Goal: Task Accomplishment & Management: Complete application form

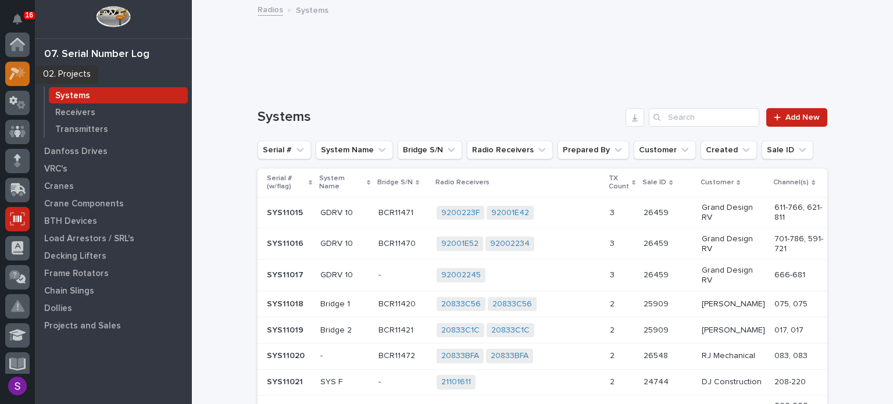
click at [13, 65] on div at bounding box center [17, 74] width 24 height 24
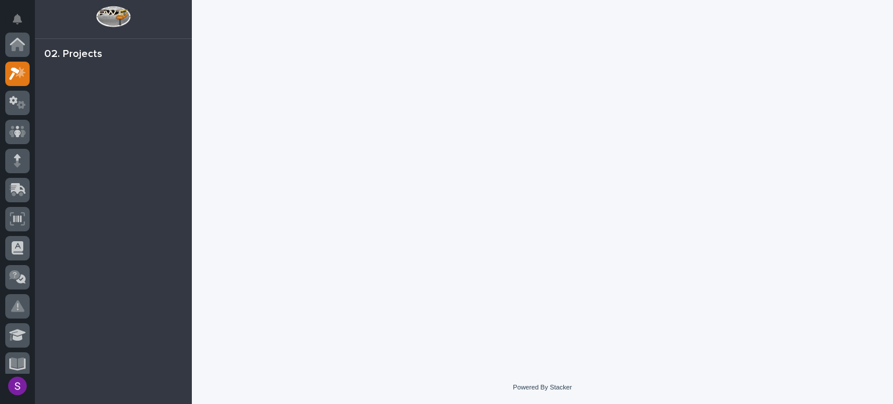
scroll to position [29, 0]
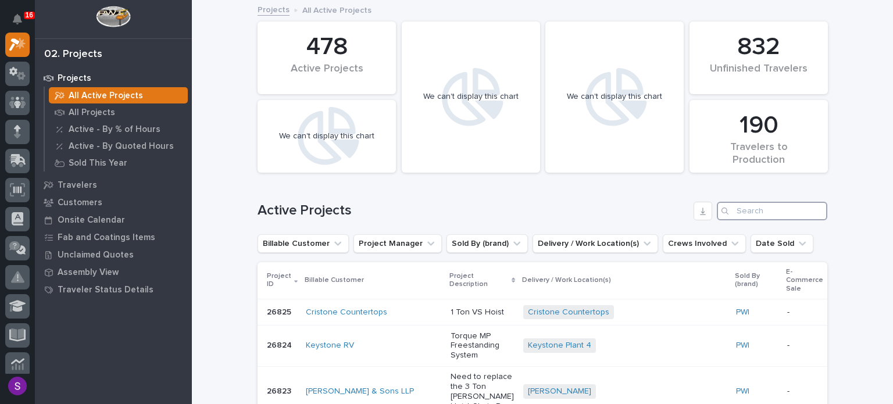
click at [762, 216] on input "Search" at bounding box center [772, 211] width 110 height 19
paste input "26747"
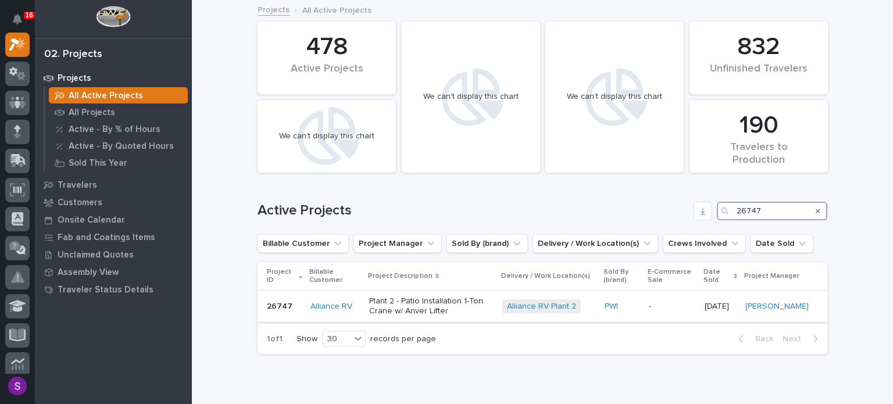
type input "26747"
click at [672, 309] on p "-" at bounding box center [672, 307] width 47 height 10
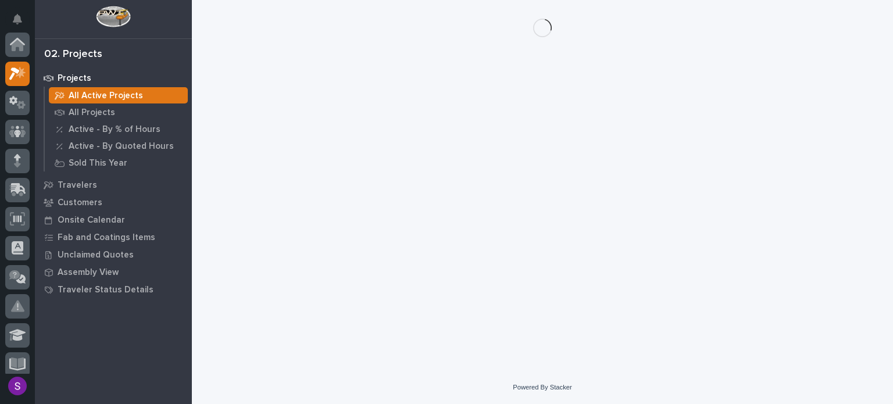
scroll to position [29, 0]
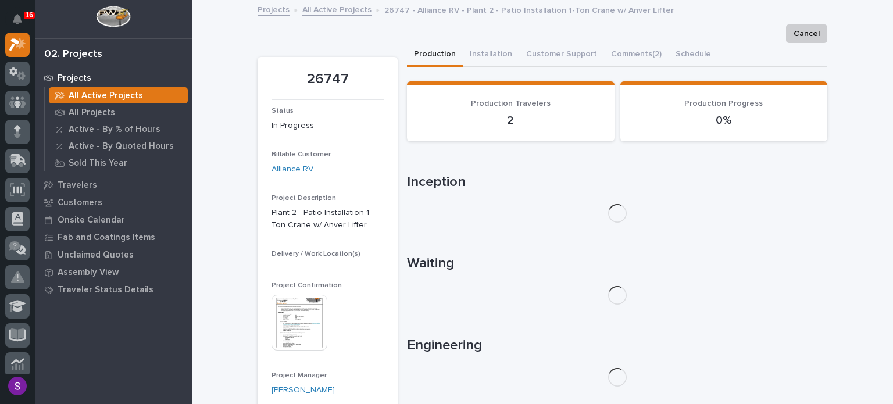
click at [290, 336] on img at bounding box center [300, 323] width 56 height 56
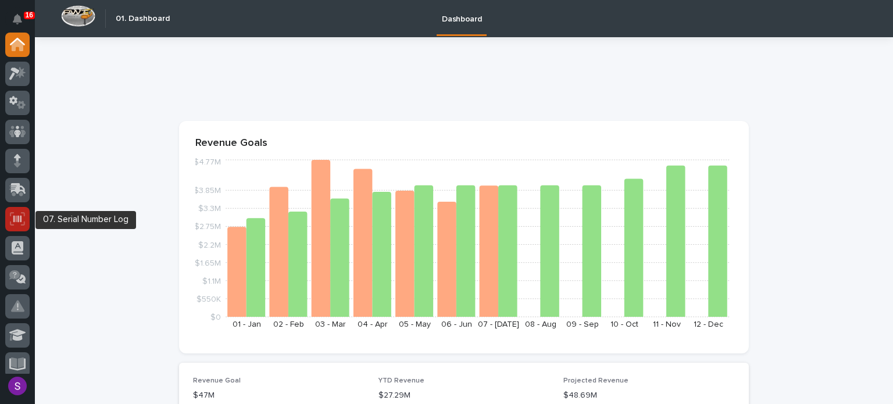
click at [19, 222] on icon at bounding box center [17, 218] width 15 height 13
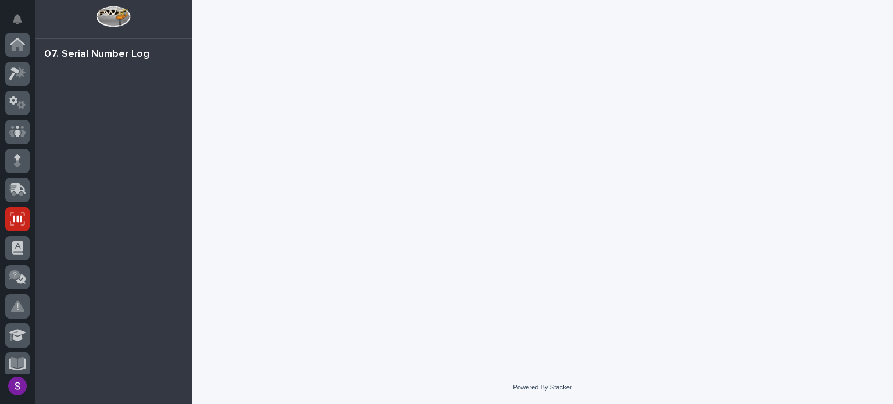
scroll to position [174, 0]
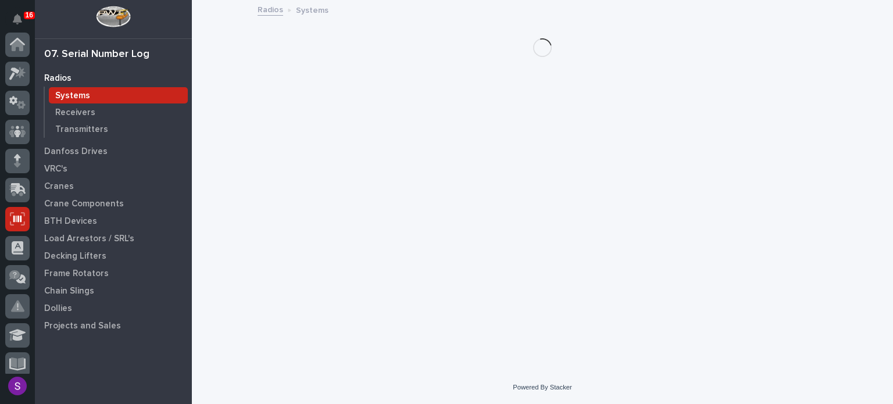
scroll to position [174, 0]
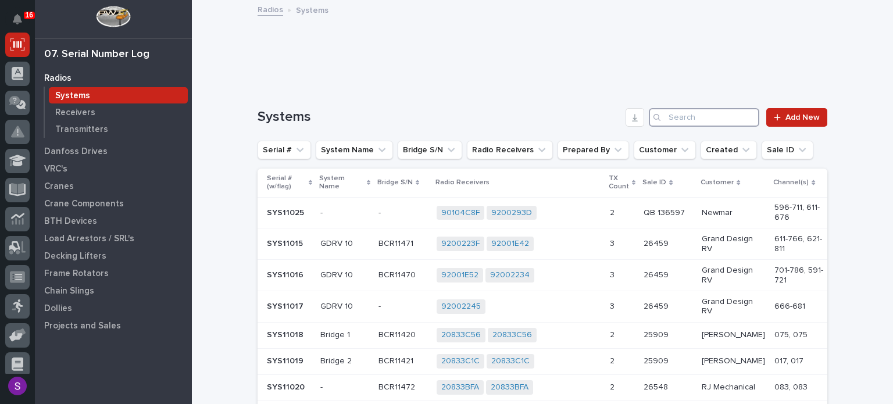
click at [698, 119] on input "Search" at bounding box center [704, 117] width 110 height 19
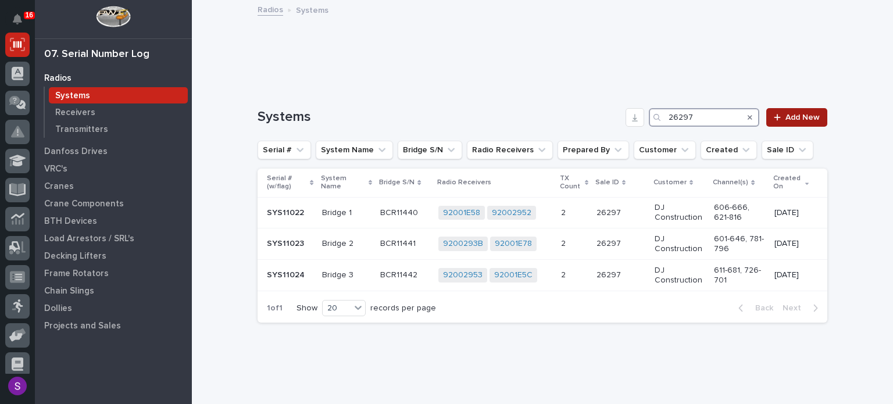
type input "26297"
click at [781, 111] on link "Add New" at bounding box center [797, 117] width 61 height 19
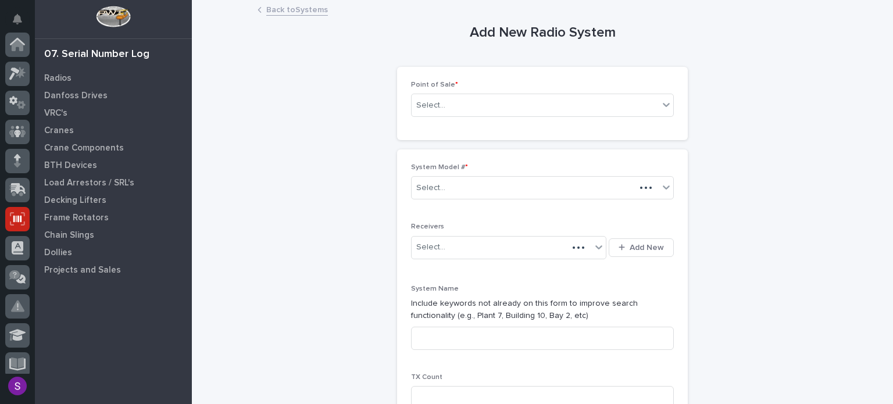
scroll to position [174, 0]
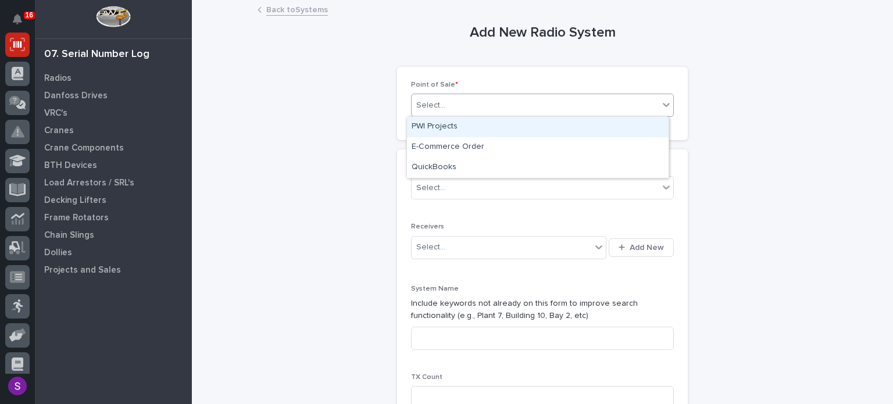
click at [466, 106] on div "Select..." at bounding box center [535, 105] width 247 height 19
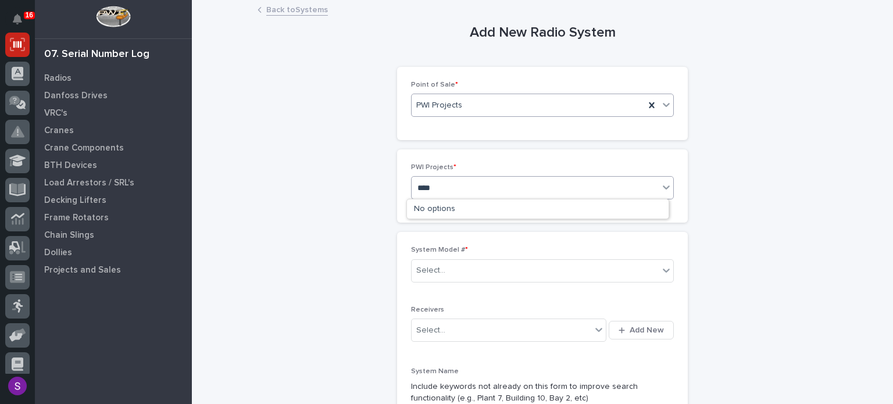
type input "*****"
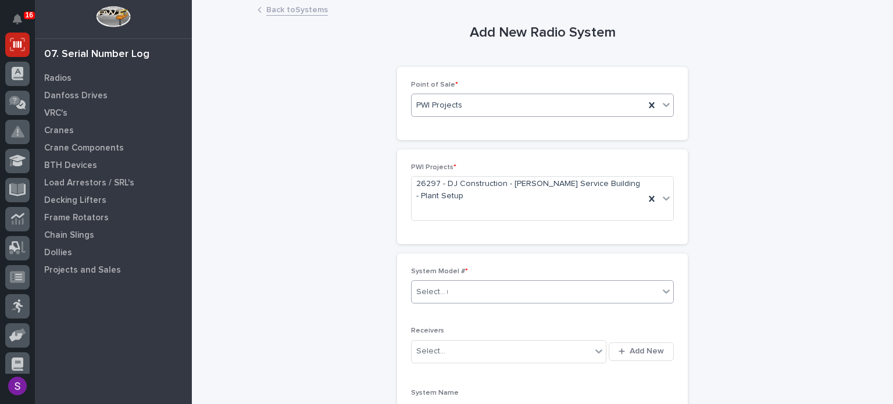
type input "**"
click at [609, 343] on button "Add New" at bounding box center [641, 352] width 65 height 19
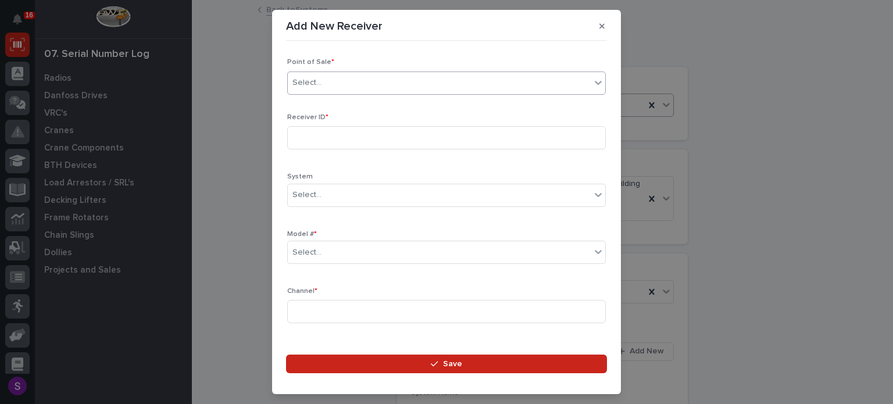
type input "*"
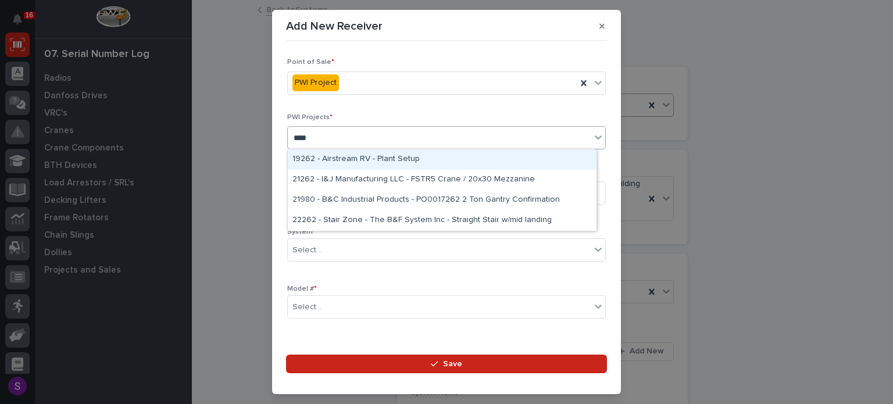
type input "*****"
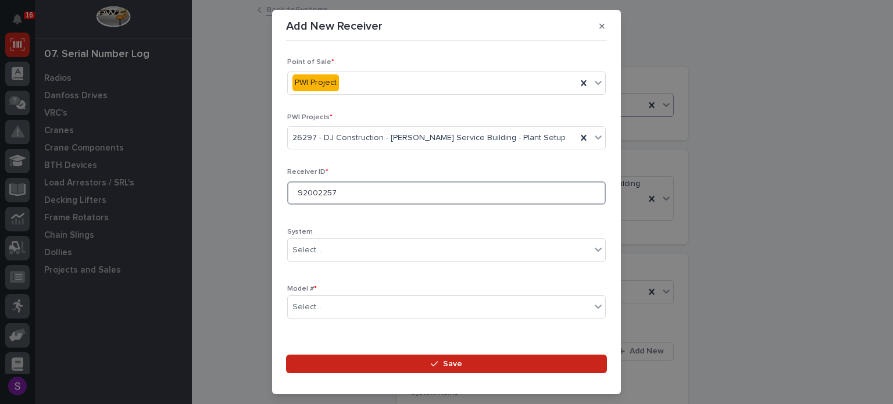
type input "92002257"
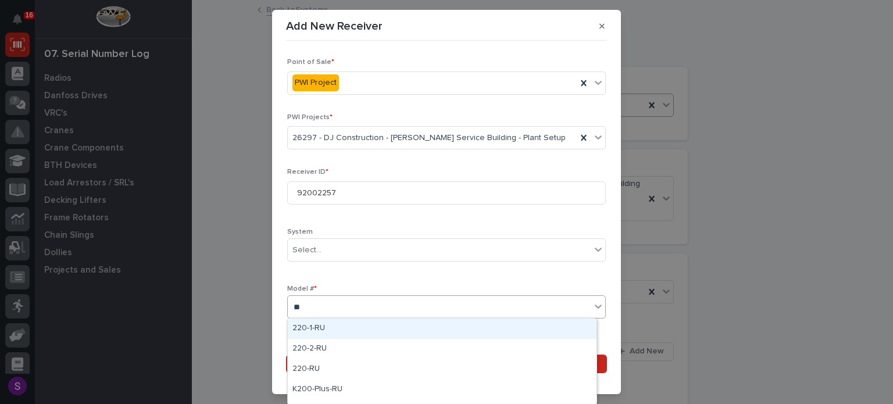
type input "***"
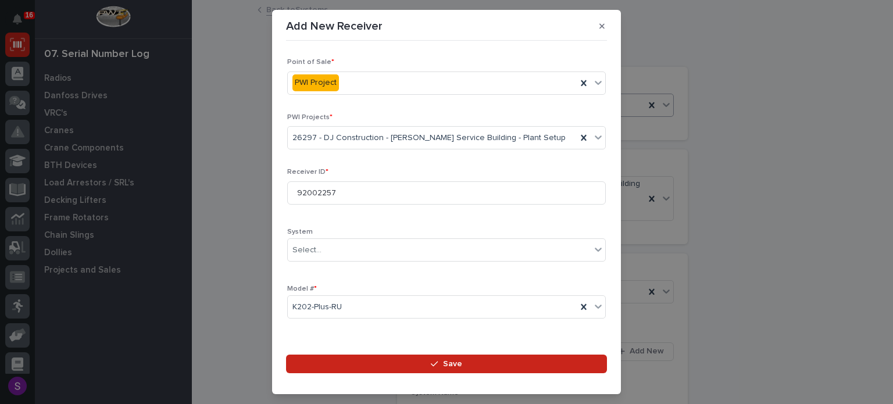
scroll to position [172, 0]
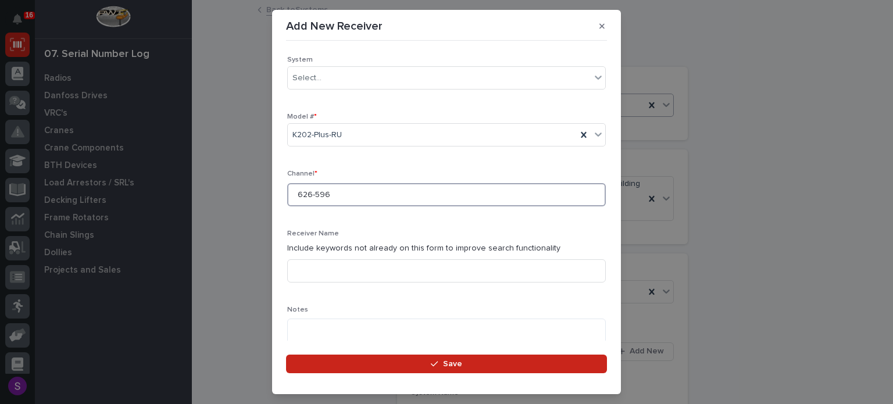
type input "626-596"
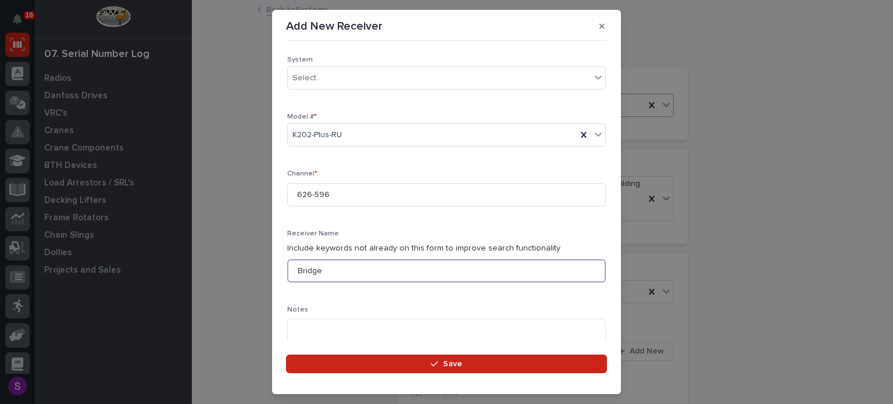
type input "Bridge"
type textarea "**********"
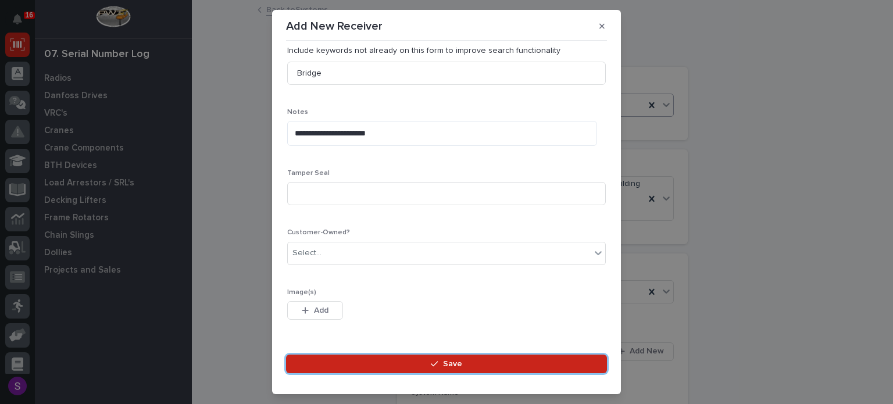
click at [286, 355] on button "Save" at bounding box center [446, 364] width 321 height 19
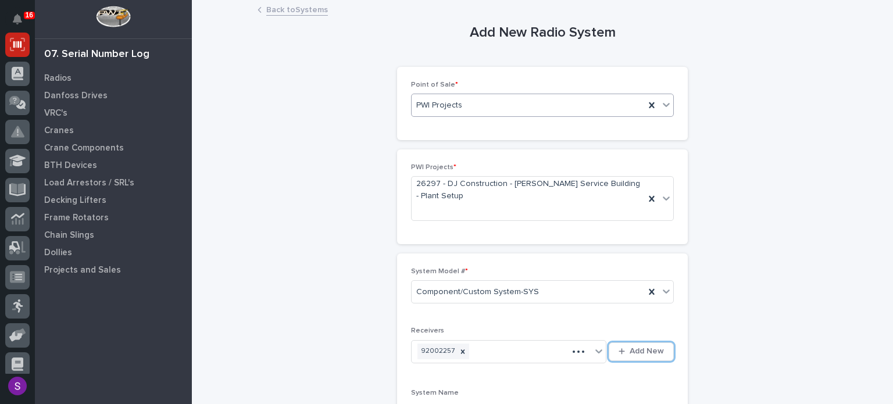
click at [609, 343] on button "Add New" at bounding box center [641, 352] width 65 height 19
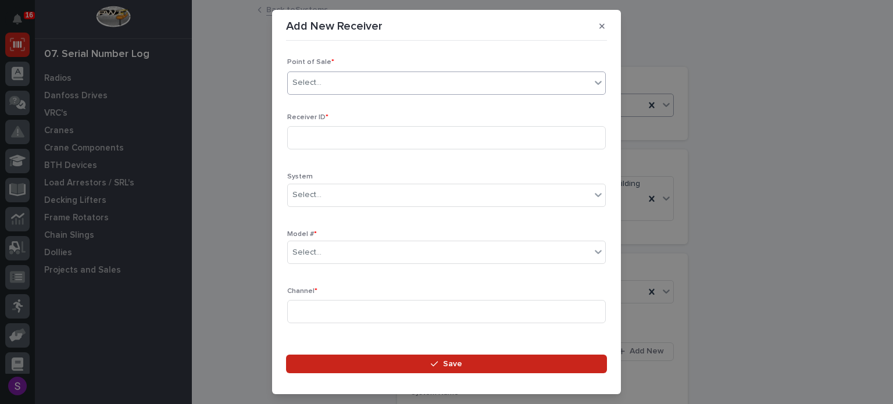
type input "*"
type input "*****"
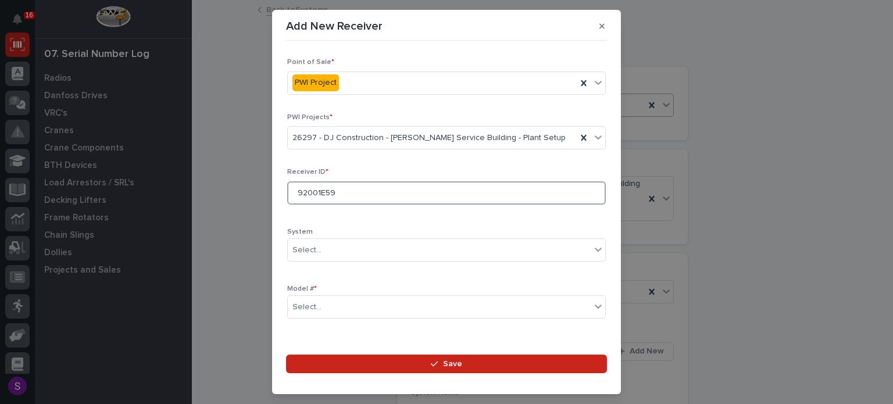
type input "92001E59"
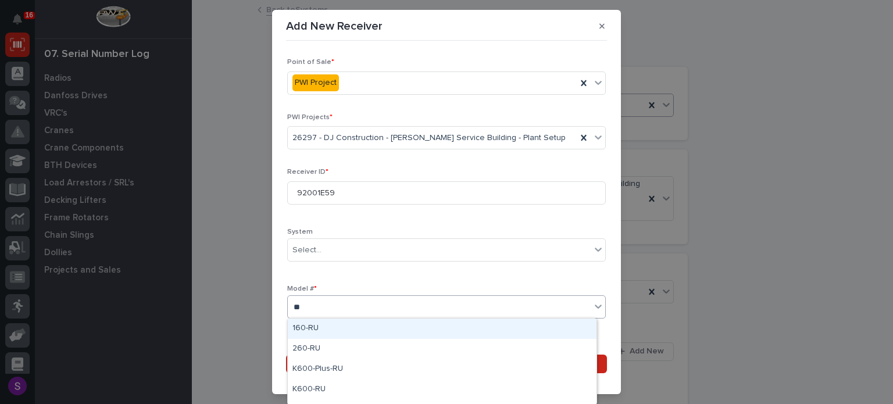
type input "***"
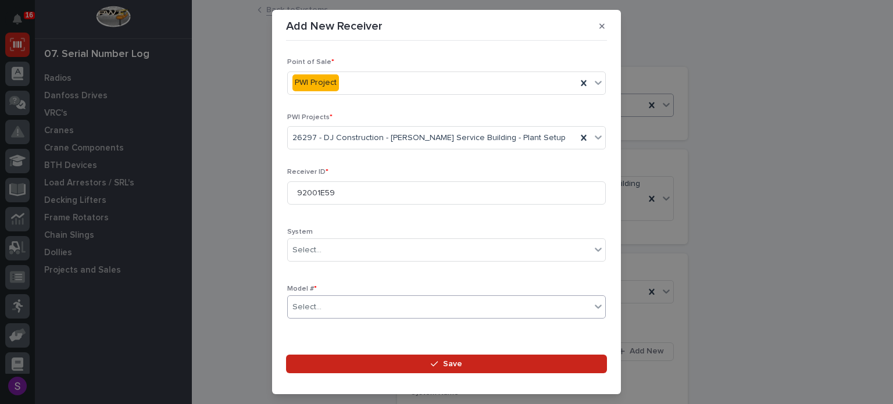
scroll to position [172, 0]
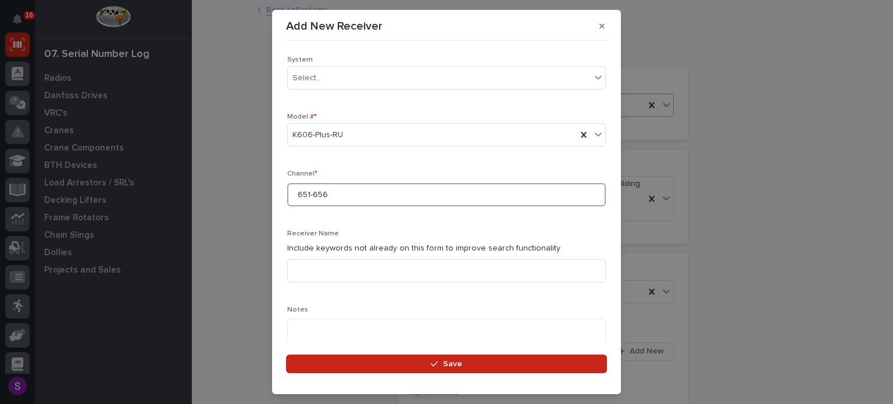
type input "651-656"
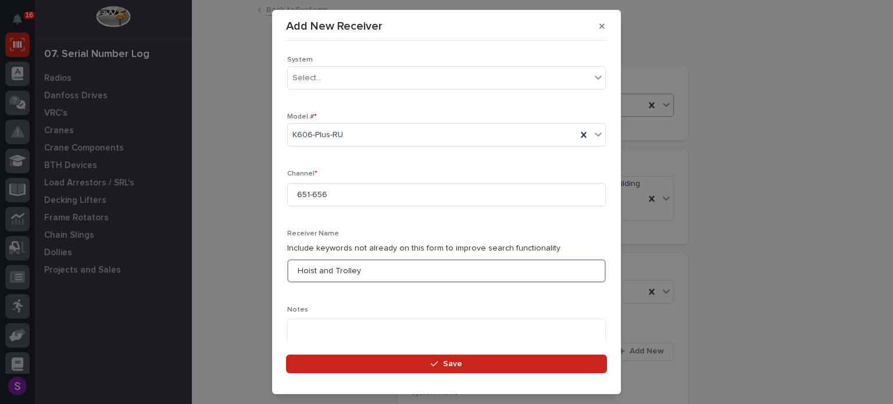
type input "Hoist and Trolley"
type textarea "**********"
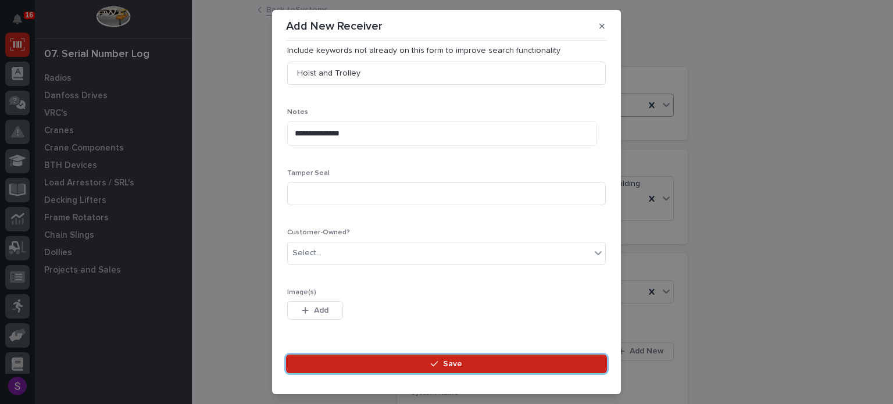
click at [286, 355] on button "Save" at bounding box center [446, 364] width 321 height 19
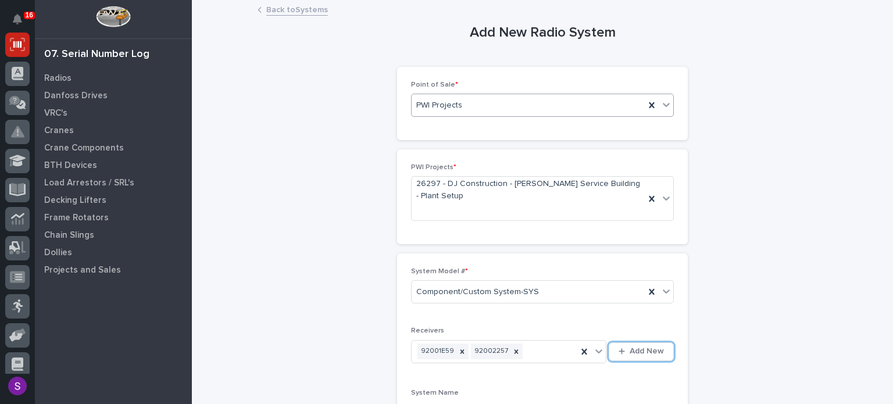
scroll to position [239, 0]
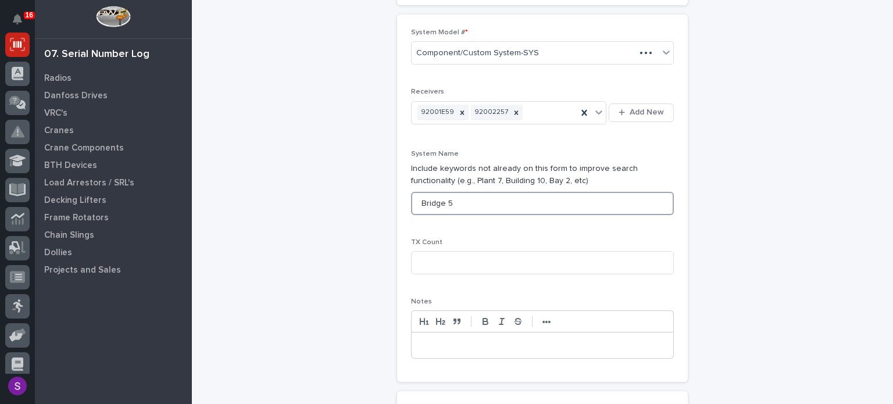
type input "Bridge 5"
type input "2"
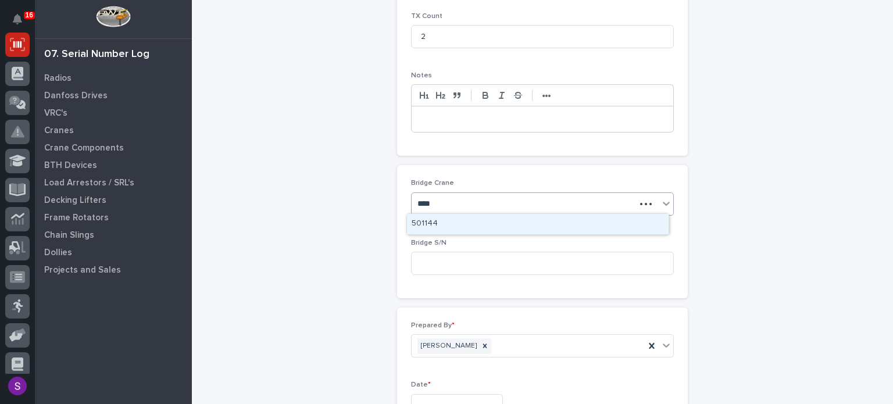
type input "*****"
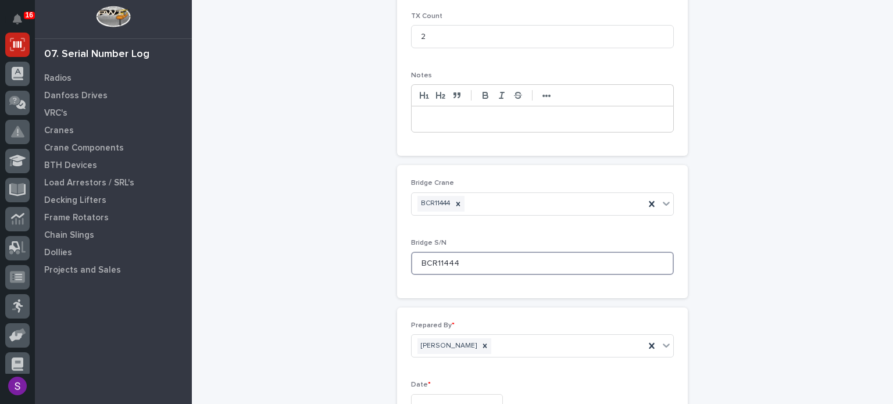
type input "BCR11444"
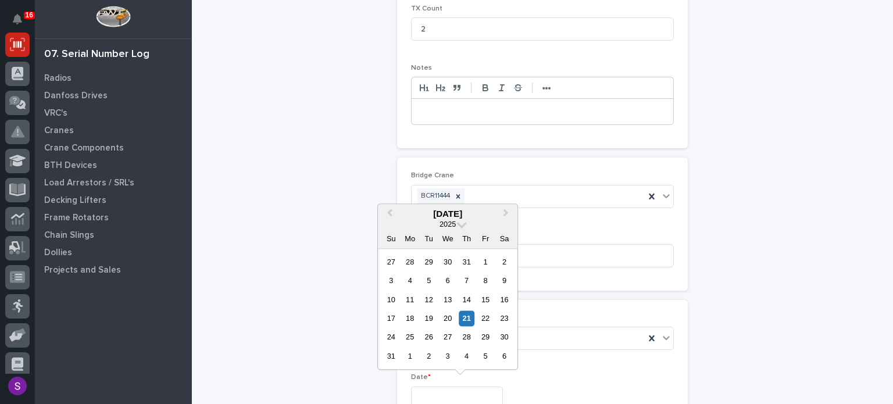
type input "**********"
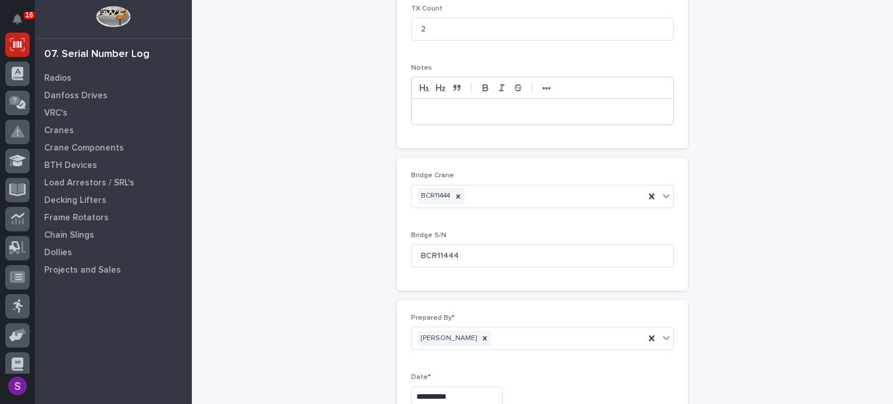
scroll to position [615, 0]
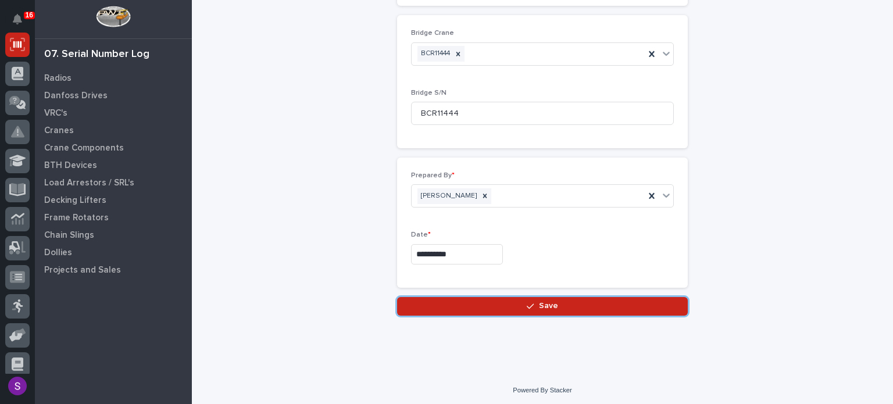
click at [397, 297] on button "Save" at bounding box center [542, 306] width 291 height 19
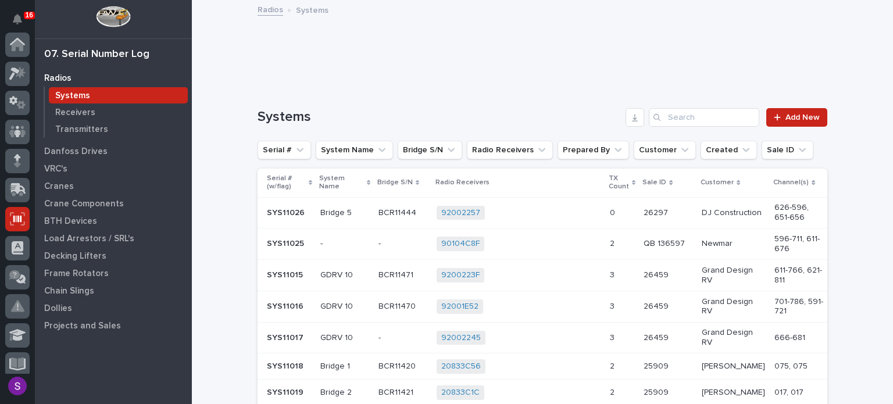
scroll to position [174, 0]
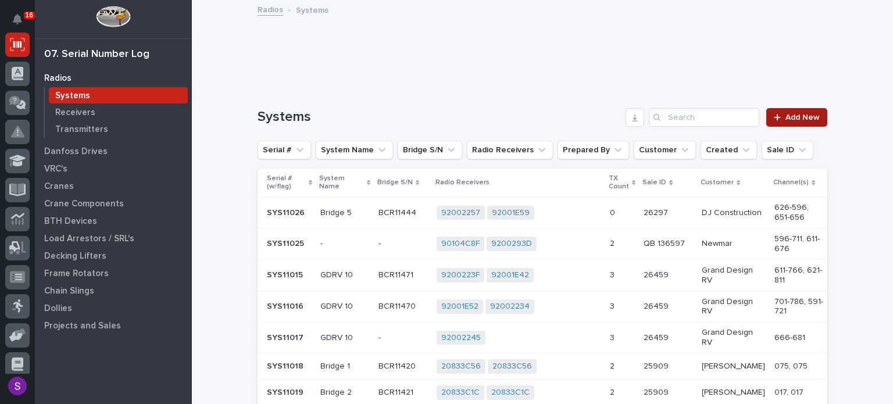
click at [793, 119] on span "Add New" at bounding box center [803, 117] width 34 height 8
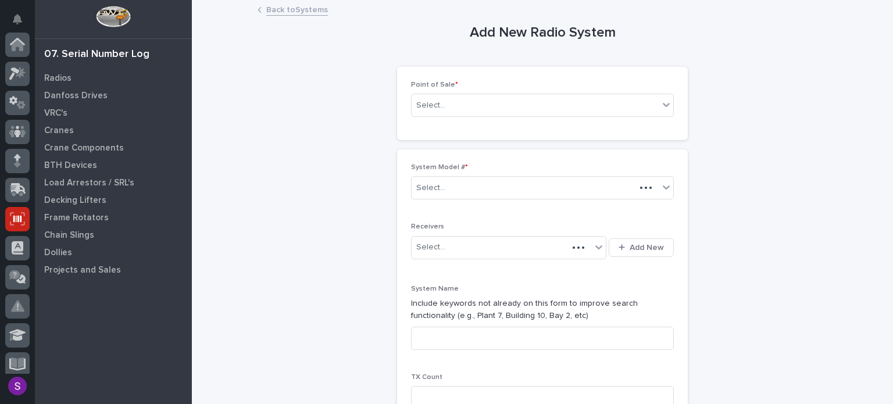
scroll to position [174, 0]
click at [493, 92] on div "Point of Sale * Select..." at bounding box center [542, 103] width 263 height 45
click at [493, 109] on div "Select..." at bounding box center [535, 105] width 247 height 19
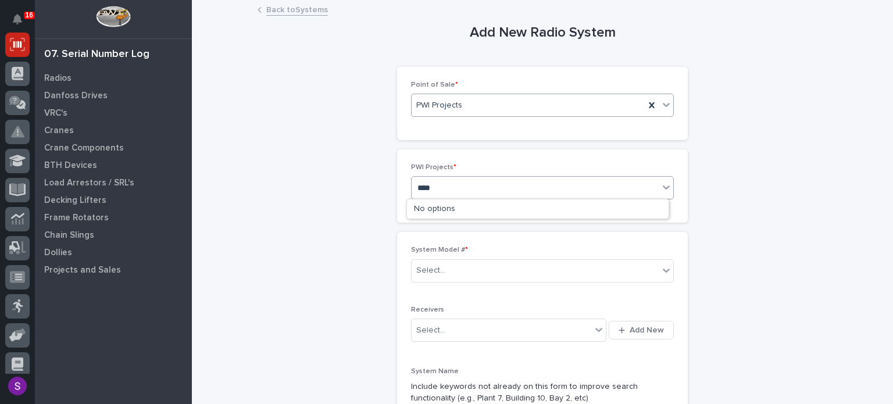
type input "*****"
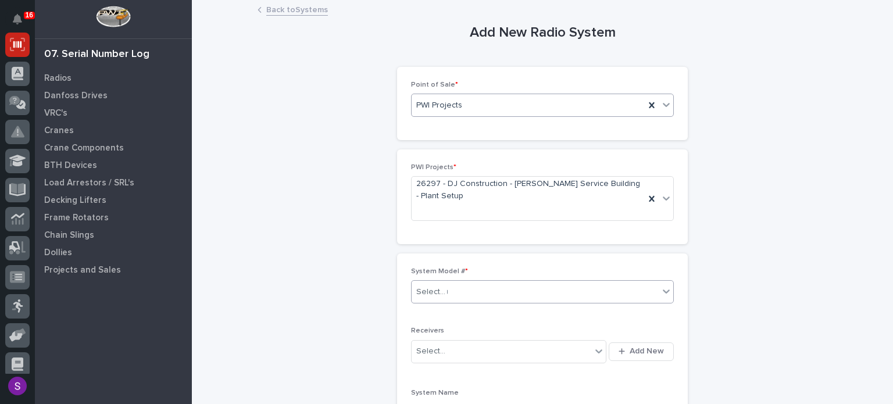
type input "**"
click at [609, 343] on button "Add New" at bounding box center [641, 352] width 65 height 19
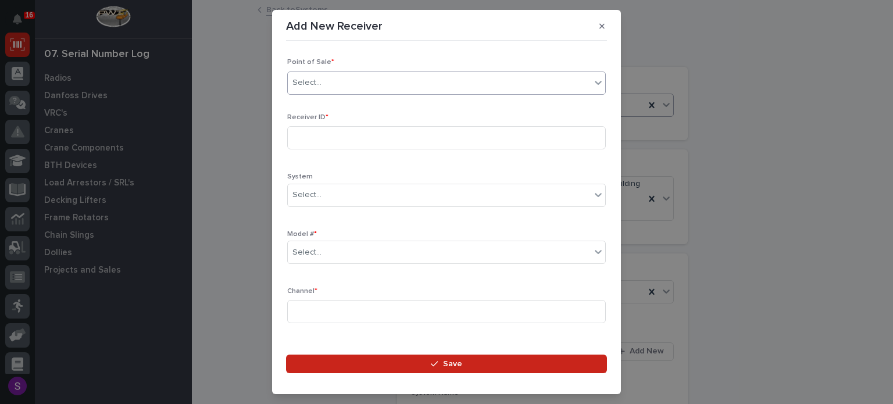
type input "*"
type input "*****"
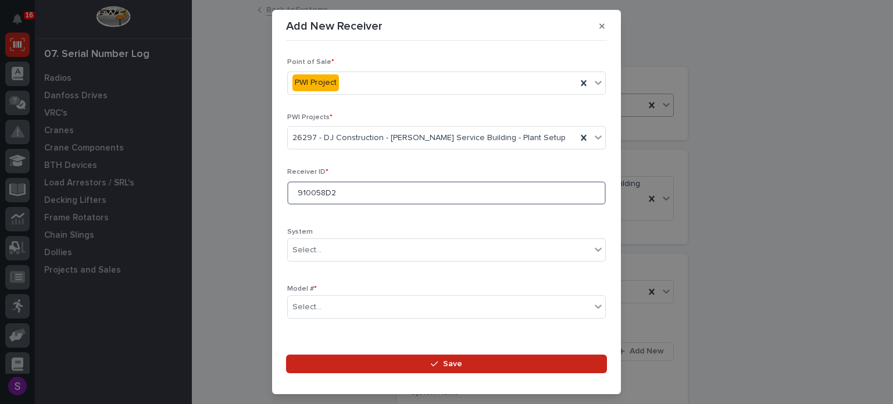
type input "910058D2"
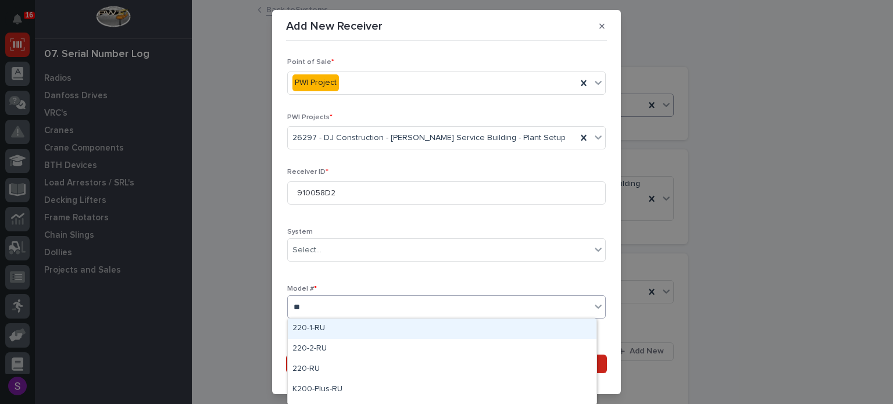
type input "***"
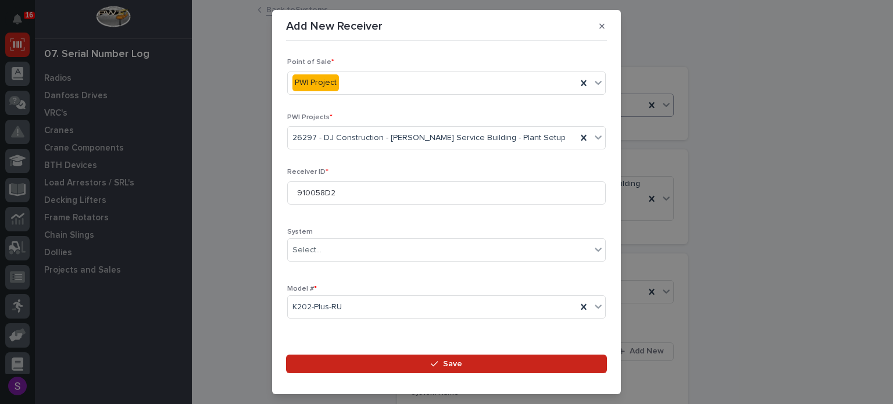
scroll to position [172, 0]
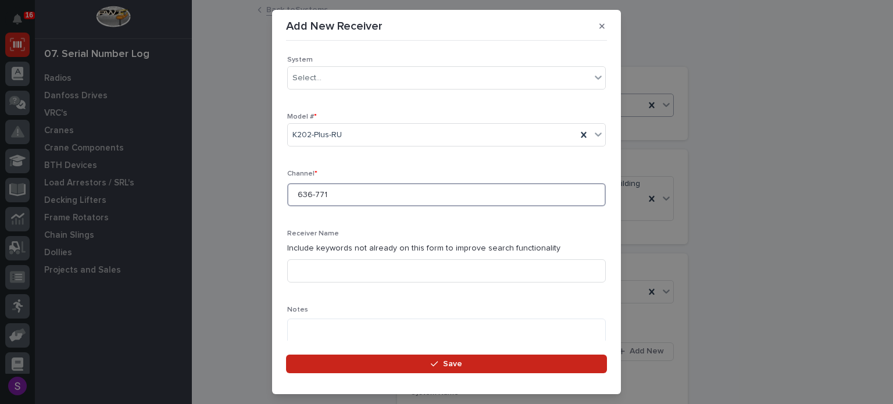
type input "636-771"
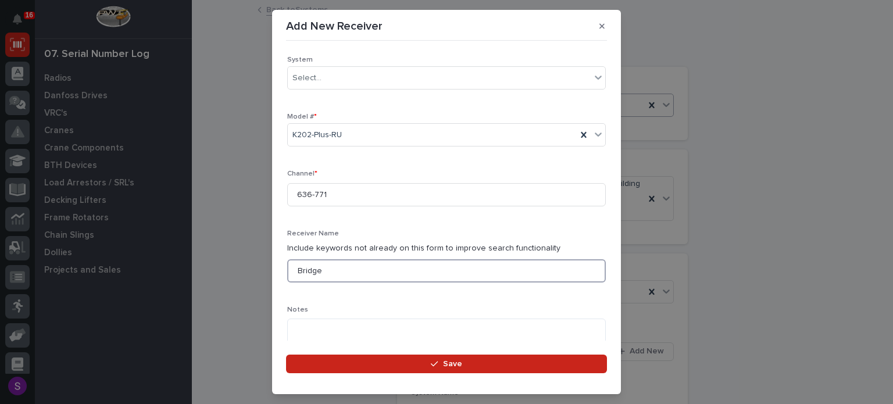
type input "Bridge"
type textarea "**********"
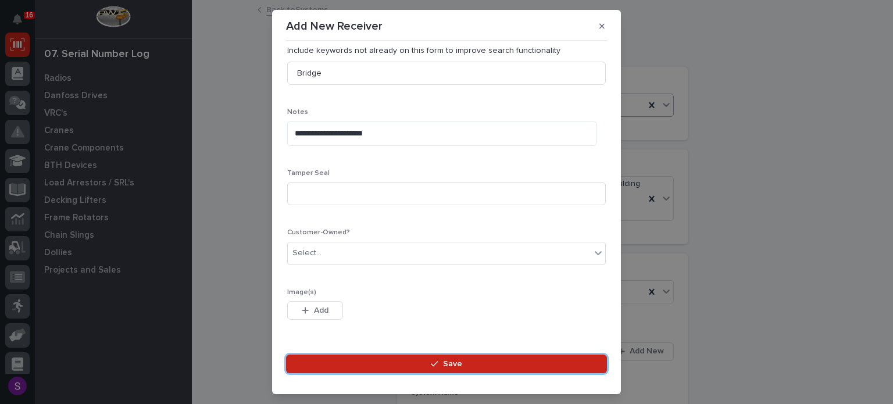
click at [286, 355] on button "Save" at bounding box center [446, 364] width 321 height 19
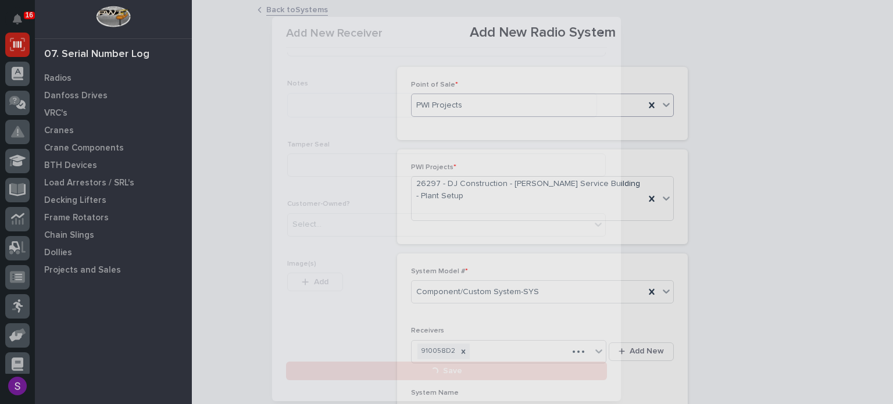
scroll to position [0, 0]
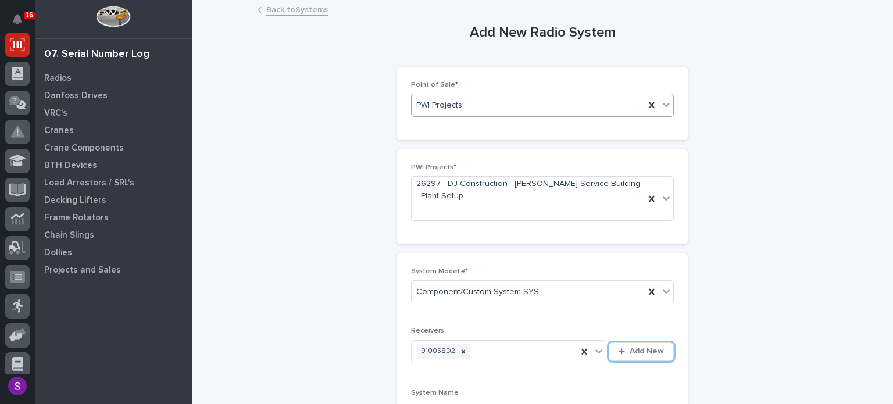
click at [609, 343] on button "Add New" at bounding box center [641, 352] width 65 height 19
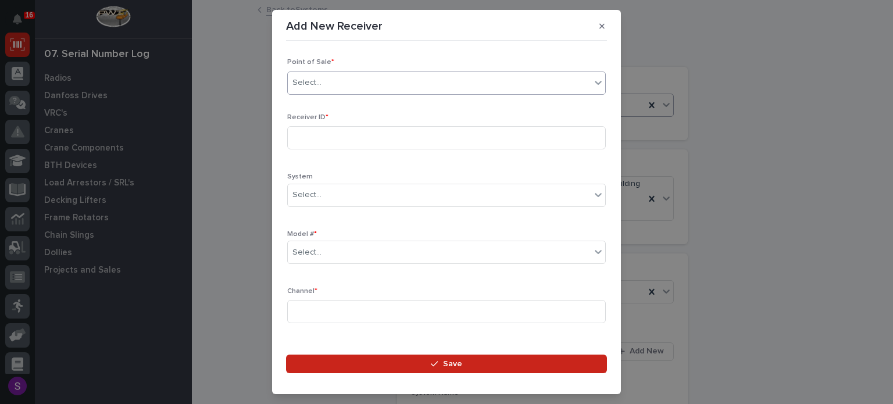
type input "*"
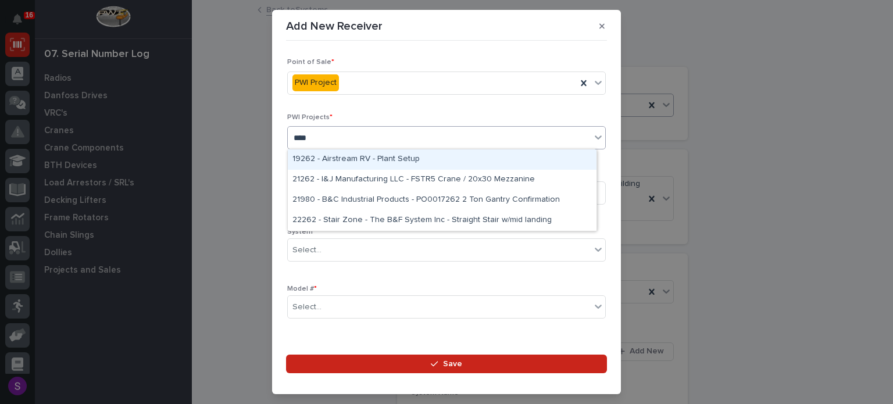
type input "*****"
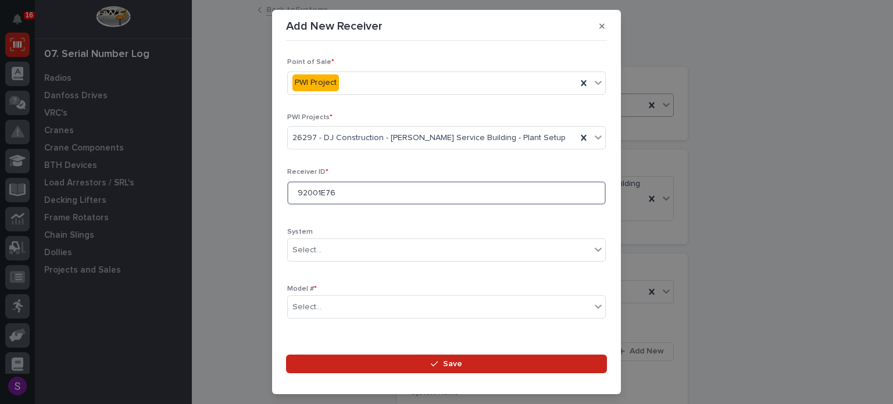
type input "92001E76"
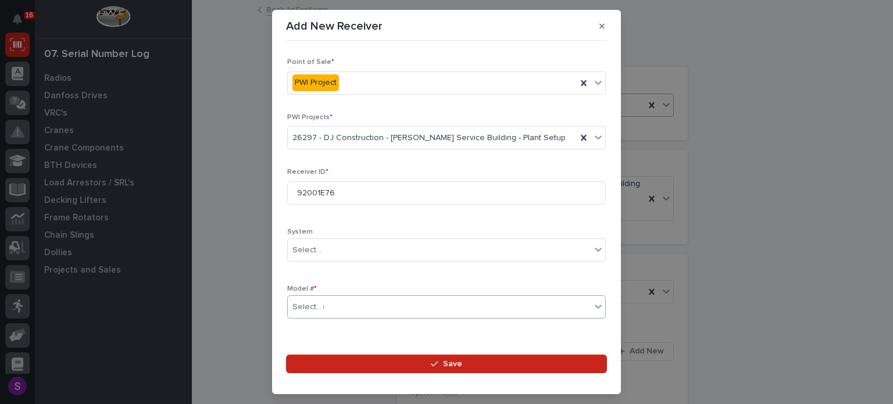
type input "***"
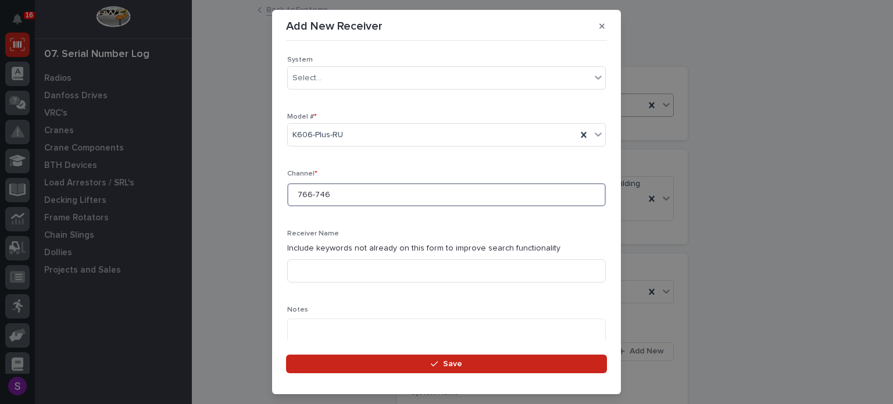
type input "766-746"
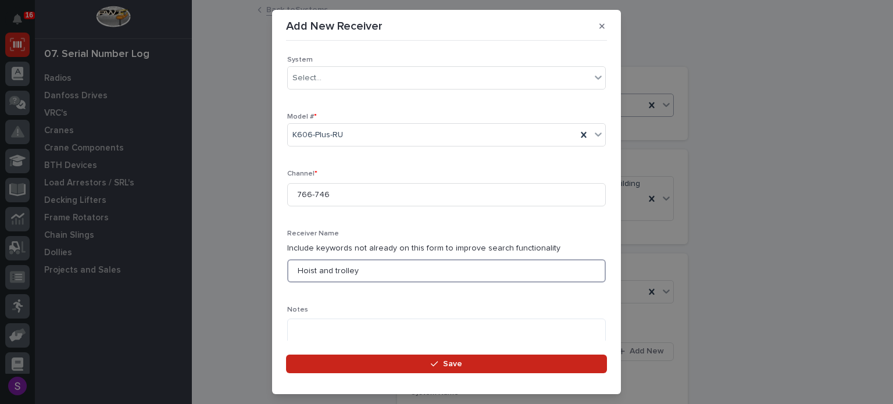
type input "Hoist and trolley"
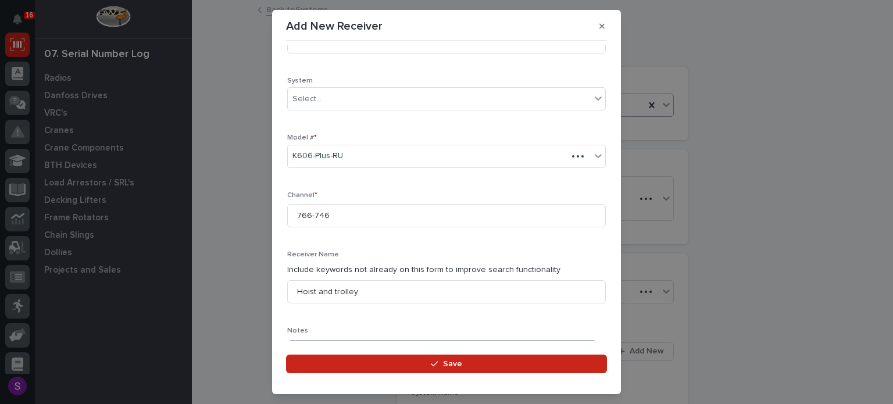
type textarea "**********"
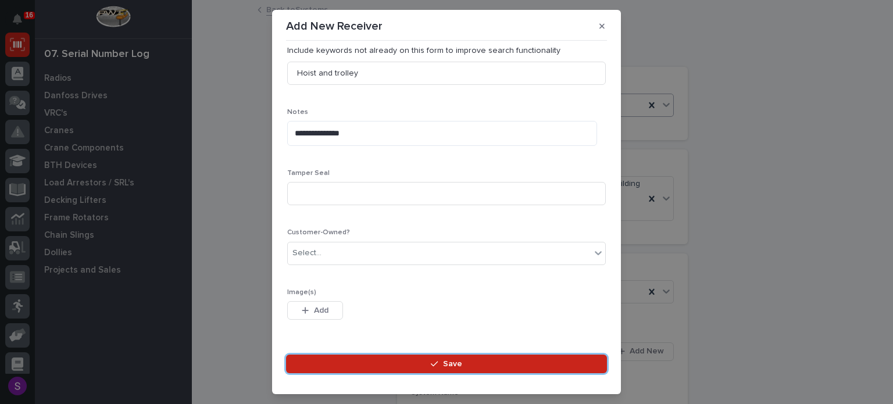
click at [286, 355] on button "Save" at bounding box center [446, 364] width 321 height 19
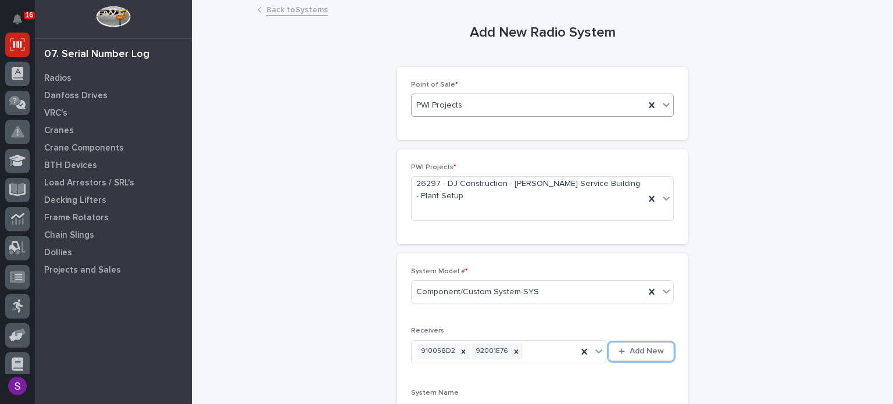
scroll to position [239, 0]
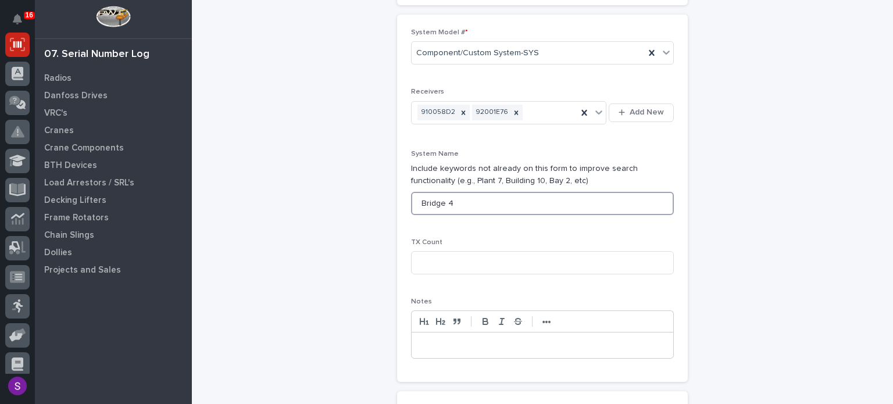
type input "Bridge 4"
type input "2"
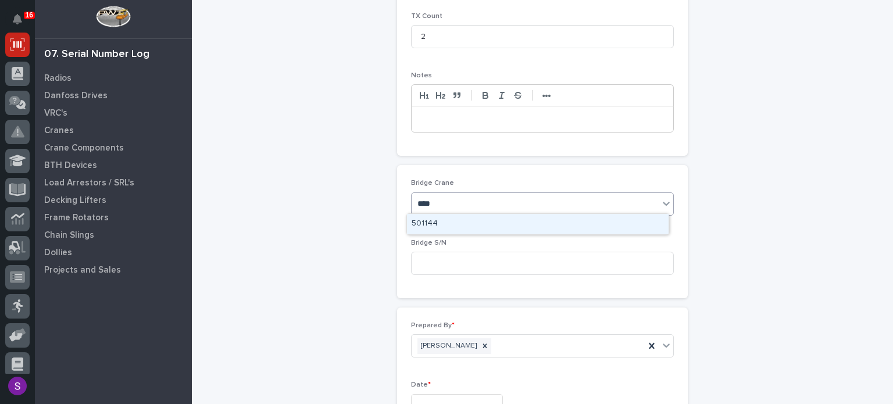
type input "*****"
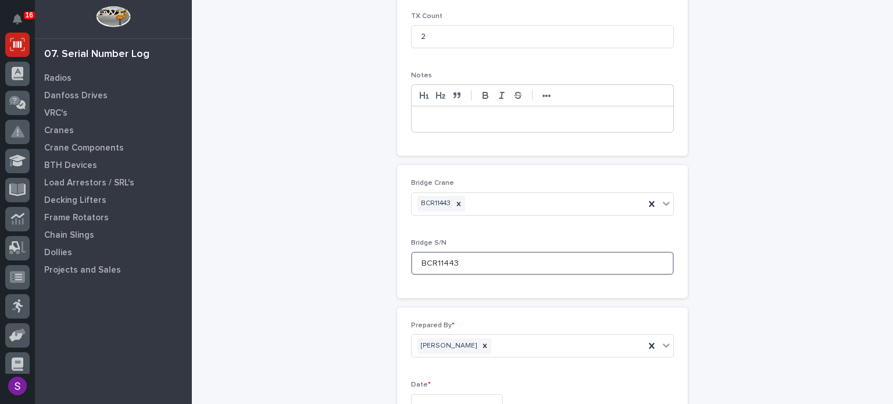
type input "BCR11443"
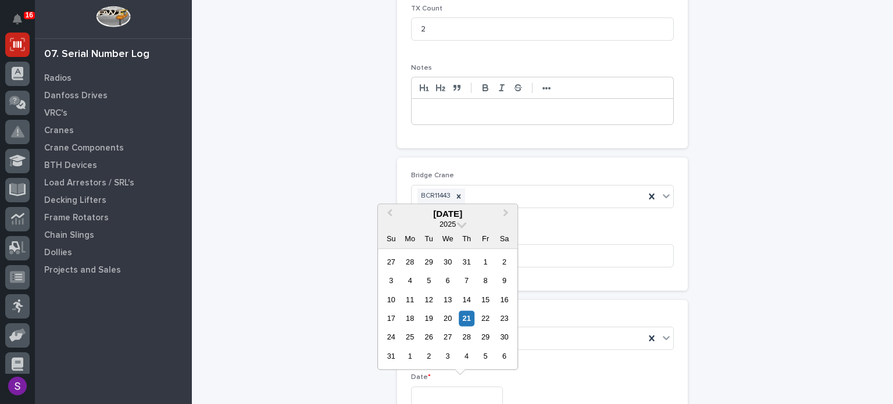
type input "**********"
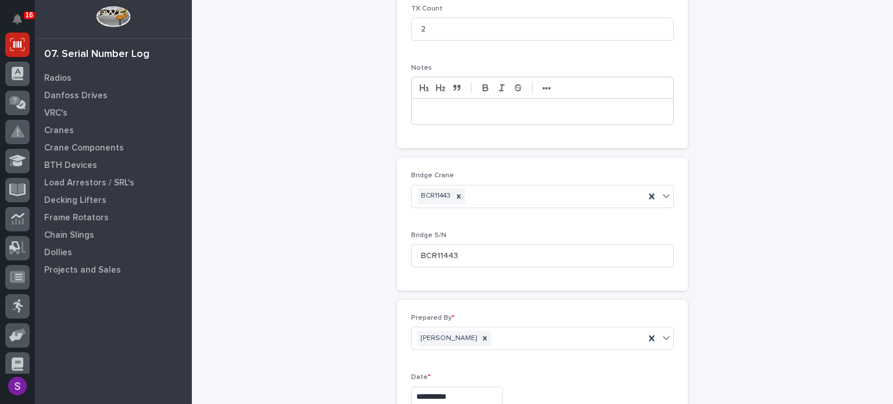
scroll to position [615, 0]
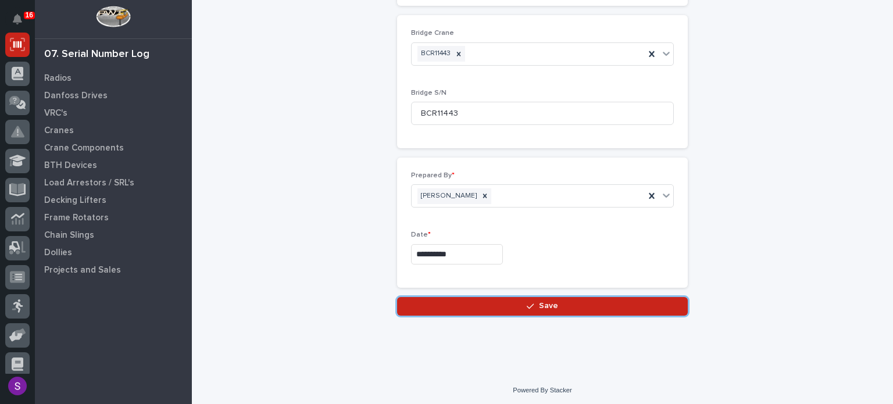
click at [397, 297] on button "Save" at bounding box center [542, 306] width 291 height 19
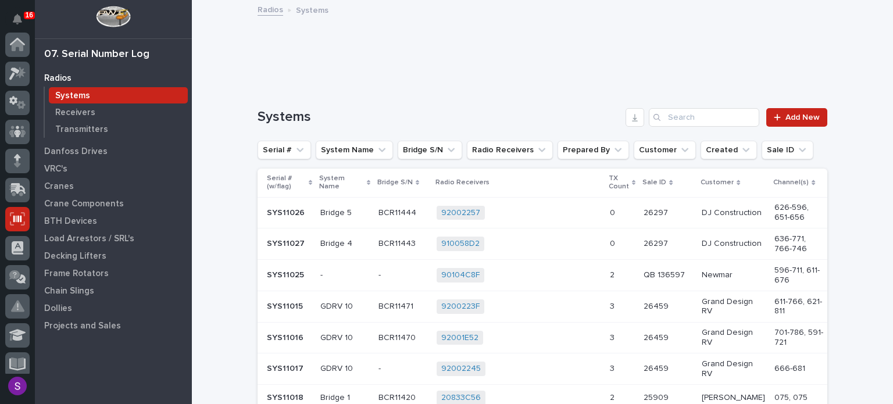
scroll to position [174, 0]
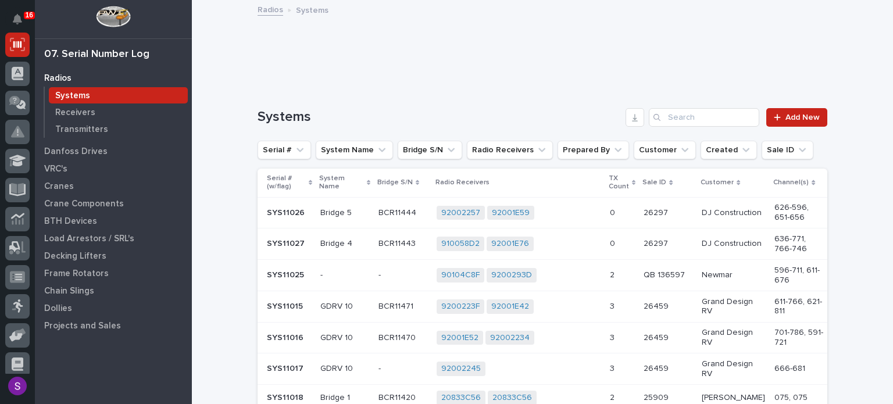
click at [573, 238] on div "910058D2 92001E76 + 0" at bounding box center [519, 244] width 164 height 15
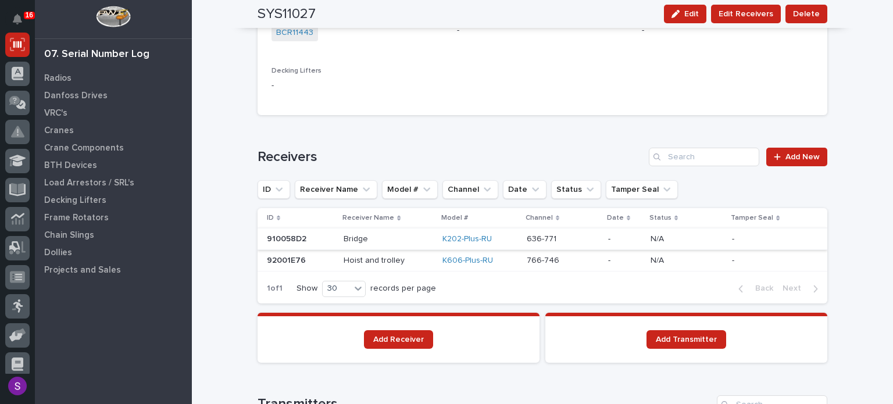
scroll to position [701, 0]
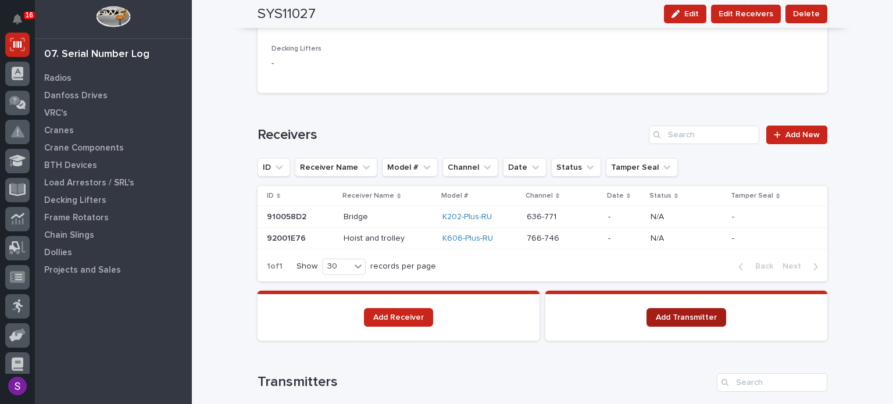
click at [684, 315] on span "Add Transmitter" at bounding box center [686, 317] width 61 height 8
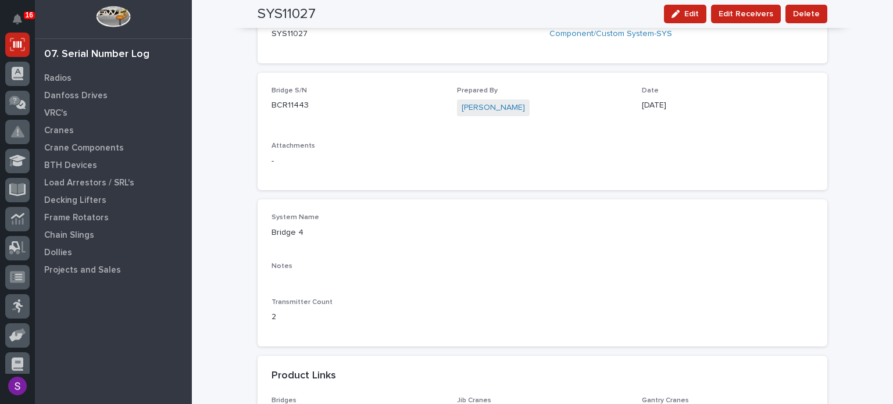
scroll to position [0, 0]
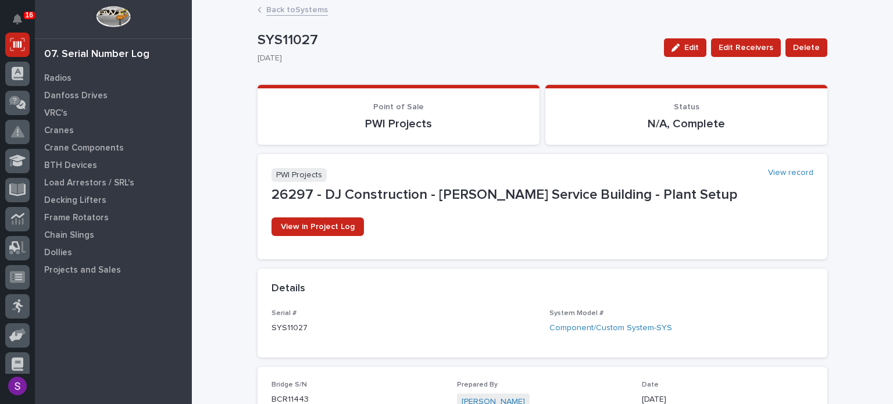
click at [281, 12] on link "Back to Systems" at bounding box center [297, 8] width 62 height 13
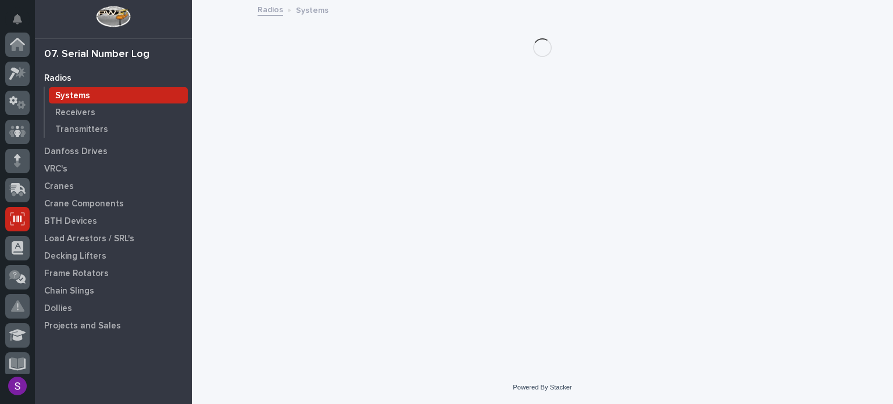
scroll to position [174, 0]
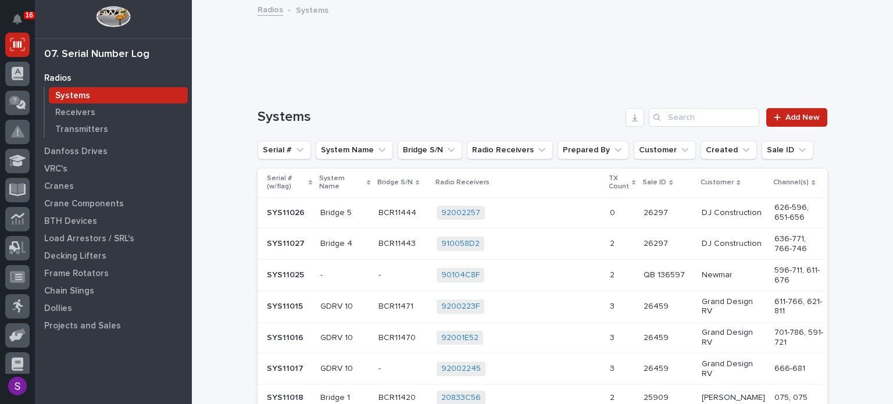
click at [576, 213] on div "92002257 92001E59 + 0" at bounding box center [519, 213] width 164 height 15
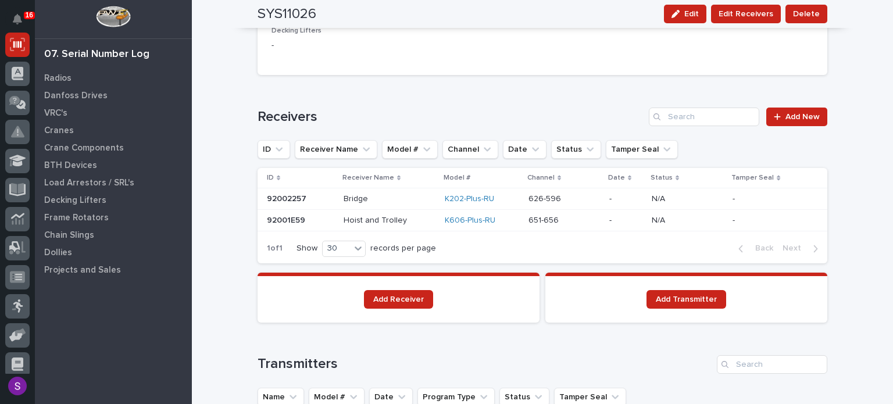
scroll to position [812, 0]
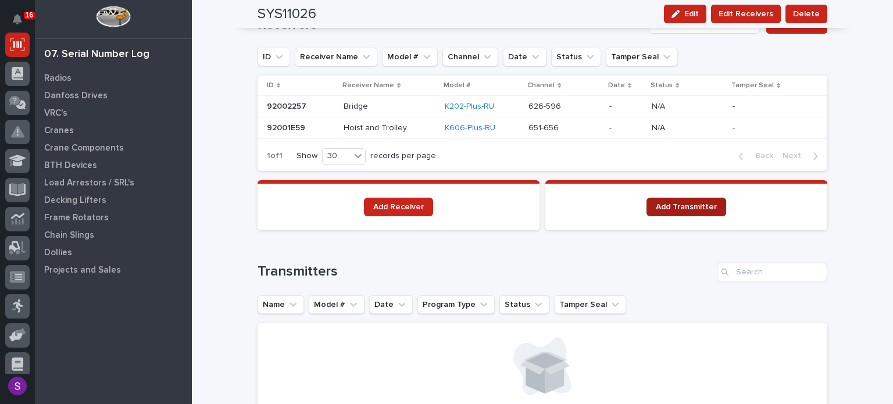
click at [697, 198] on link "Add Transmitter" at bounding box center [687, 207] width 80 height 19
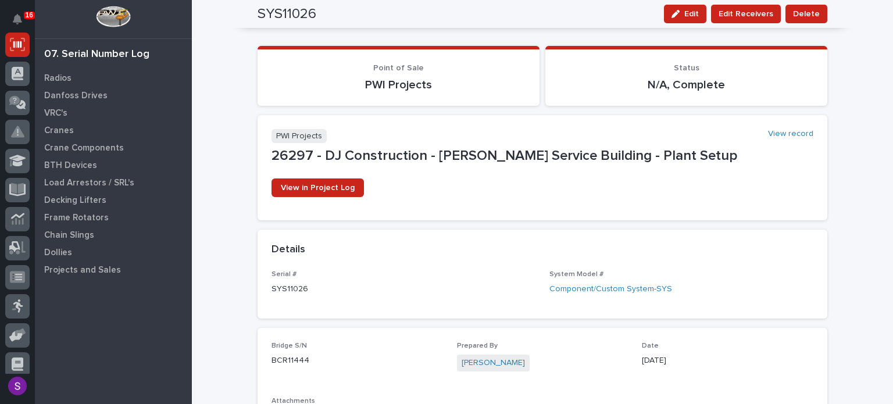
scroll to position [0, 0]
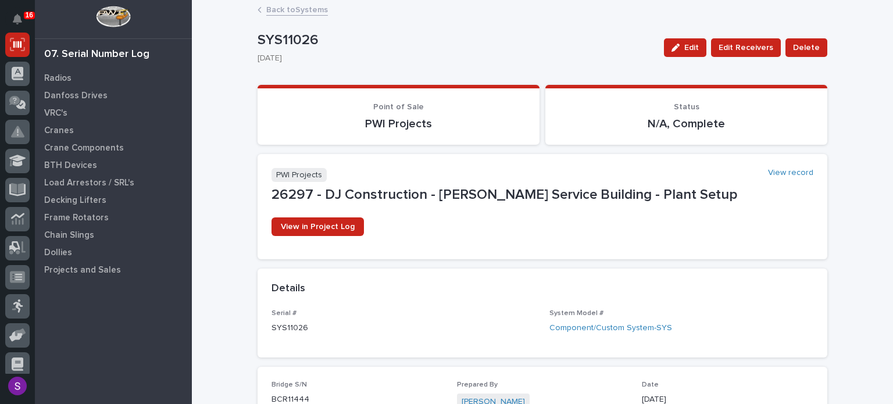
click at [308, 11] on link "Back to Systems" at bounding box center [297, 8] width 62 height 13
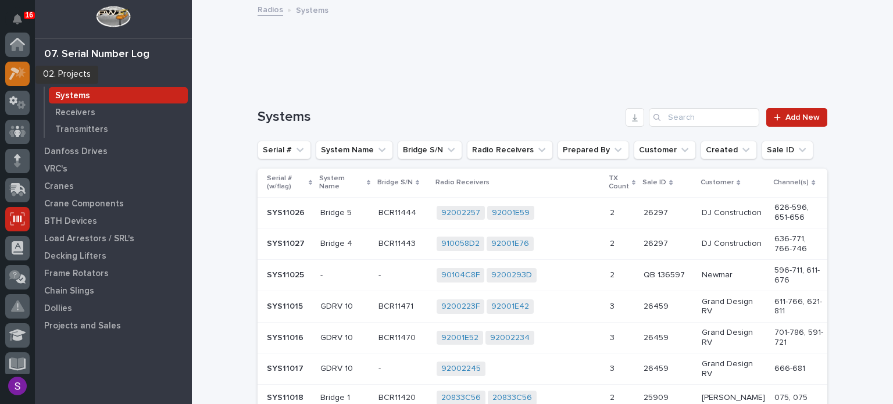
click at [9, 65] on div at bounding box center [17, 74] width 24 height 24
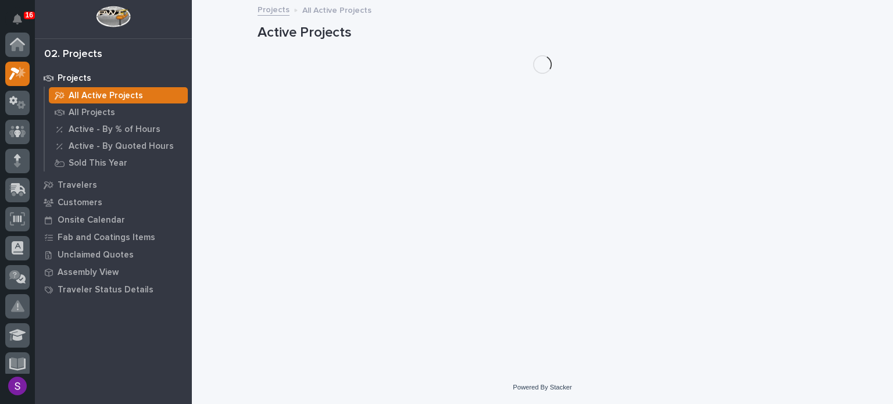
scroll to position [29, 0]
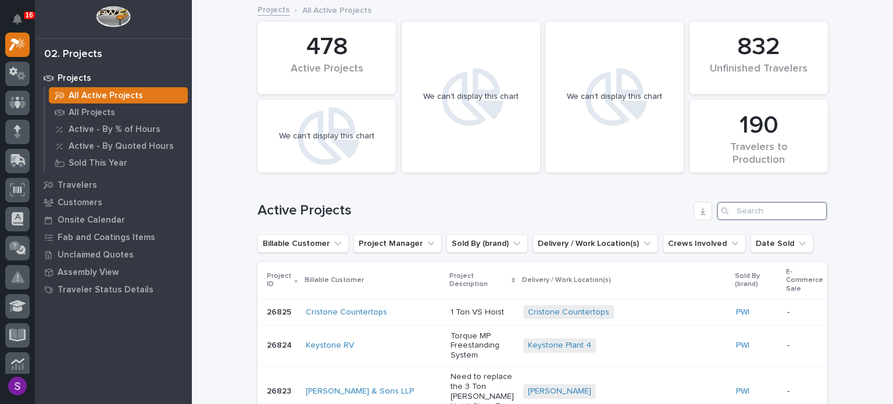
click at [753, 208] on input "Search" at bounding box center [772, 211] width 110 height 19
paste input "26514"
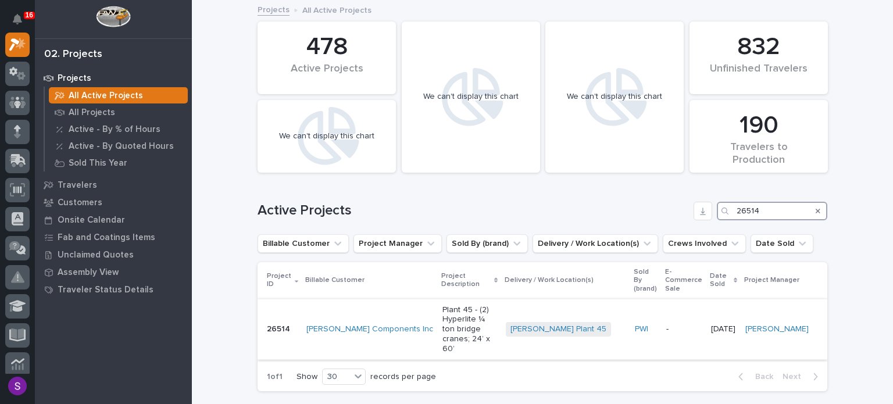
type input "26514"
click at [662, 305] on td "-" at bounding box center [684, 329] width 45 height 60
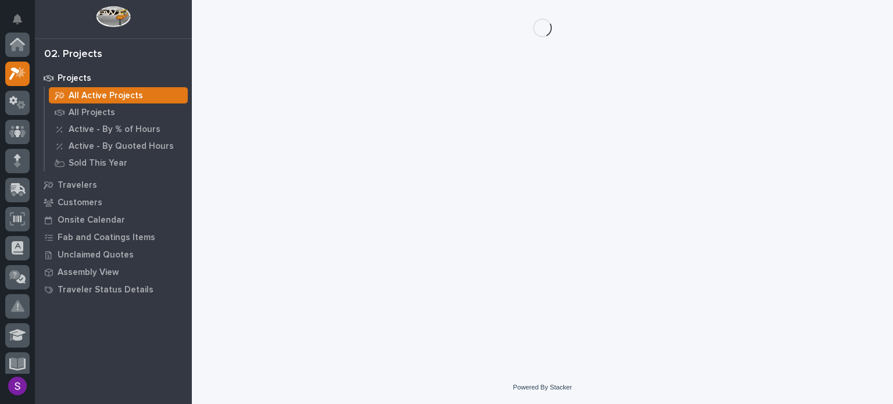
scroll to position [29, 0]
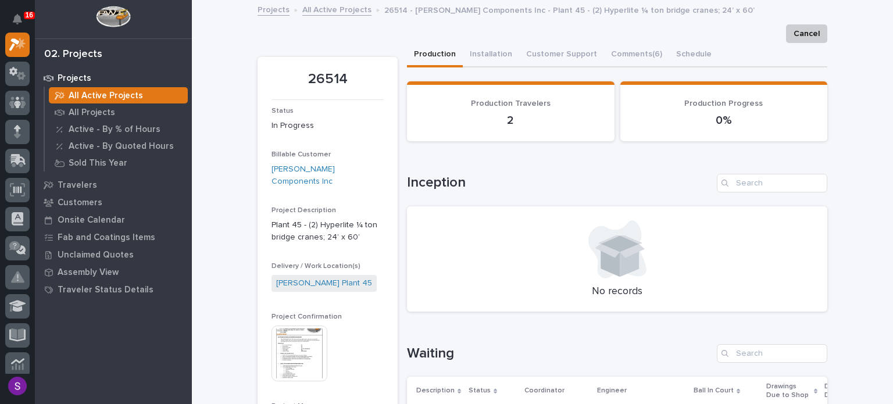
click at [321, 345] on img at bounding box center [300, 354] width 56 height 56
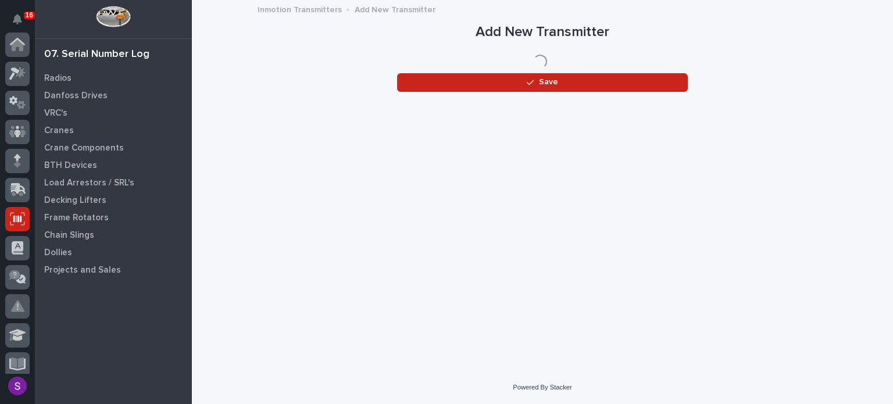
scroll to position [174, 0]
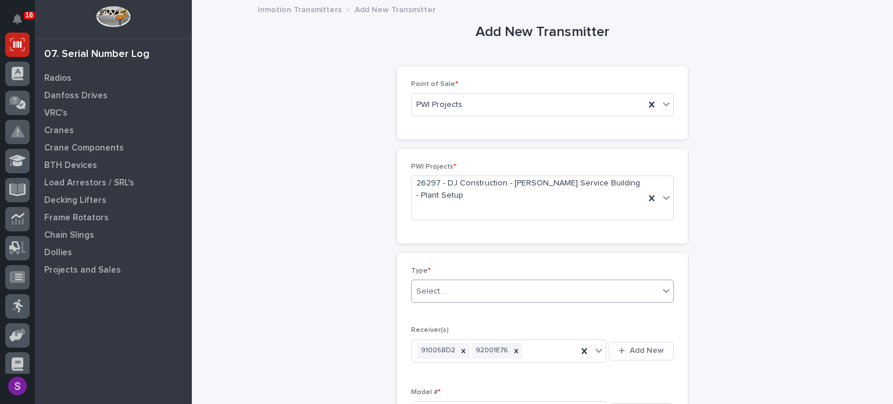
click at [456, 286] on div "Select..." at bounding box center [535, 291] width 247 height 19
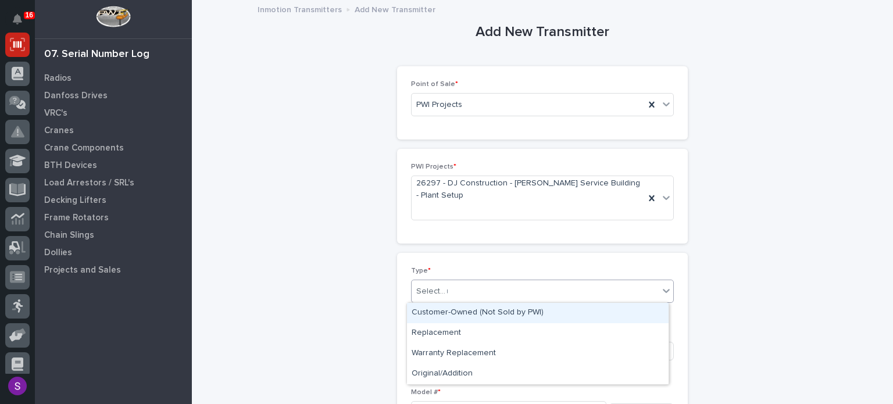
type input "**"
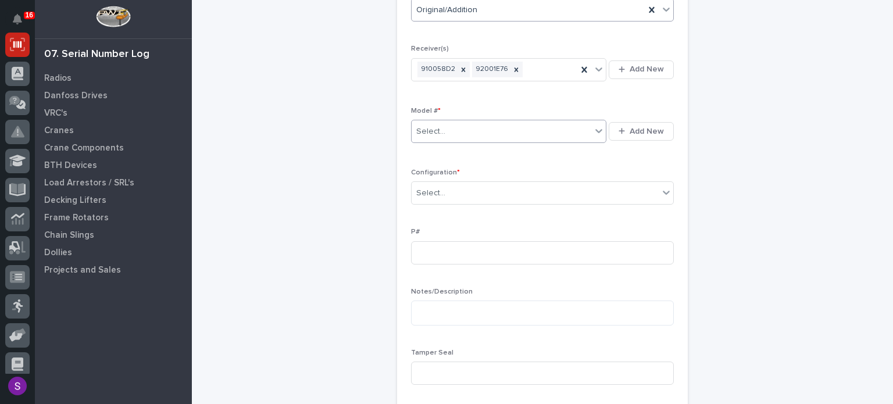
scroll to position [287, 0]
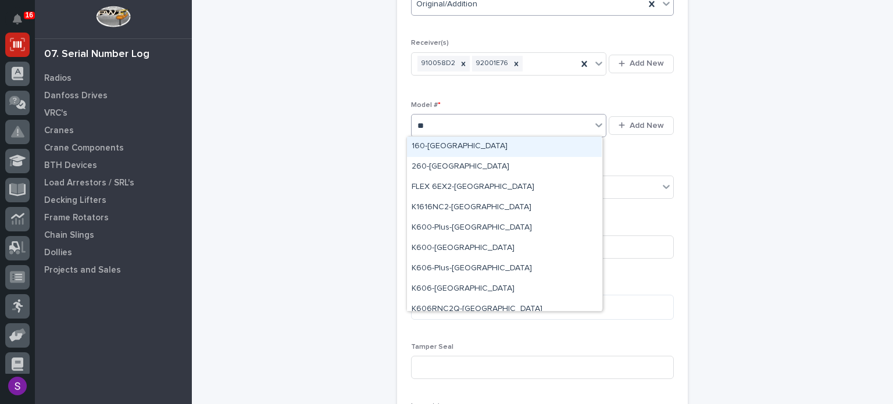
type input "***"
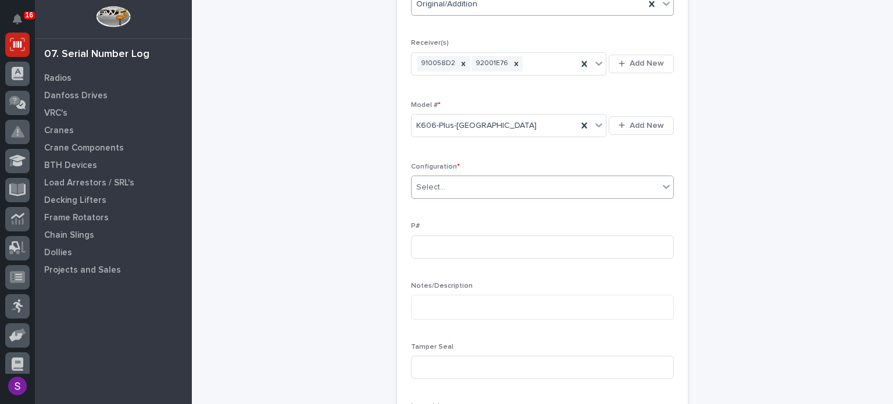
type input "*"
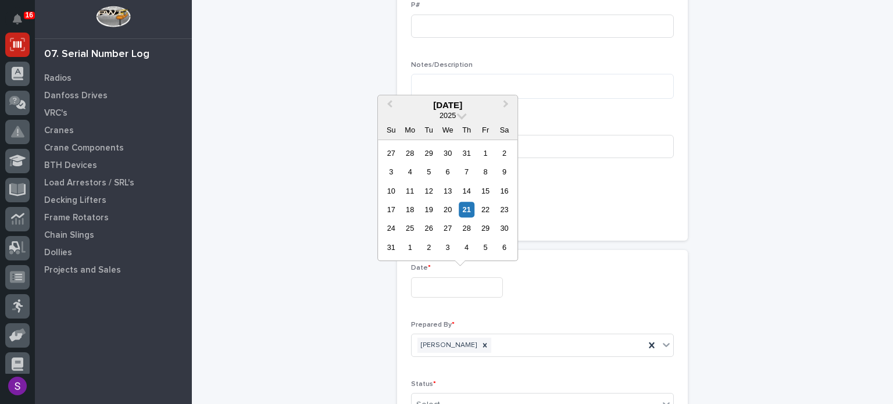
type input "**********"
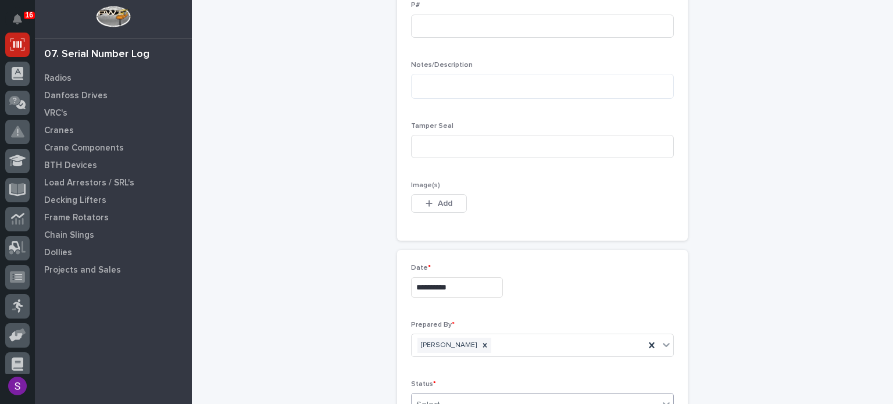
scroll to position [512, 0]
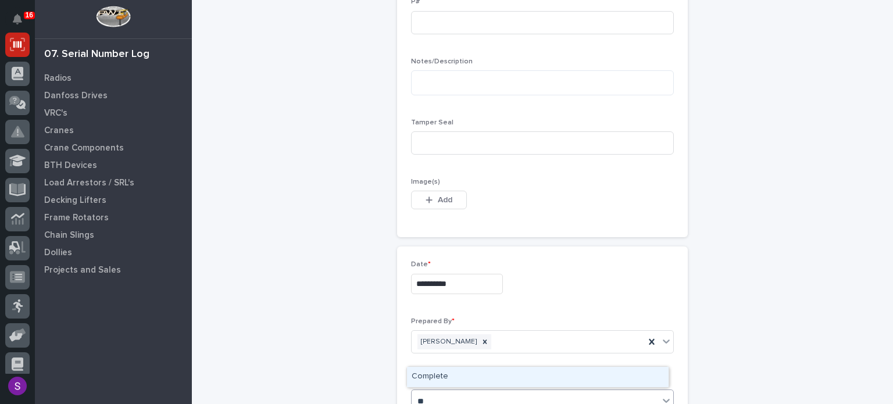
type input "***"
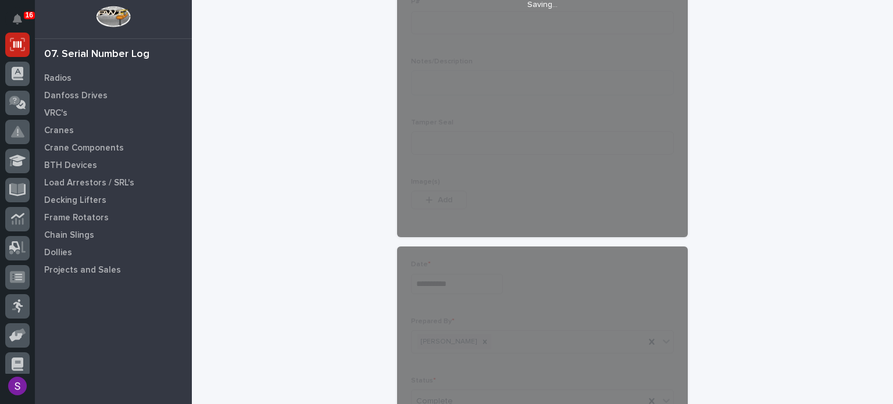
scroll to position [661, 0]
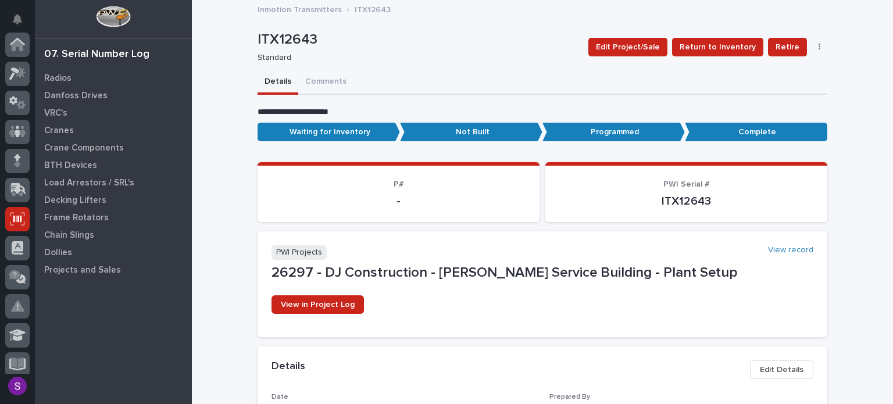
scroll to position [174, 0]
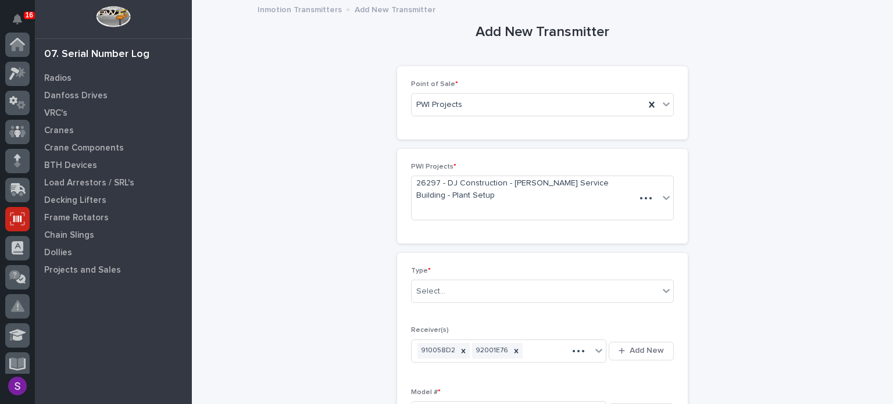
scroll to position [174, 0]
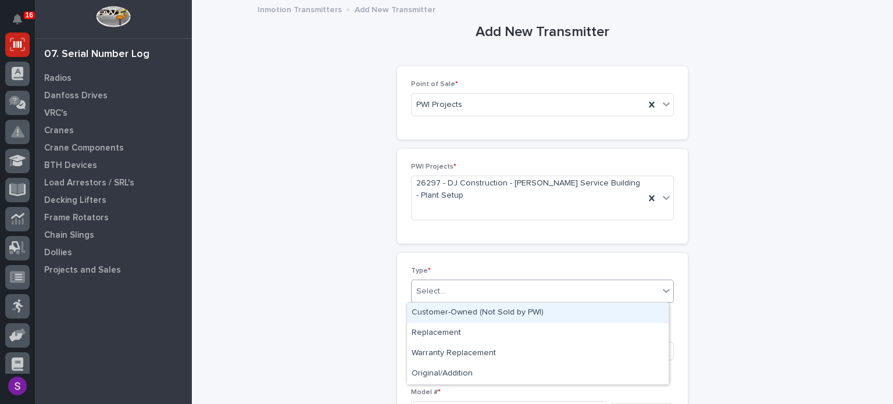
drag, startPoint x: 445, startPoint y: 289, endPoint x: 449, endPoint y: 279, distance: 11.0
click at [445, 288] on div "Select..." at bounding box center [535, 291] width 247 height 19
type input "**"
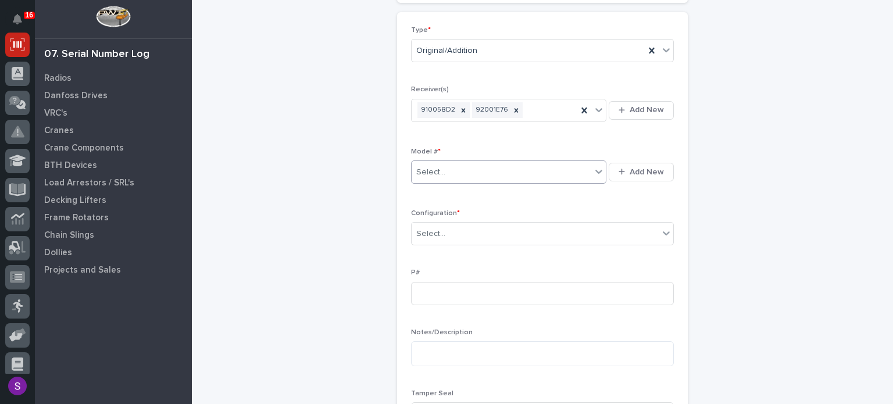
scroll to position [254, 0]
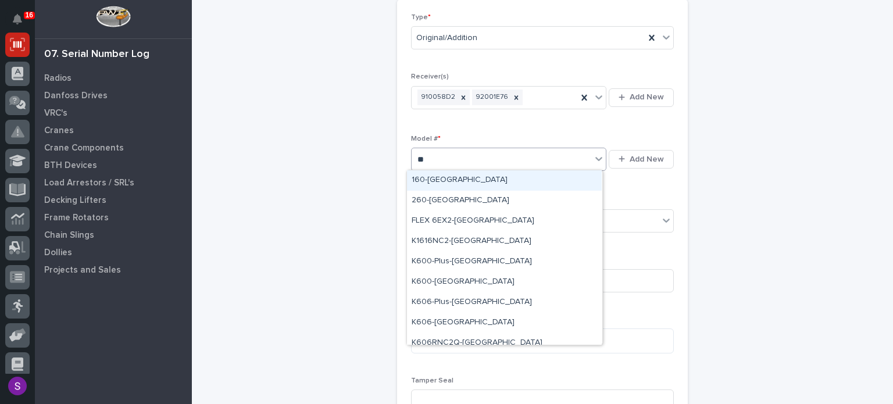
type input "***"
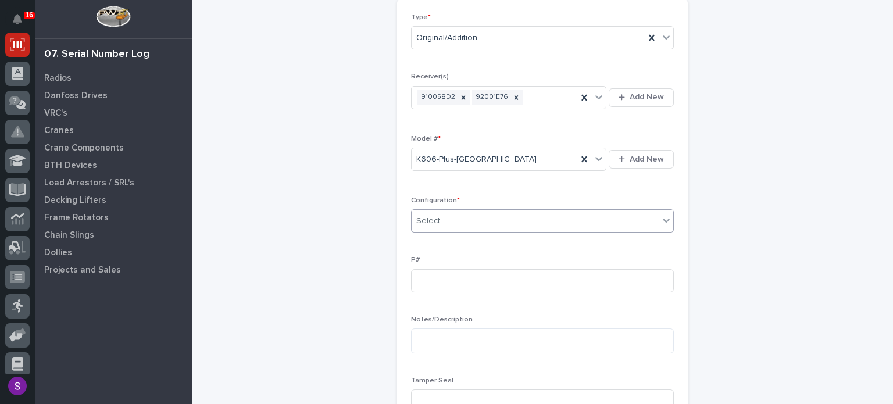
type input "*"
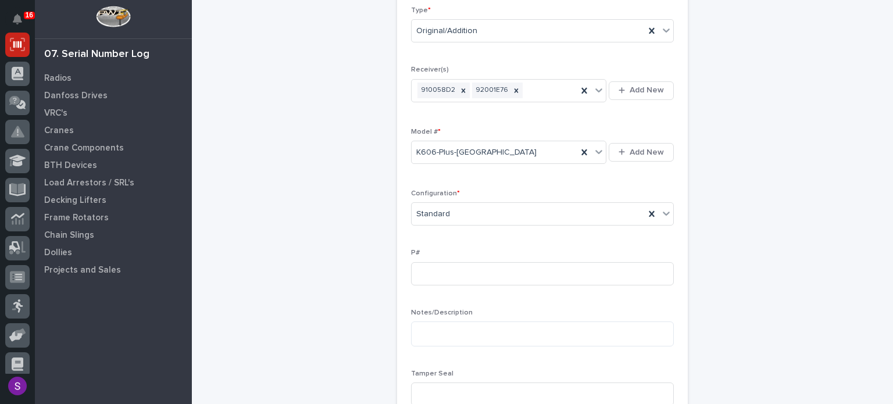
scroll to position [508, 0]
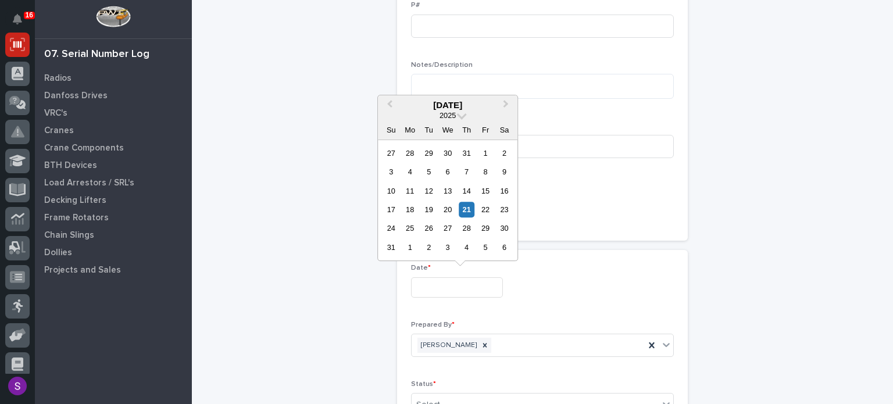
type input "**********"
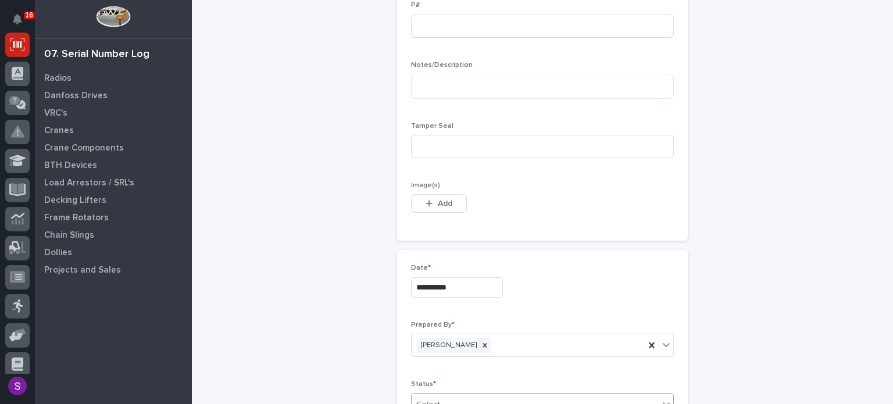
scroll to position [512, 0]
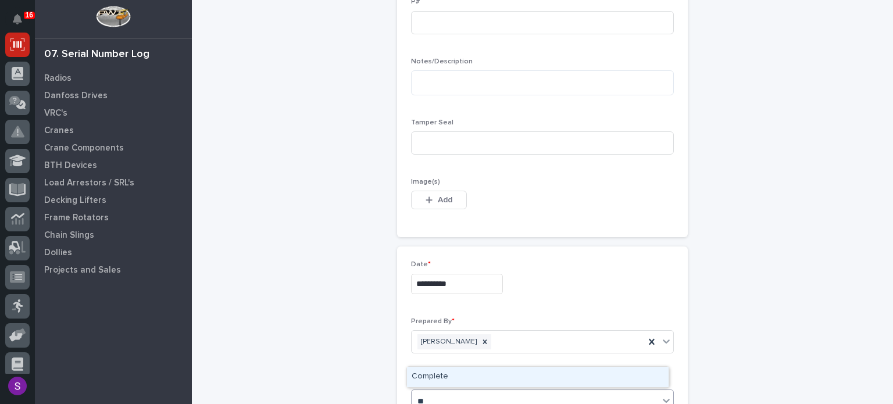
type input "***"
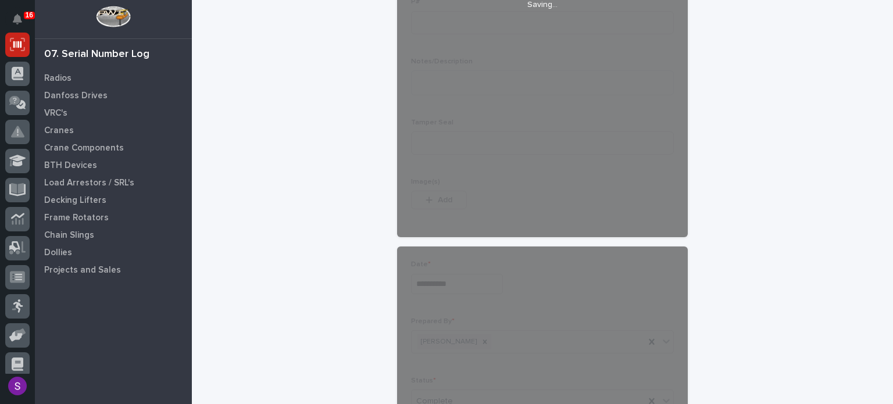
scroll to position [661, 0]
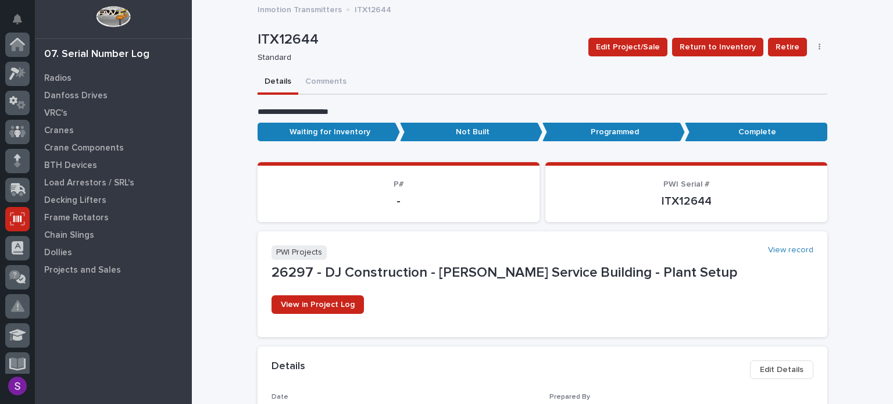
scroll to position [174, 0]
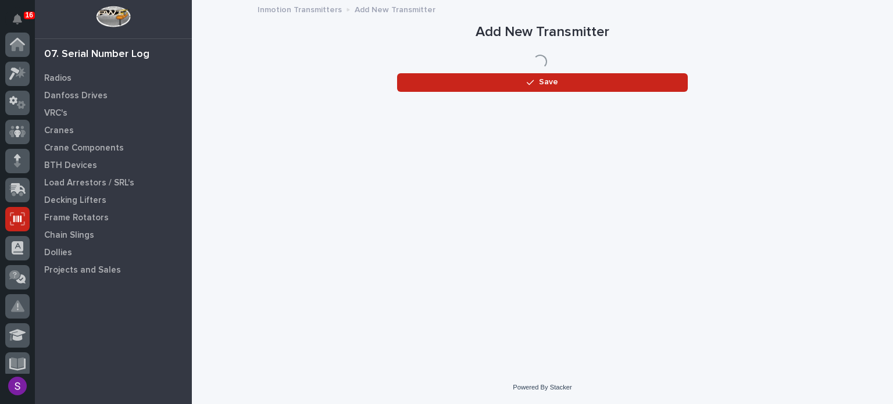
scroll to position [174, 0]
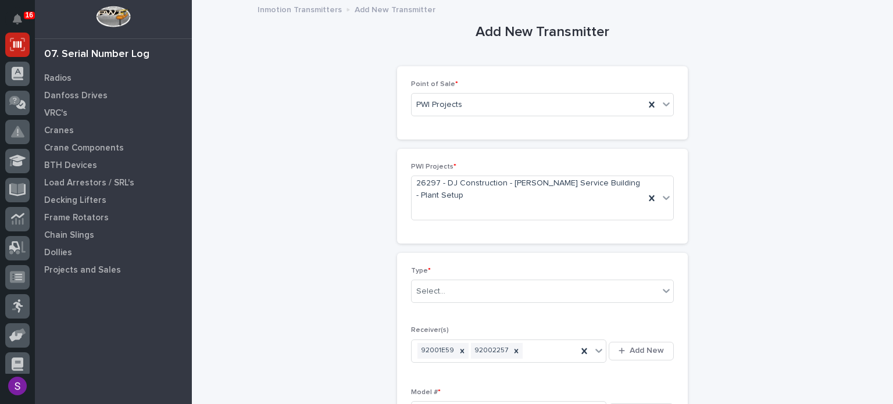
click at [466, 302] on div "Type * Select..." at bounding box center [542, 289] width 263 height 45
click at [463, 294] on div "Select..." at bounding box center [535, 291] width 247 height 19
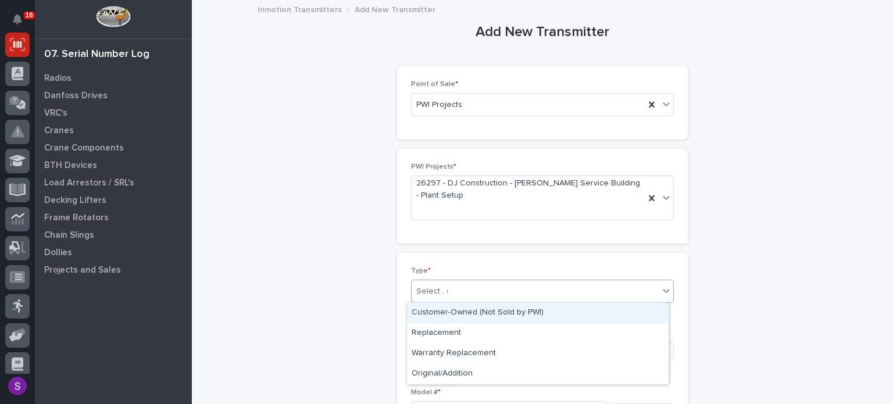
type input "**"
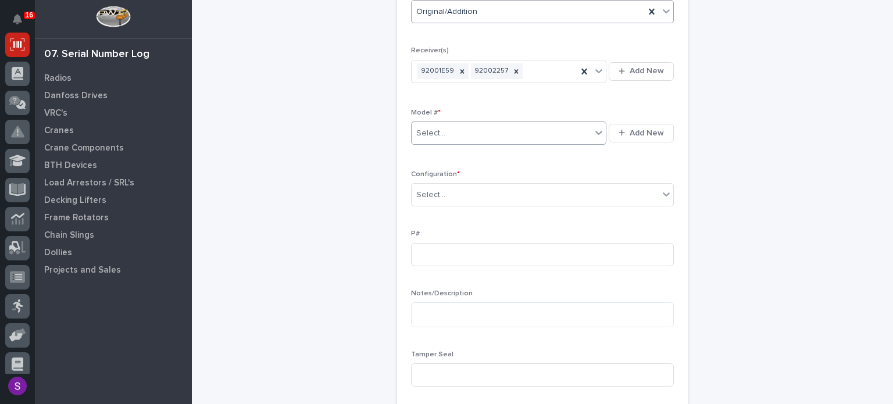
scroll to position [301, 0]
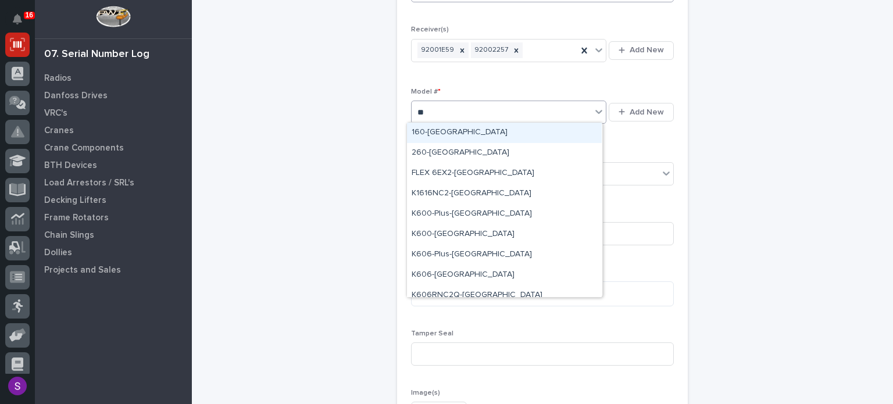
type input "***"
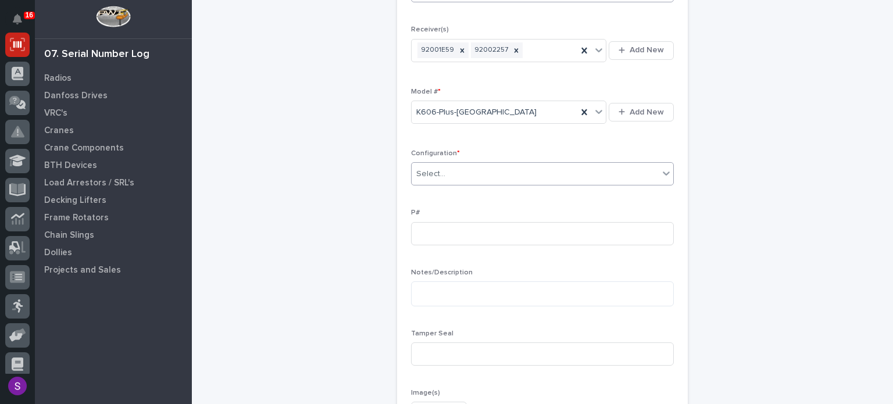
type input "*"
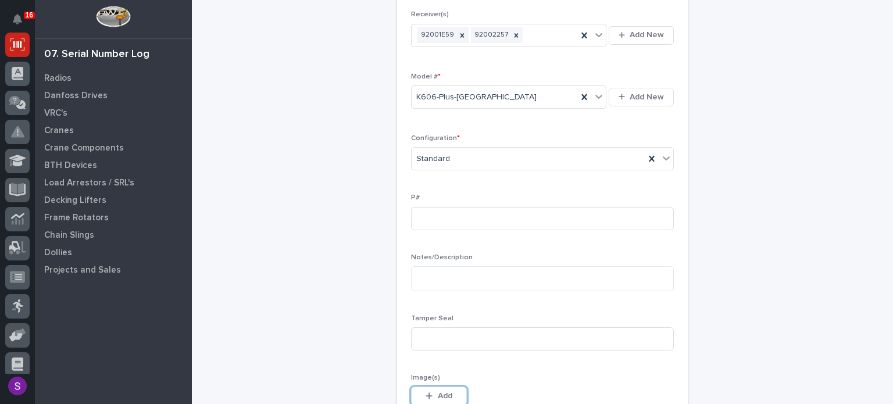
scroll to position [592, 0]
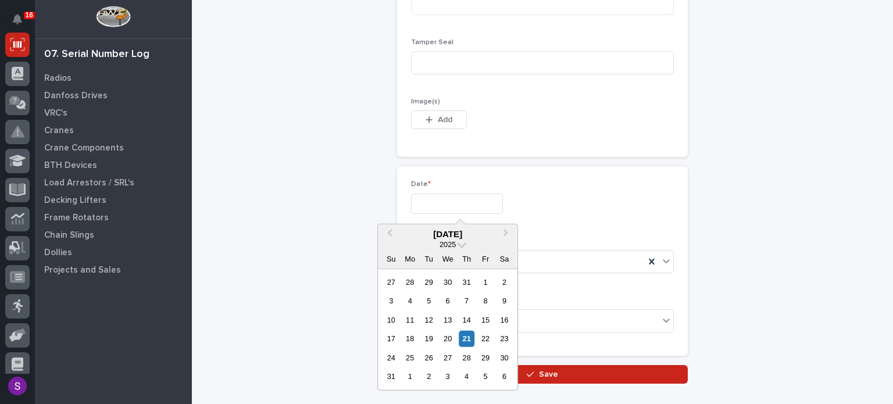
type input "**********"
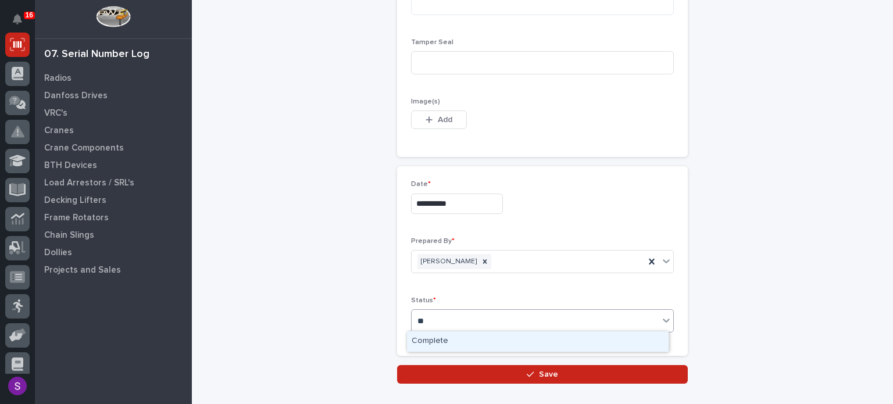
type input "***"
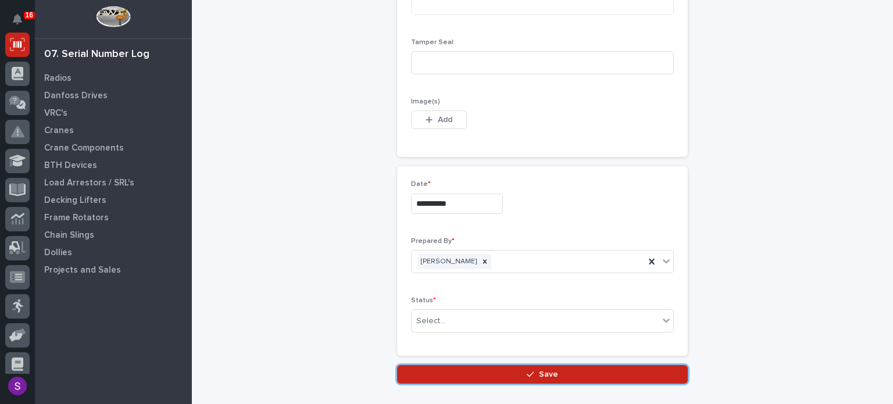
click at [397, 365] on button "Save" at bounding box center [542, 374] width 291 height 19
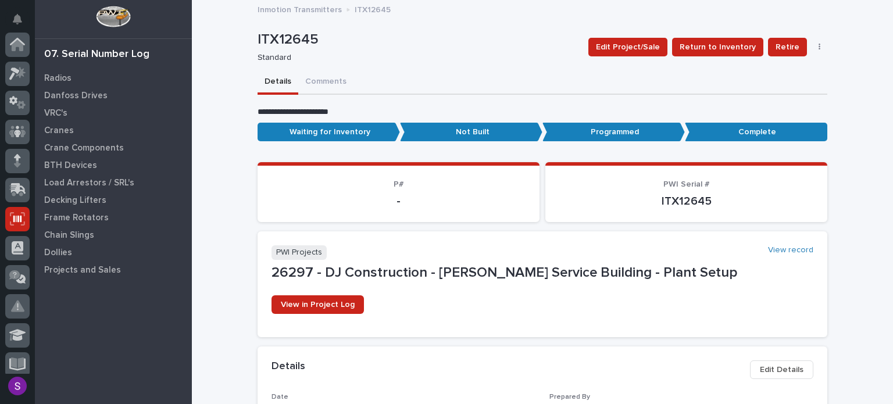
scroll to position [174, 0]
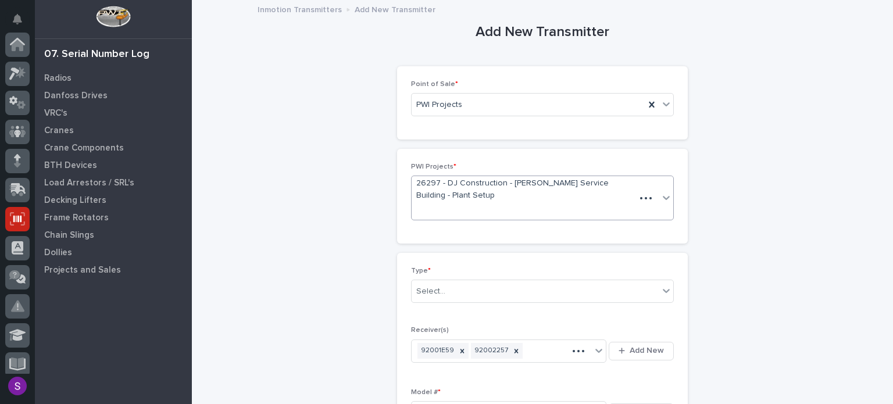
scroll to position [174, 0]
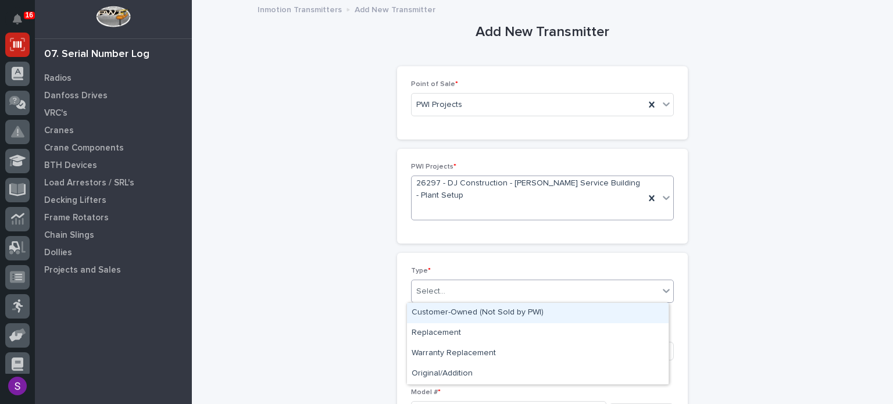
click at [435, 282] on div "Select..." at bounding box center [535, 291] width 247 height 19
type input "**"
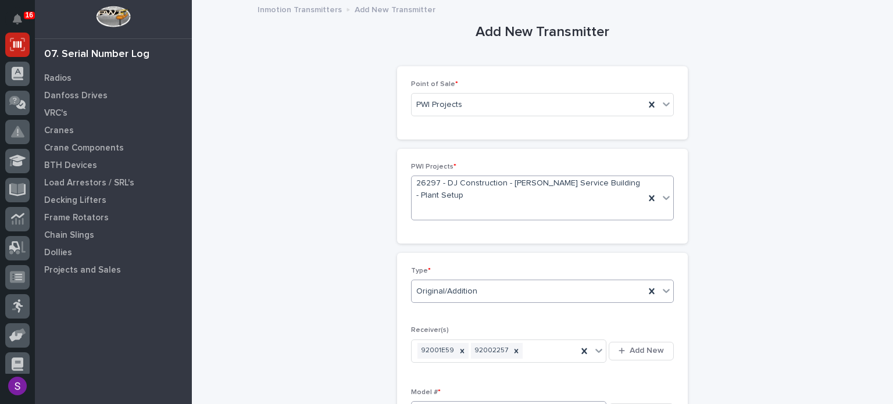
scroll to position [247, 0]
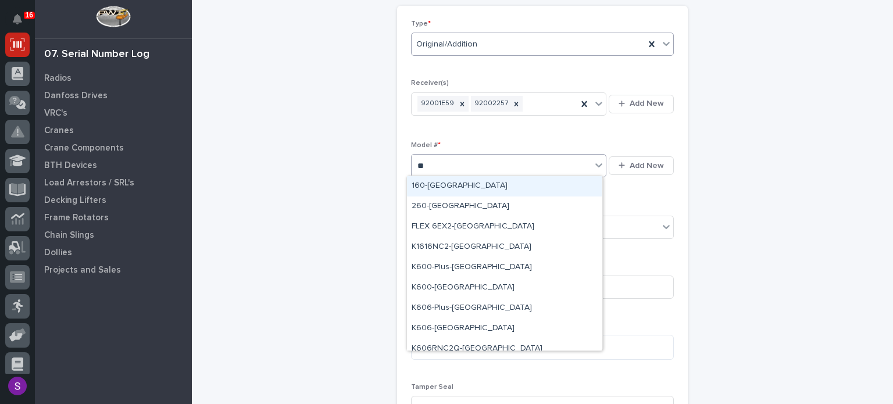
type input "***"
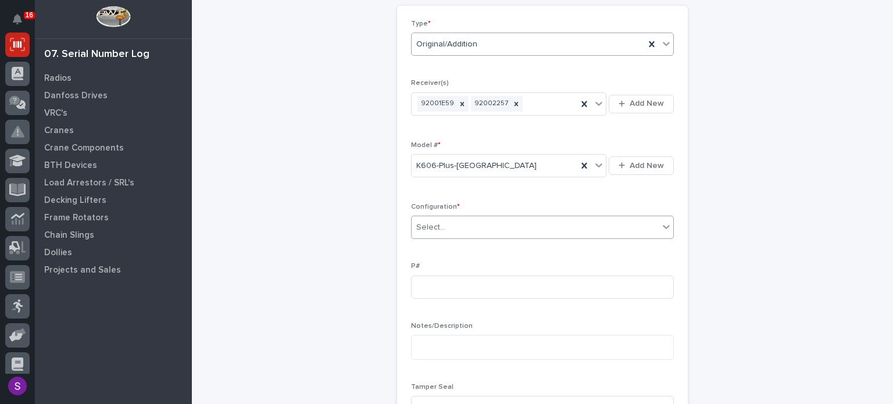
type input "*"
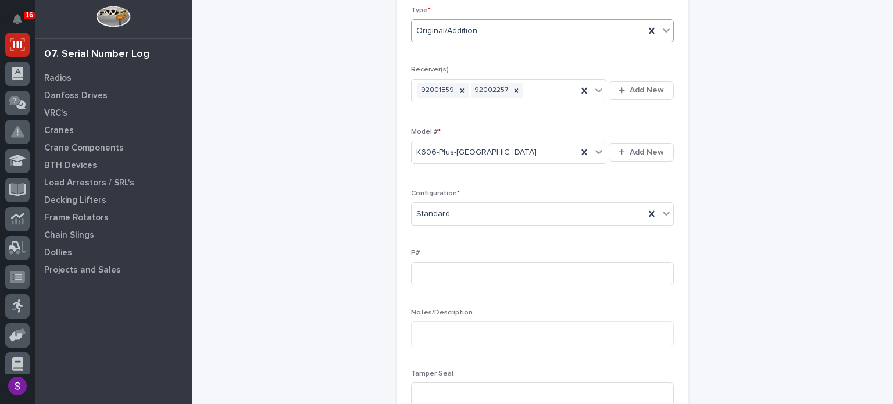
scroll to position [508, 0]
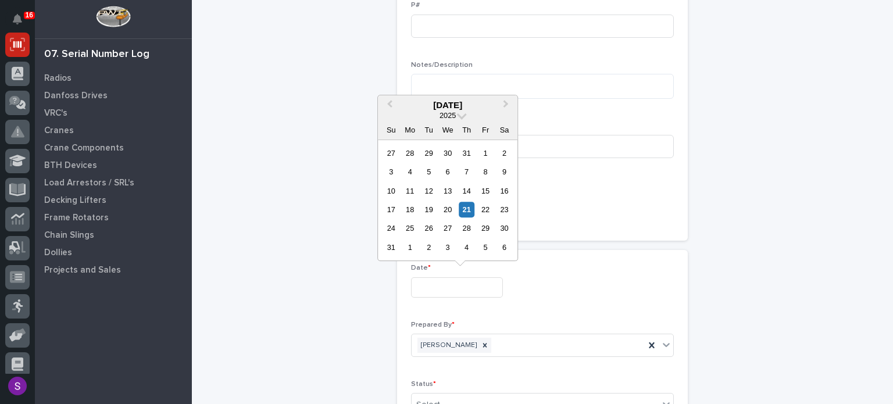
type input "**********"
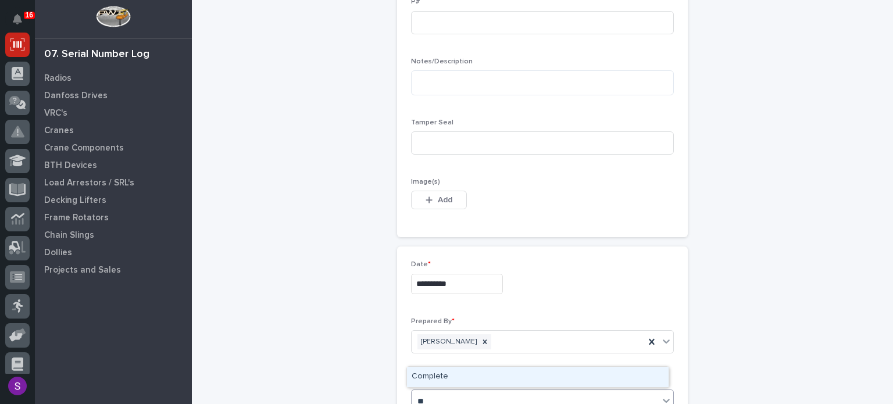
type input "***"
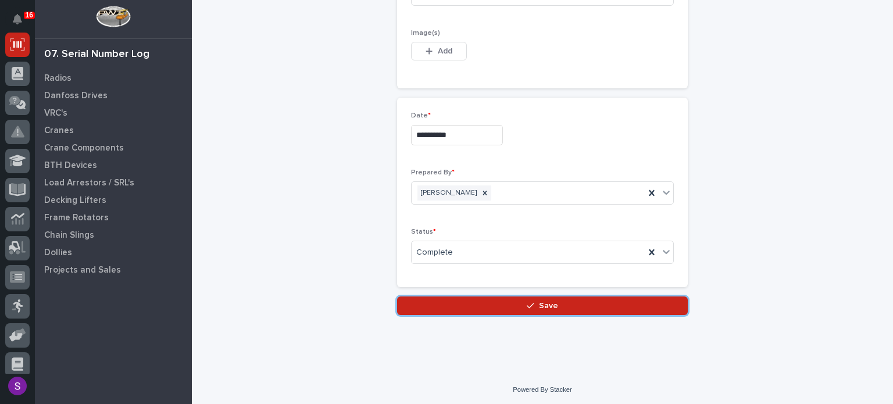
click at [397, 297] on button "Save" at bounding box center [542, 306] width 291 height 19
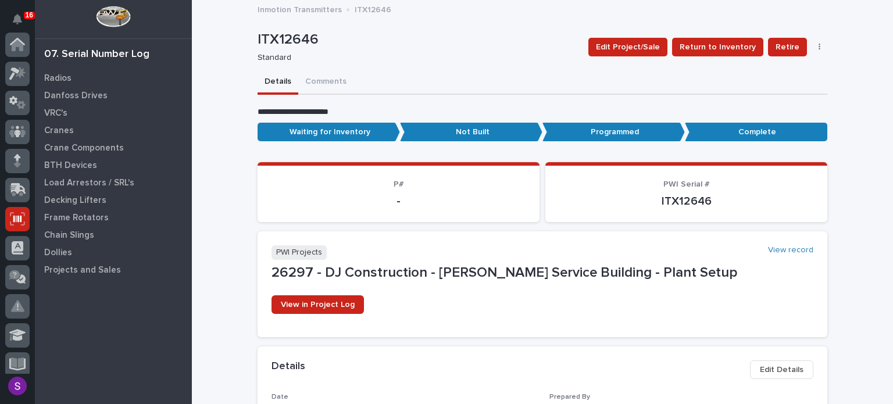
scroll to position [174, 0]
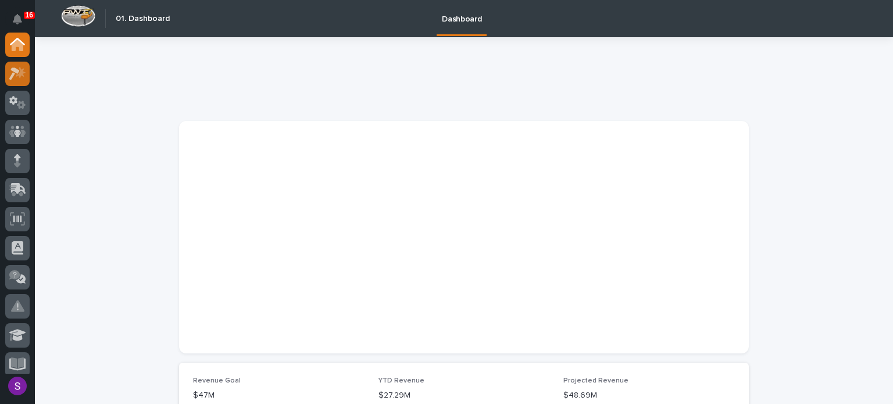
click at [16, 79] on icon at bounding box center [17, 73] width 17 height 13
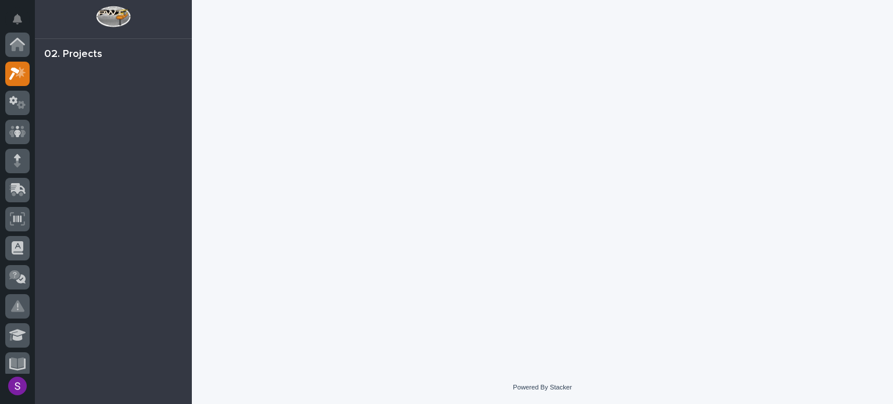
scroll to position [29, 0]
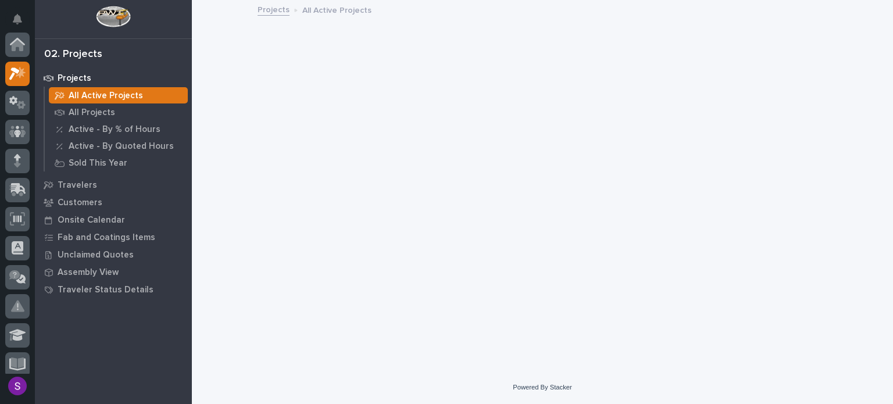
scroll to position [29, 0]
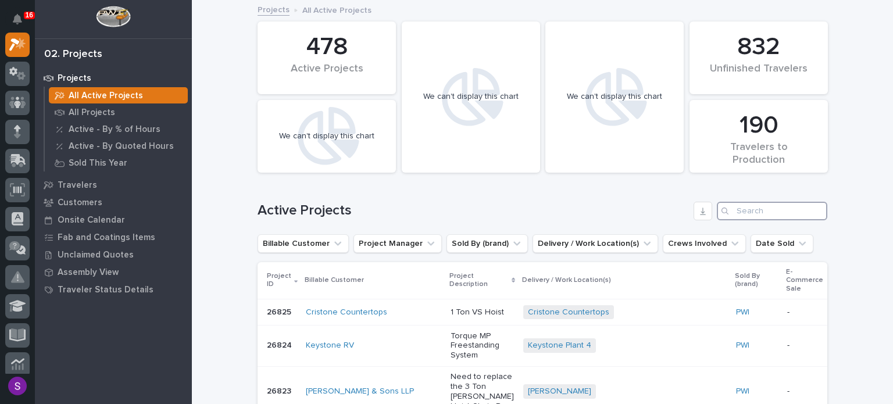
click at [757, 203] on input "Search" at bounding box center [772, 211] width 110 height 19
paste input "26803"
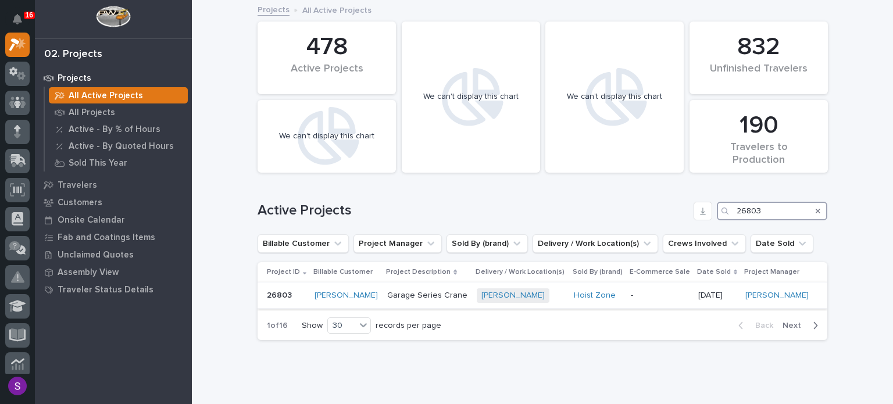
type input "26803"
click at [569, 296] on td "Hoist Zone" at bounding box center [597, 296] width 57 height 26
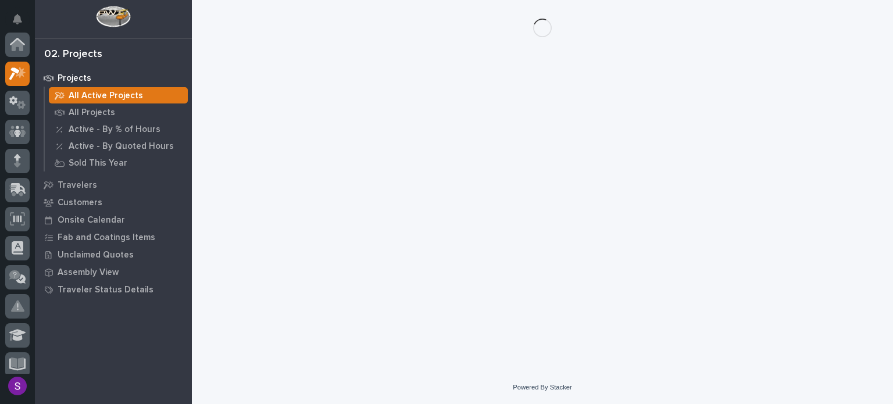
scroll to position [29, 0]
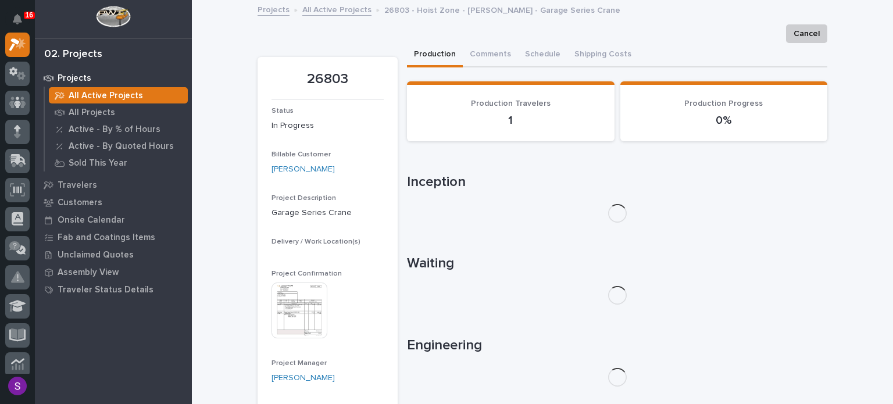
click at [295, 295] on div "Project Confirmation This file cannot be opened Download File" at bounding box center [328, 310] width 112 height 80
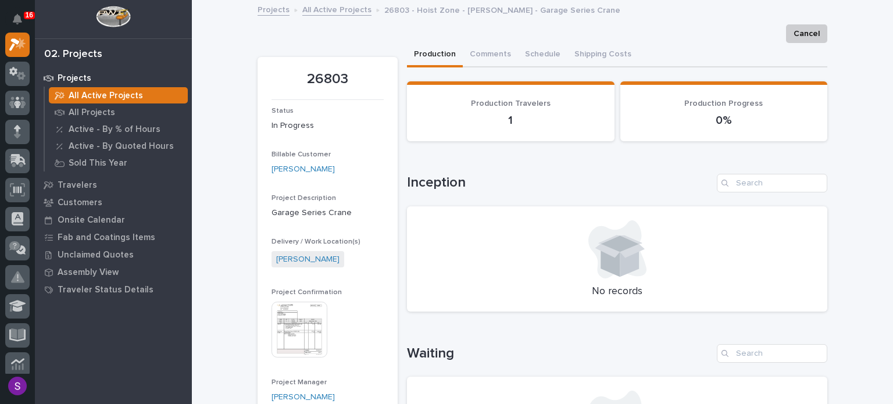
click at [309, 341] on img at bounding box center [300, 330] width 56 height 56
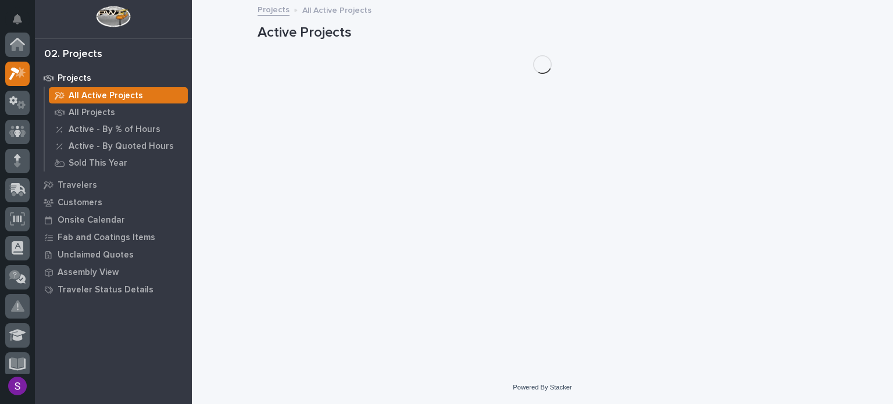
scroll to position [29, 0]
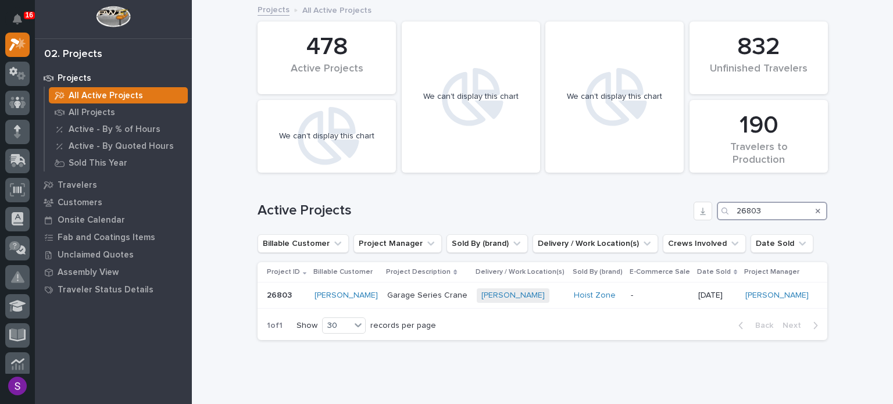
drag, startPoint x: 765, startPoint y: 212, endPoint x: 792, endPoint y: 230, distance: 32.7
click at [683, 205] on div "Active Projects 26803" at bounding box center [543, 211] width 570 height 19
paste input "578"
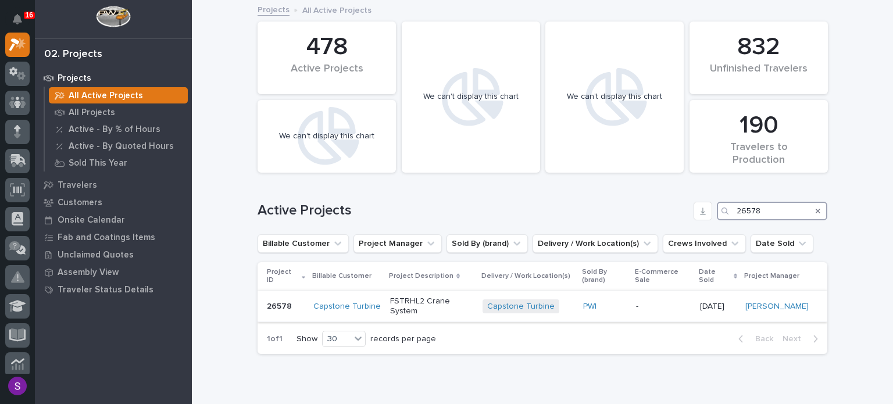
type input "26578"
click at [613, 302] on div "PWI" at bounding box center [605, 307] width 44 height 10
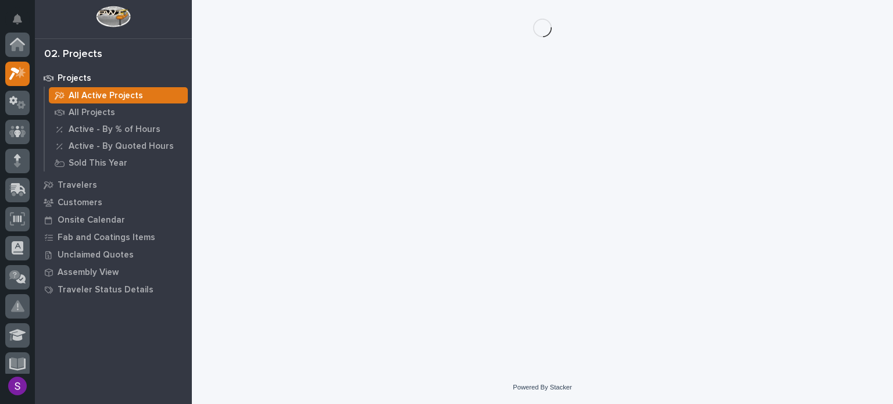
scroll to position [29, 0]
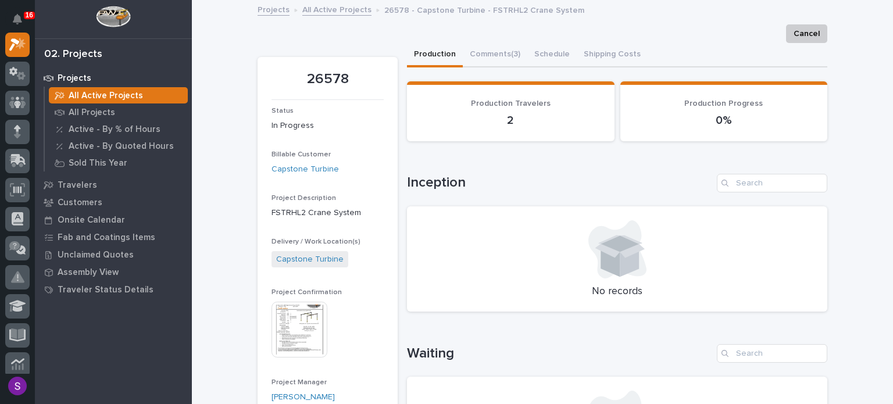
click at [298, 316] on img at bounding box center [300, 330] width 56 height 56
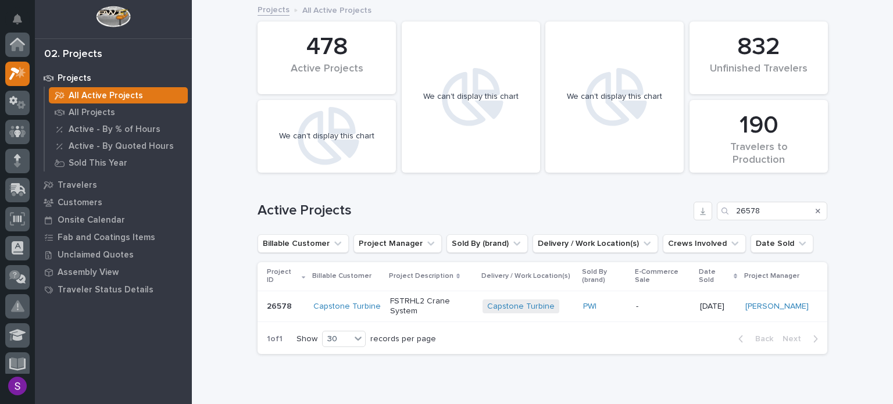
scroll to position [29, 0]
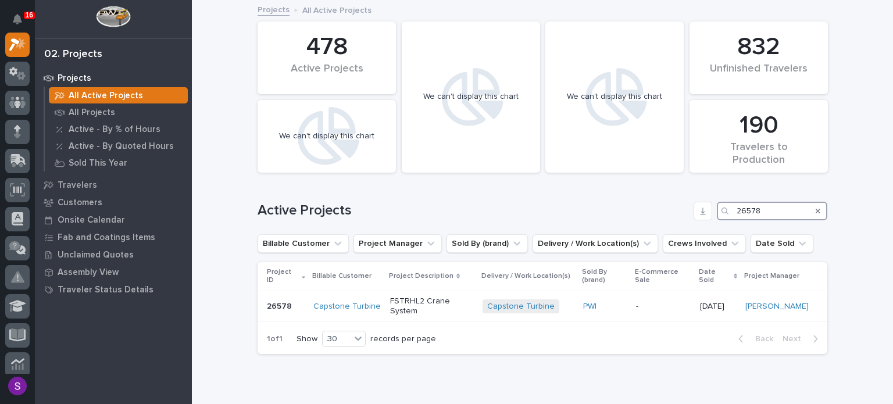
drag, startPoint x: 766, startPoint y: 218, endPoint x: 721, endPoint y: 227, distance: 45.6
click at [707, 216] on div "Active Projects 26578" at bounding box center [543, 211] width 570 height 19
paste input "750"
type input "26750"
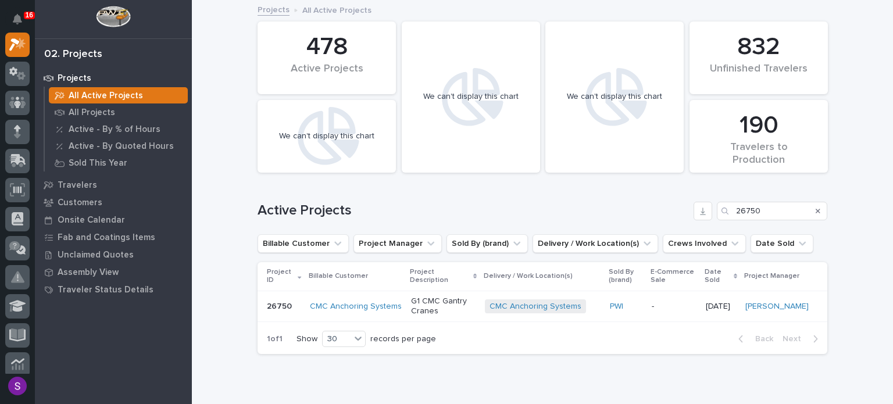
click at [647, 311] on td "-" at bounding box center [674, 306] width 54 height 31
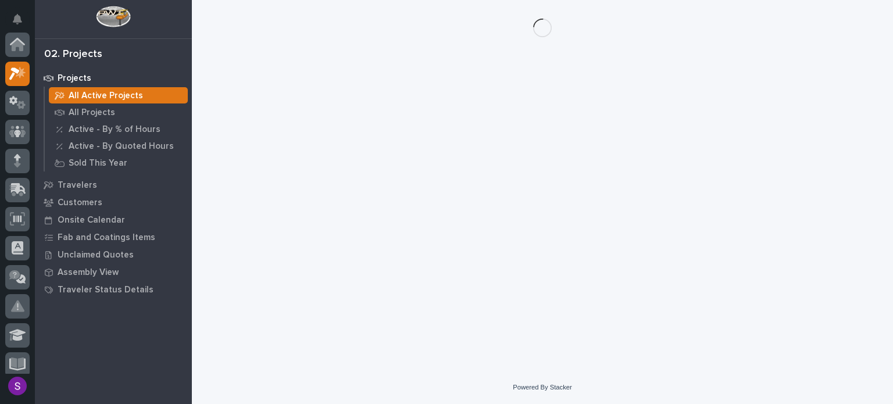
scroll to position [29, 0]
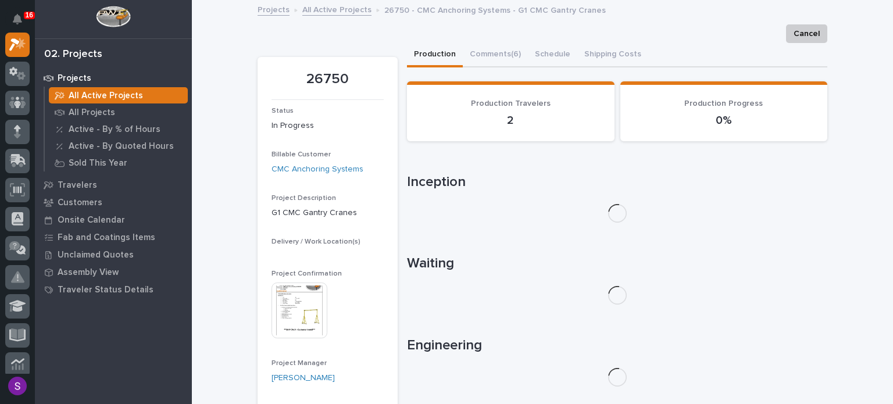
click at [286, 298] on div "Project Confirmation This file cannot be opened Download File" at bounding box center [328, 310] width 112 height 80
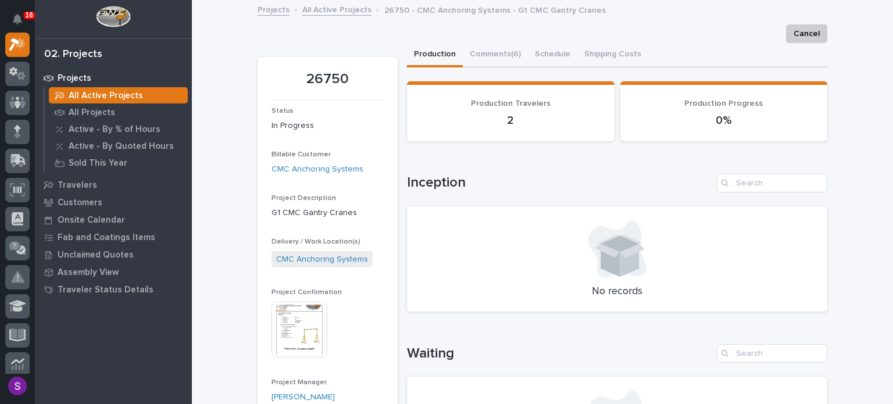
click at [313, 312] on img at bounding box center [300, 330] width 56 height 56
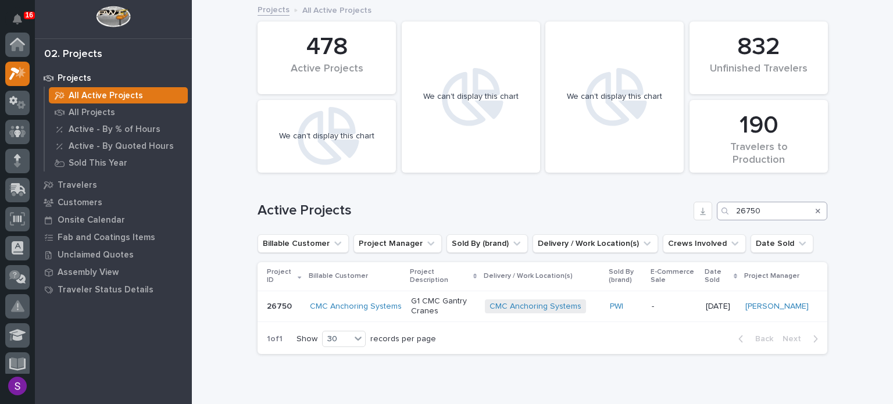
scroll to position [29, 0]
drag, startPoint x: 772, startPoint y: 216, endPoint x: 716, endPoint y: 216, distance: 55.2
click at [709, 213] on div "Active Projects 26750" at bounding box center [543, 211] width 570 height 19
paste input "441"
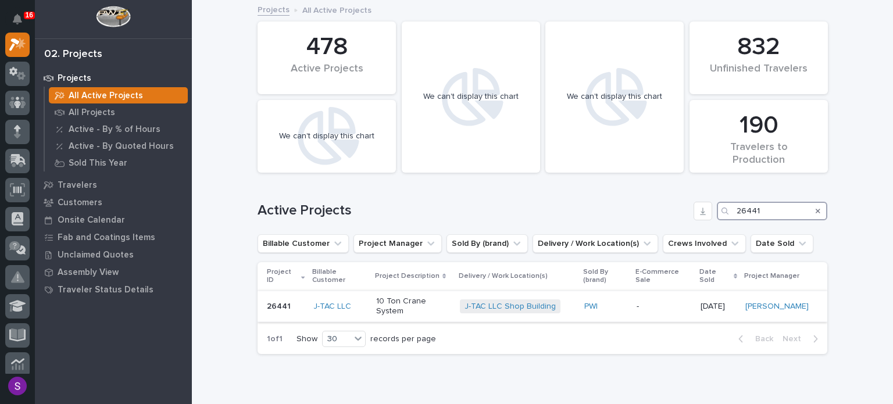
type input "26441"
click at [616, 302] on div "PWI" at bounding box center [605, 307] width 43 height 10
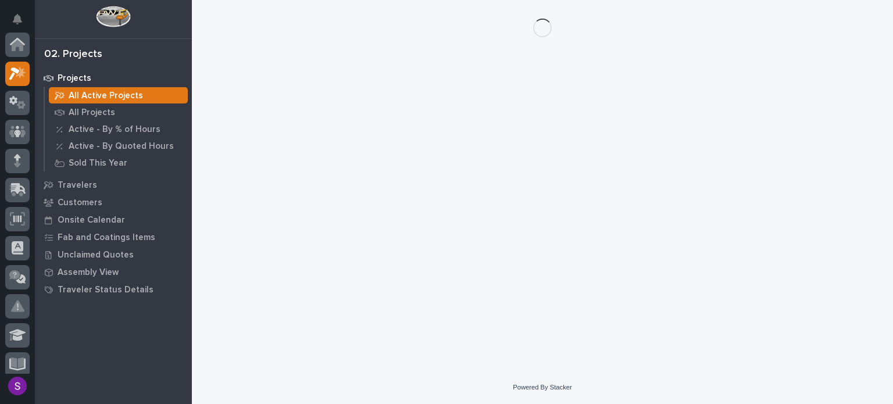
scroll to position [29, 0]
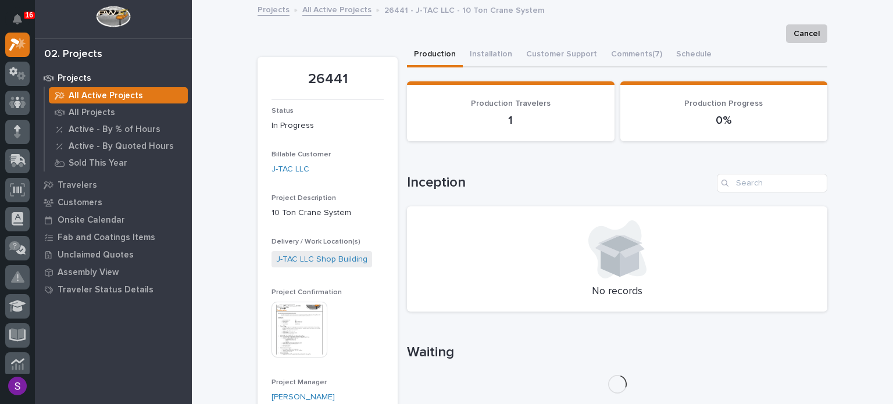
click at [300, 302] on img at bounding box center [300, 330] width 56 height 56
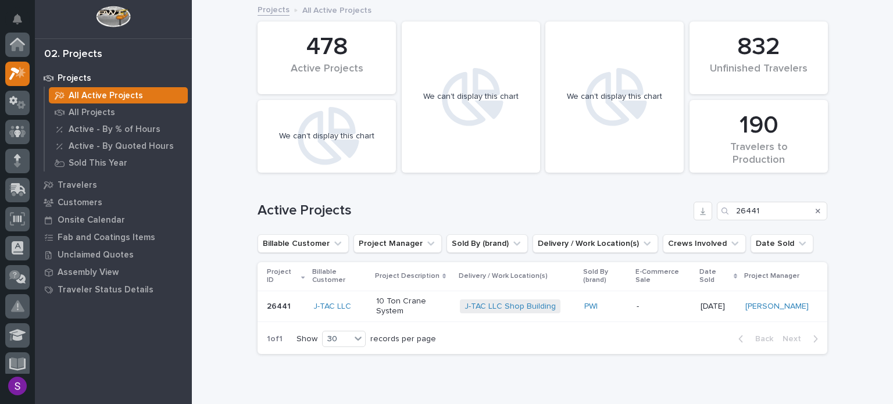
scroll to position [29, 0]
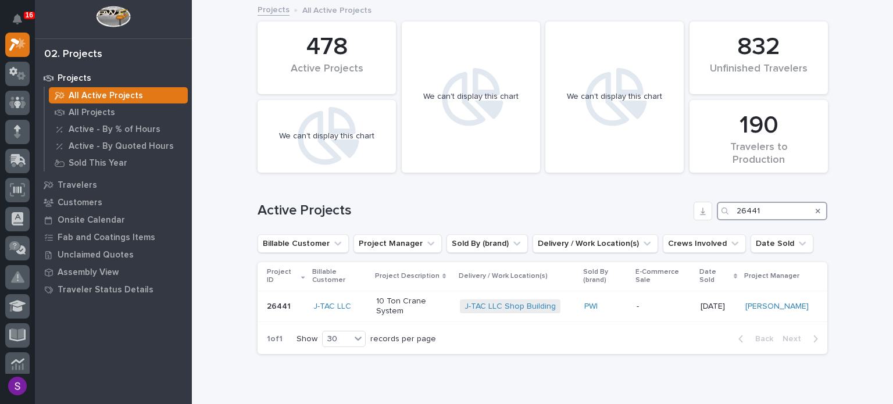
click at [772, 211] on input "26441" at bounding box center [772, 211] width 110 height 19
click at [816, 208] on icon "Search" at bounding box center [818, 211] width 5 height 7
click at [812, 208] on input "26441" at bounding box center [772, 211] width 110 height 19
click at [759, 200] on div "Active Projects 26441" at bounding box center [543, 207] width 570 height 56
click at [777, 198] on div "Active Projects 26441" at bounding box center [543, 207] width 570 height 56
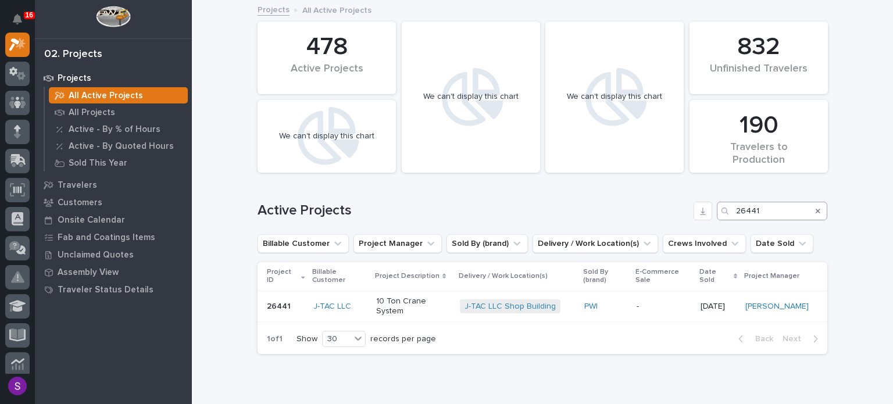
click at [777, 198] on div "Active Projects 26441" at bounding box center [543, 207] width 570 height 56
click at [790, 211] on input "Search" at bounding box center [772, 211] width 110 height 19
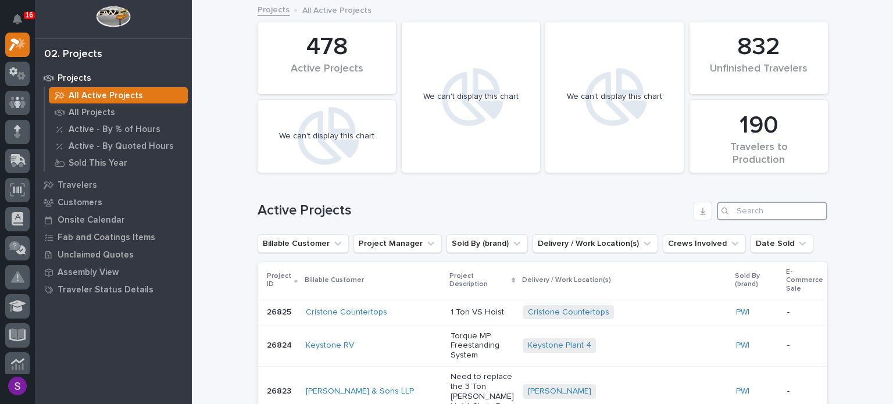
paste input "26697"
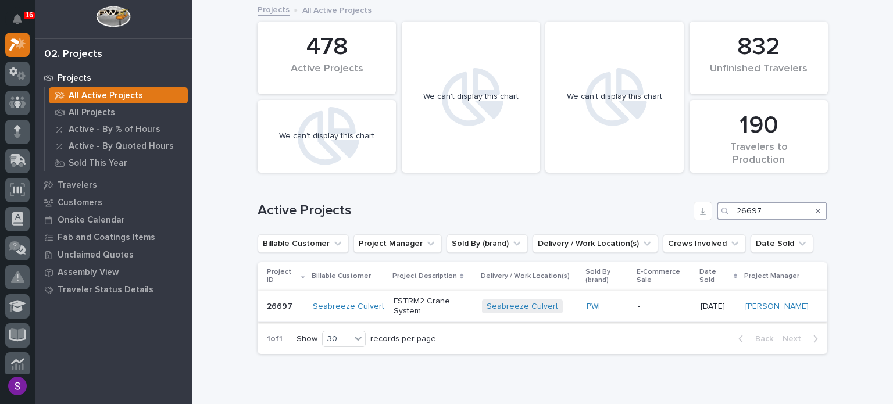
type input "26697"
click at [618, 302] on div "PWI" at bounding box center [608, 306] width 42 height 19
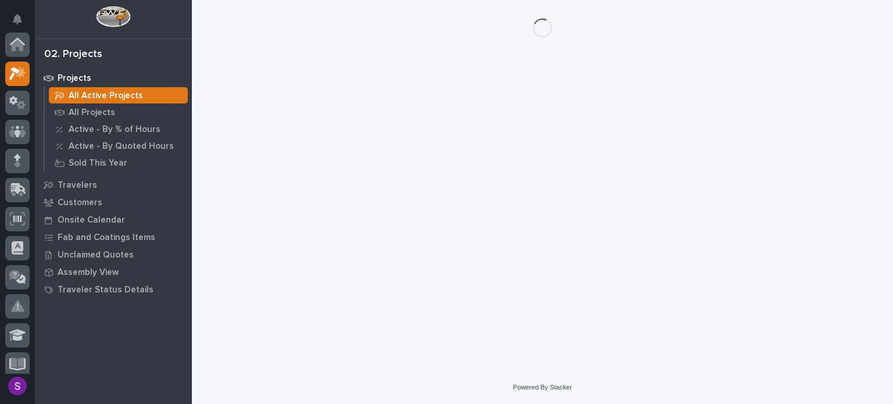
scroll to position [29, 0]
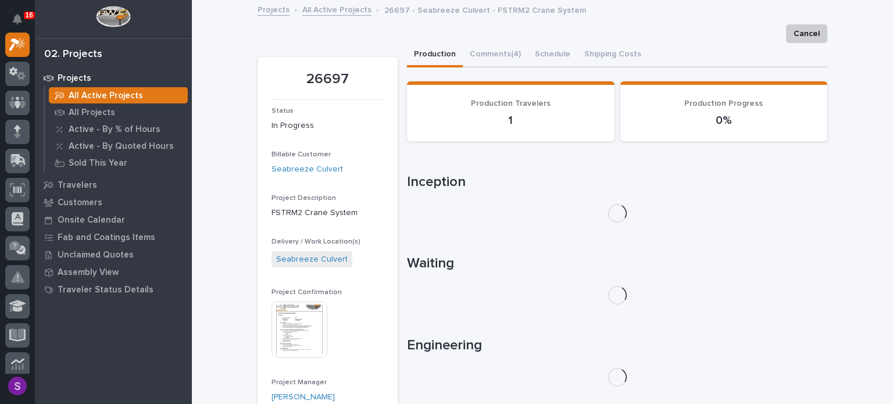
click at [302, 319] on img at bounding box center [300, 330] width 56 height 56
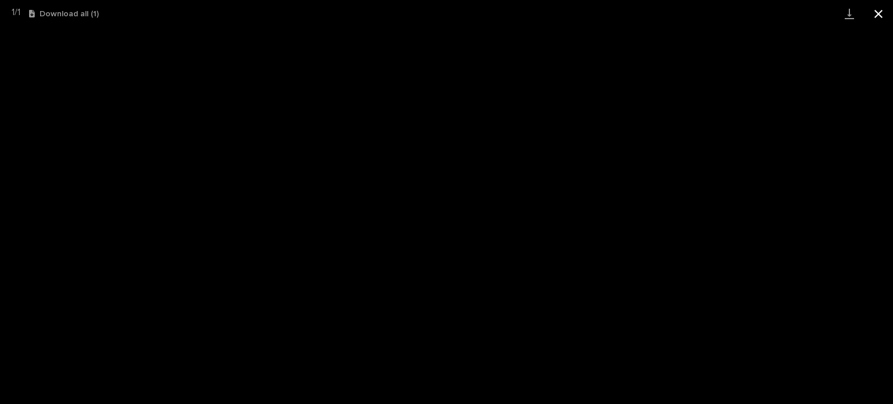
click at [882, 12] on button "Close gallery" at bounding box center [878, 13] width 29 height 27
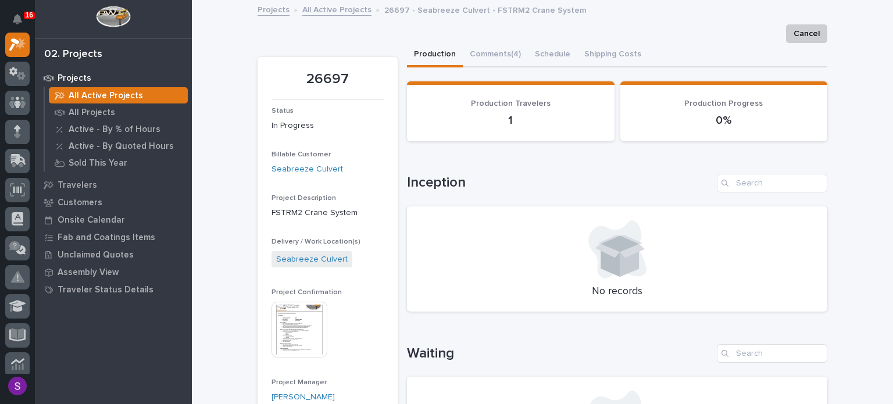
drag, startPoint x: 94, startPoint y: 91, endPoint x: 893, endPoint y: 212, distance: 807.7
click at [94, 91] on p "All Active Projects" at bounding box center [106, 96] width 74 height 10
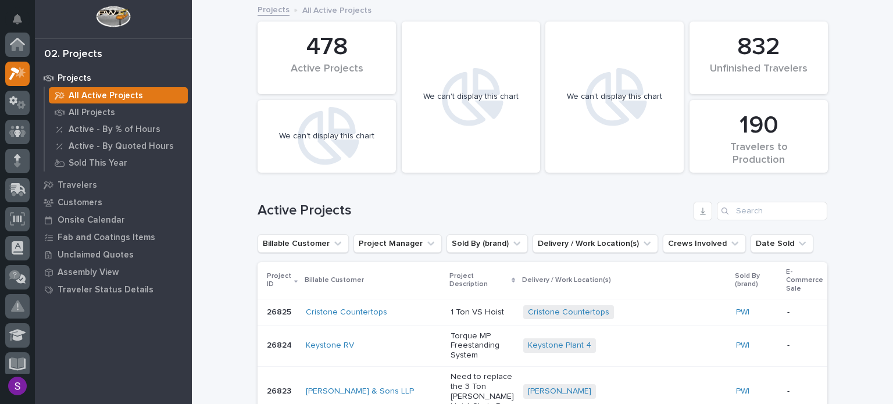
scroll to position [29, 0]
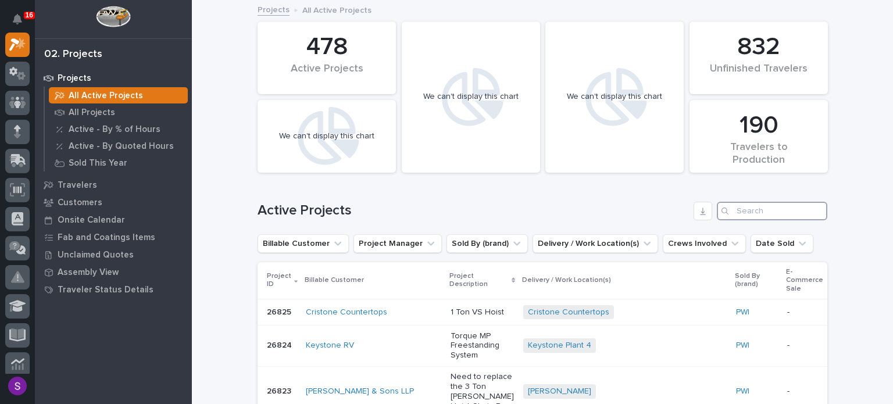
click at [760, 213] on input "Search" at bounding box center [772, 211] width 110 height 19
paste input "26629"
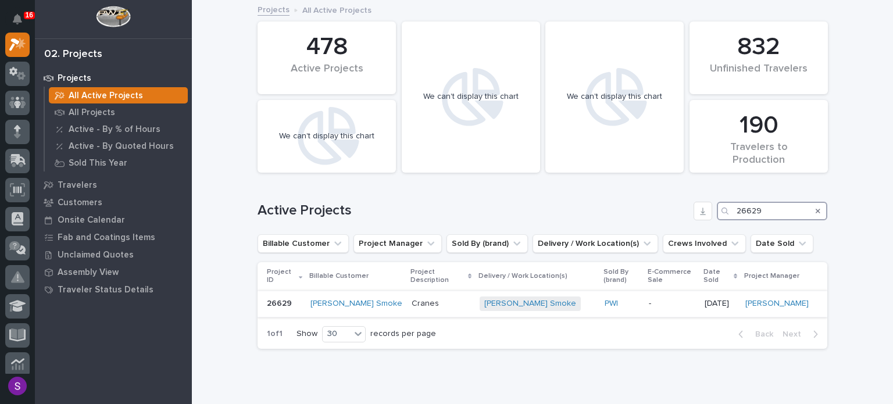
type input "26629"
click at [447, 299] on p "Cranes" at bounding box center [441, 304] width 59 height 10
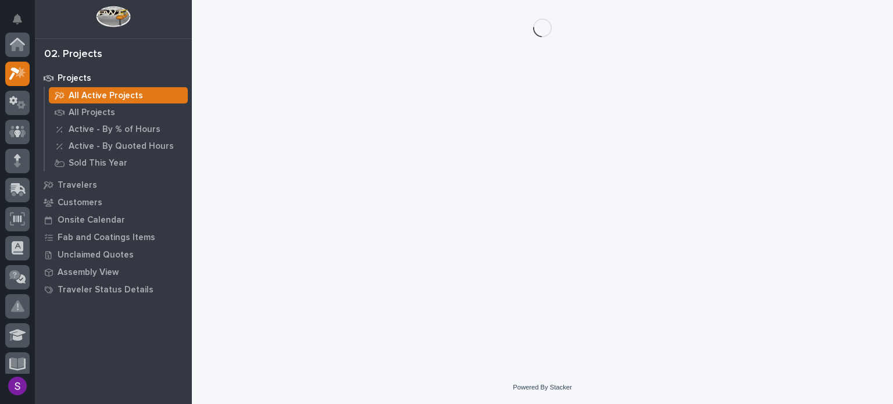
scroll to position [29, 0]
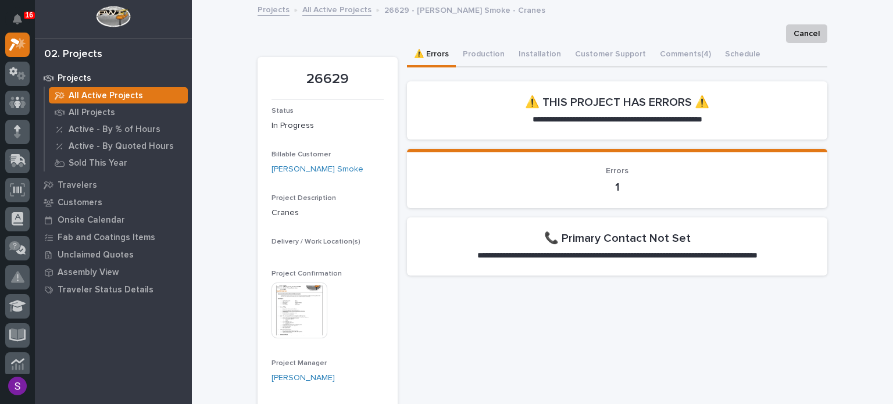
click at [295, 308] on img at bounding box center [300, 311] width 56 height 56
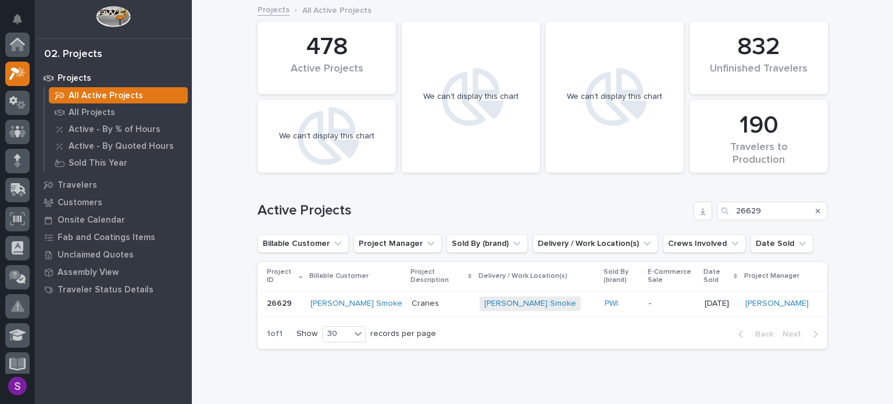
scroll to position [29, 0]
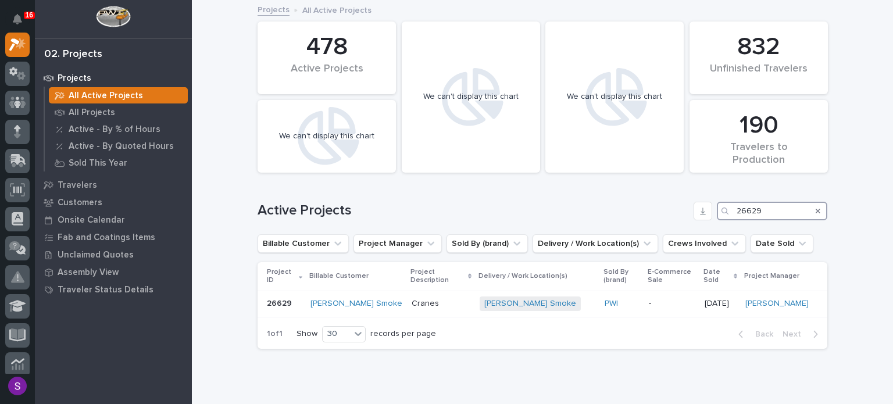
drag, startPoint x: 773, startPoint y: 204, endPoint x: 723, endPoint y: 215, distance: 51.8
click at [723, 215] on div "26629" at bounding box center [772, 211] width 110 height 19
paste input "714"
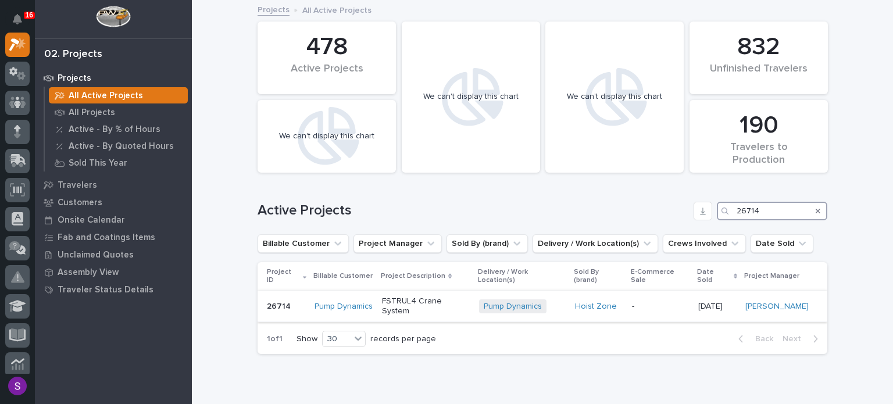
type input "26714"
click at [640, 302] on p "-" at bounding box center [661, 307] width 58 height 10
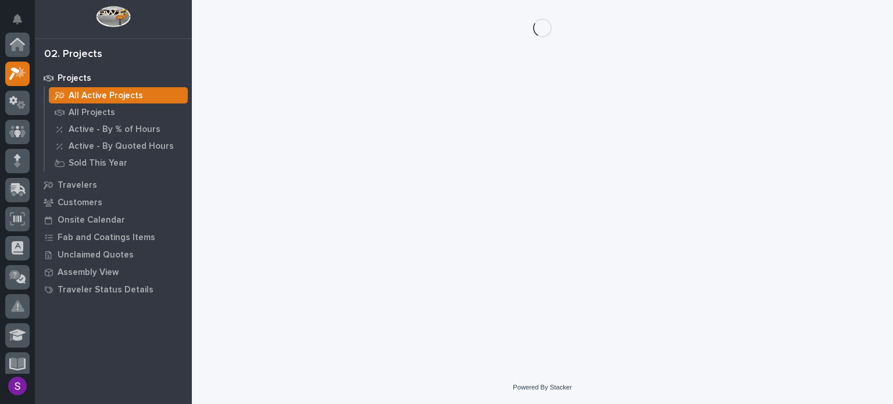
scroll to position [29, 0]
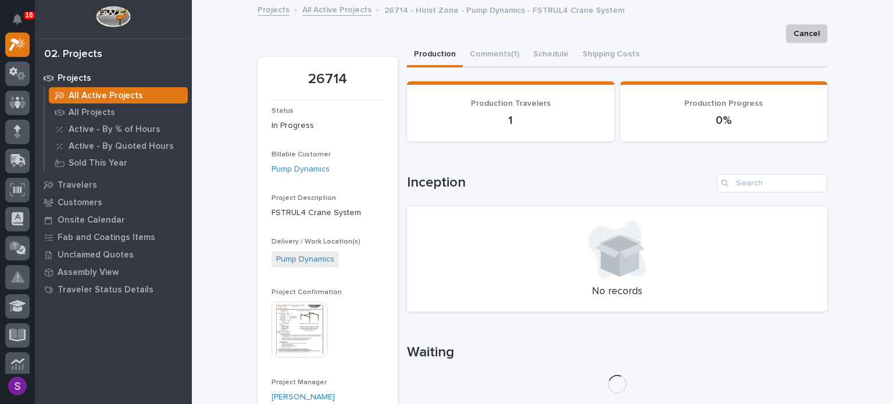
click at [296, 327] on img at bounding box center [300, 330] width 56 height 56
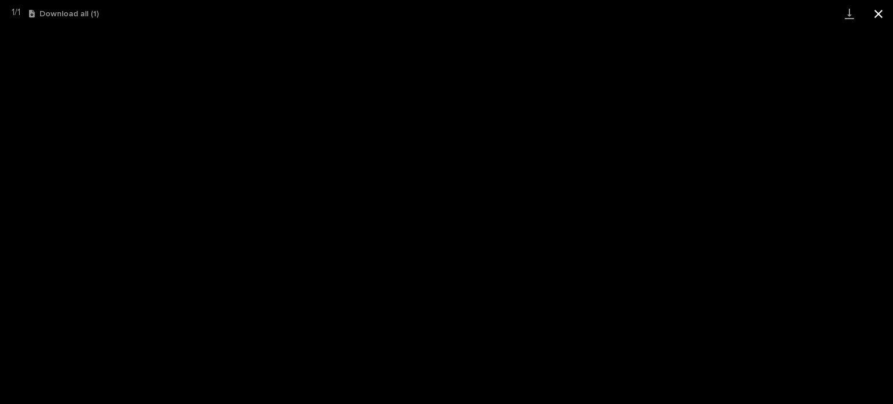
click at [891, 7] on button "Close gallery" at bounding box center [878, 13] width 29 height 27
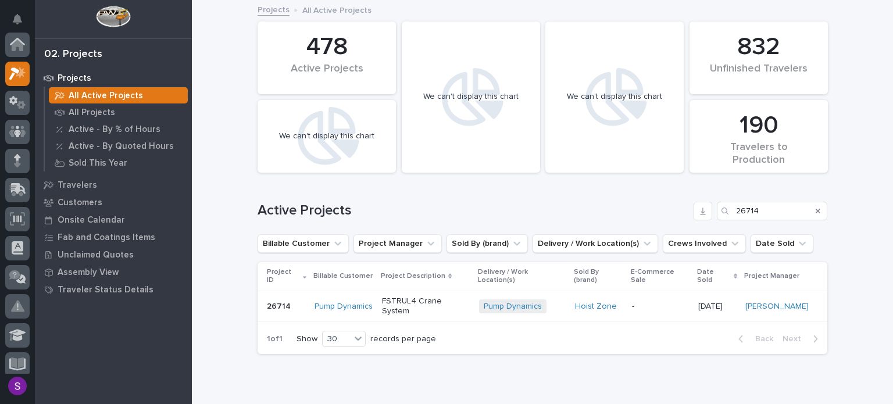
scroll to position [29, 0]
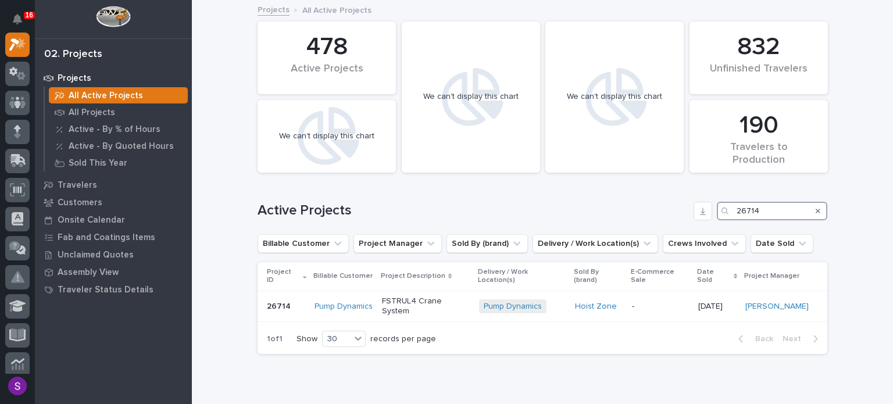
drag, startPoint x: 761, startPoint y: 208, endPoint x: 721, endPoint y: 218, distance: 41.2
click at [696, 211] on div "Active Projects 26714" at bounding box center [543, 211] width 570 height 19
paste input "695"
type input "26695"
click at [620, 302] on div "PWI" at bounding box center [598, 307] width 47 height 10
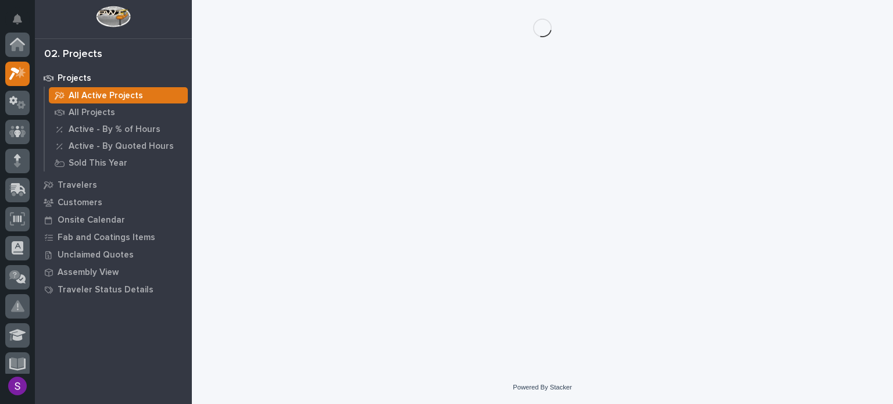
scroll to position [29, 0]
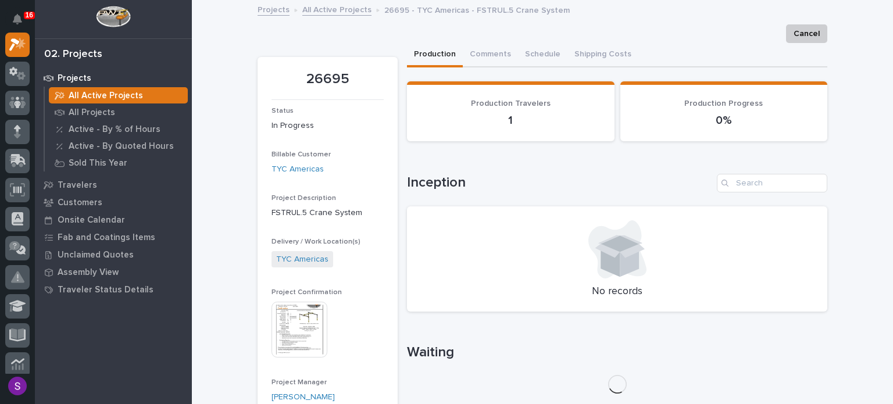
click at [291, 322] on img at bounding box center [300, 330] width 56 height 56
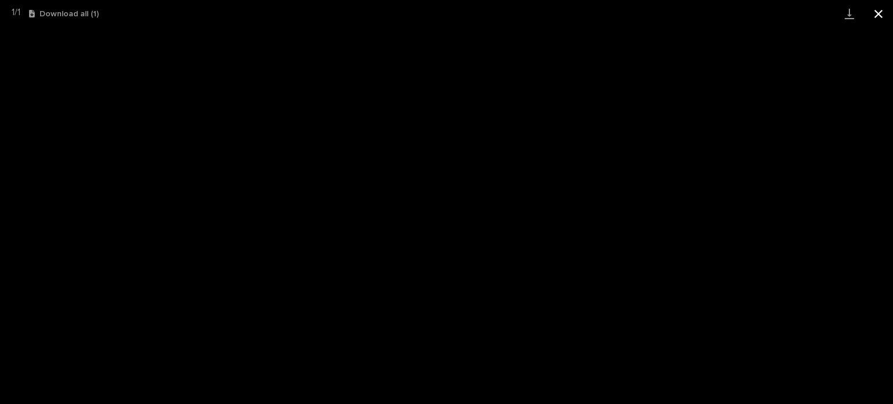
click at [893, 6] on button "Close gallery" at bounding box center [878, 13] width 29 height 27
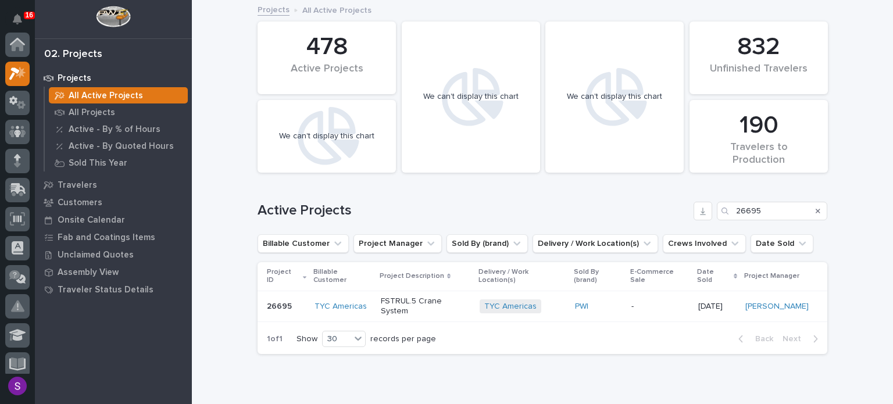
scroll to position [29, 0]
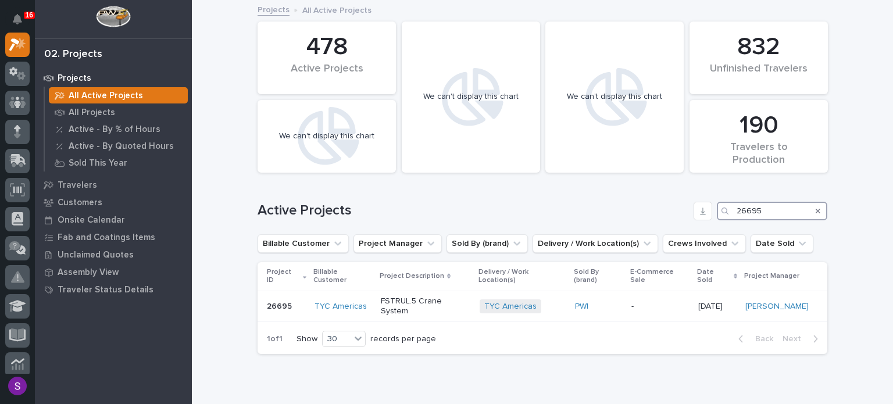
drag, startPoint x: 743, startPoint y: 216, endPoint x: 733, endPoint y: 216, distance: 9.9
click at [733, 216] on input "26695" at bounding box center [772, 211] width 110 height 19
paste input "448"
type input "26448"
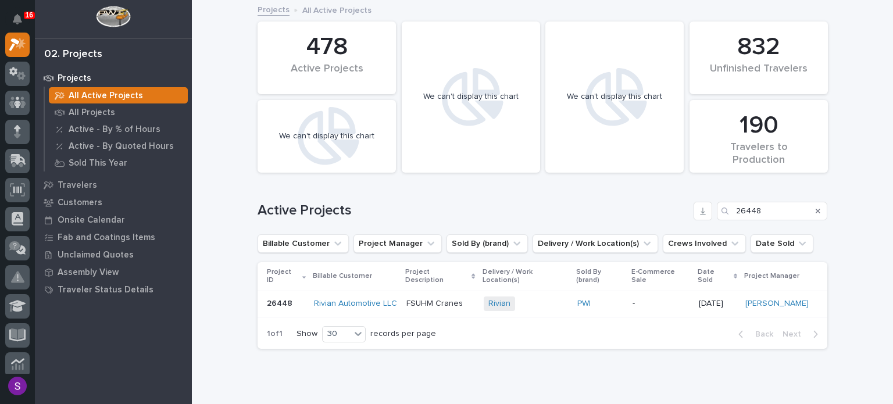
click at [587, 304] on div "PWI" at bounding box center [601, 303] width 46 height 19
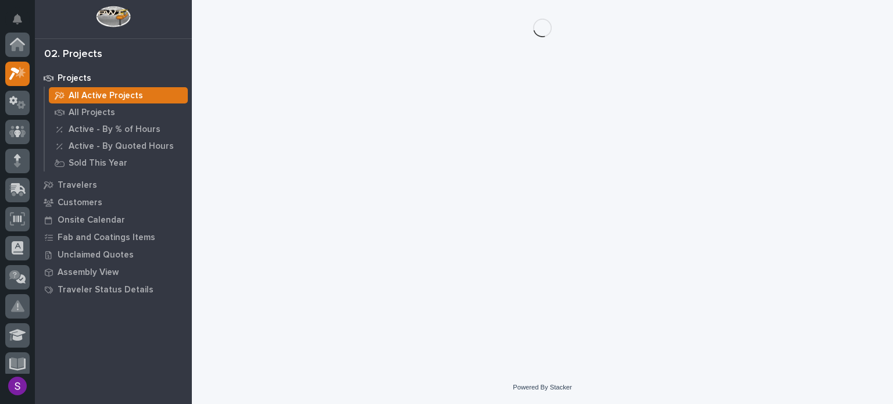
scroll to position [29, 0]
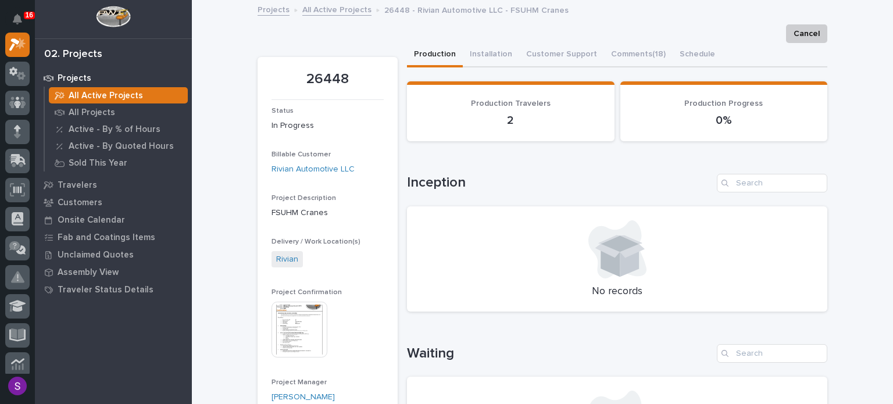
click at [301, 330] on img at bounding box center [300, 330] width 56 height 56
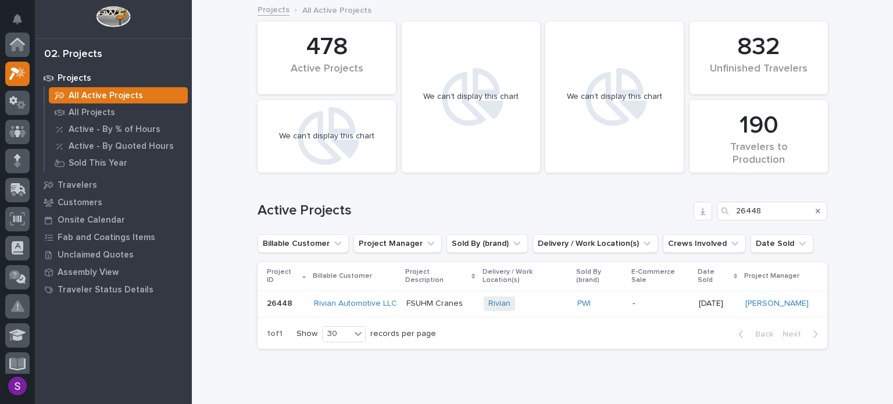
scroll to position [29, 0]
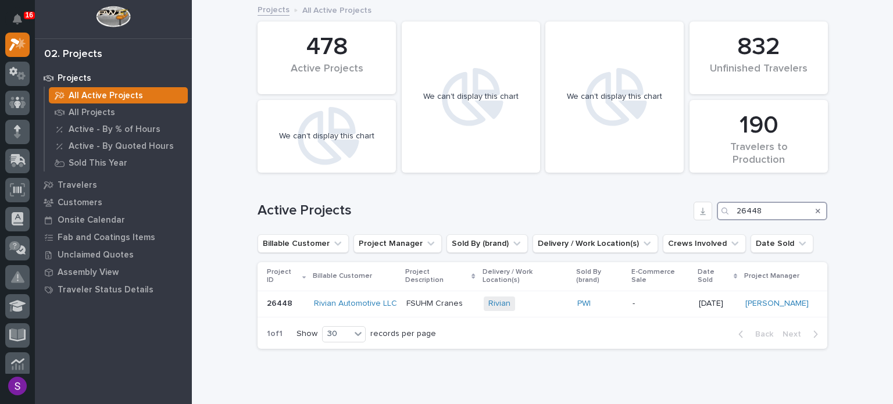
drag, startPoint x: 772, startPoint y: 209, endPoint x: 693, endPoint y: 220, distance: 79.9
click at [693, 220] on div "Active Projects 26448" at bounding box center [543, 211] width 570 height 19
paste input "710"
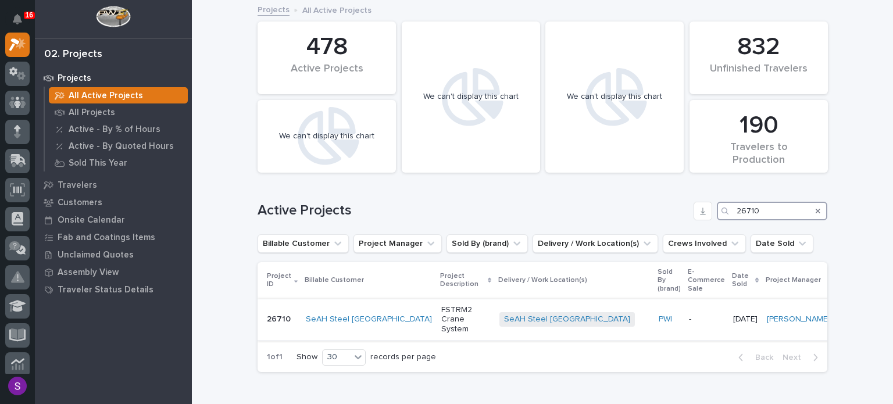
type input "26710"
click at [689, 310] on div "-" at bounding box center [706, 319] width 35 height 19
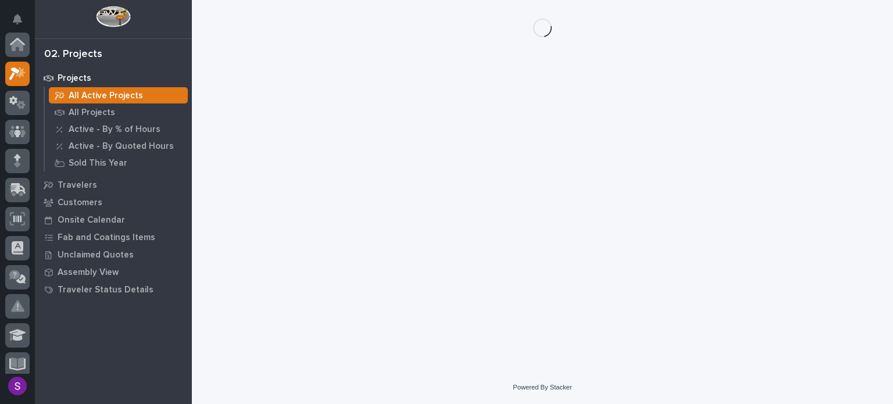
scroll to position [29, 0]
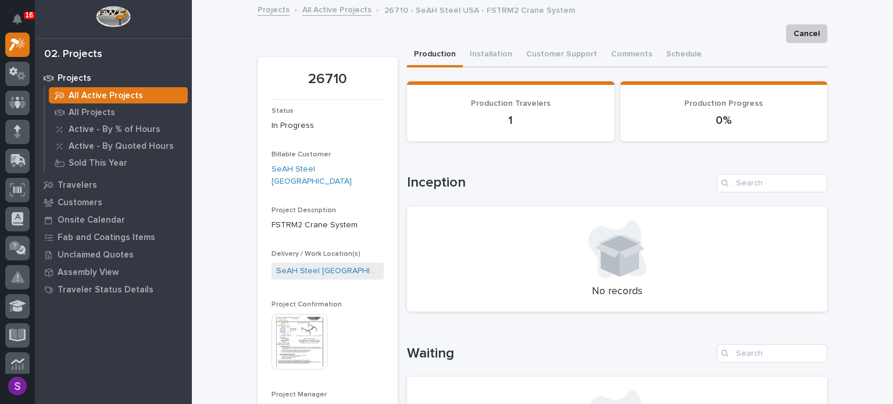
click at [303, 330] on img at bounding box center [300, 342] width 56 height 56
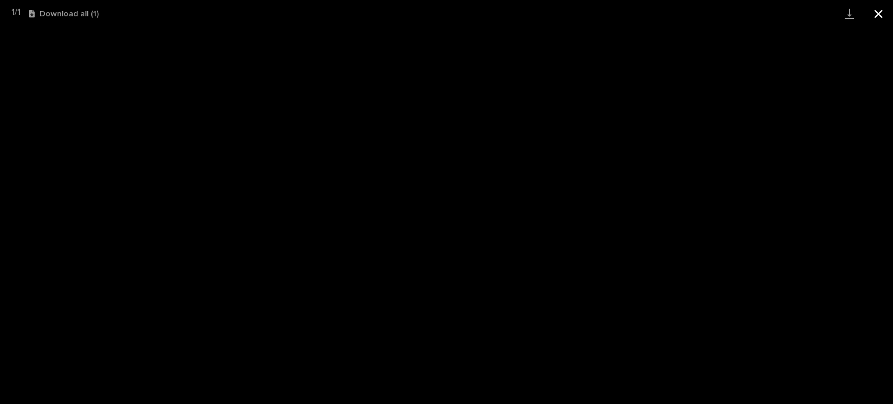
click at [887, 11] on button "Close gallery" at bounding box center [878, 13] width 29 height 27
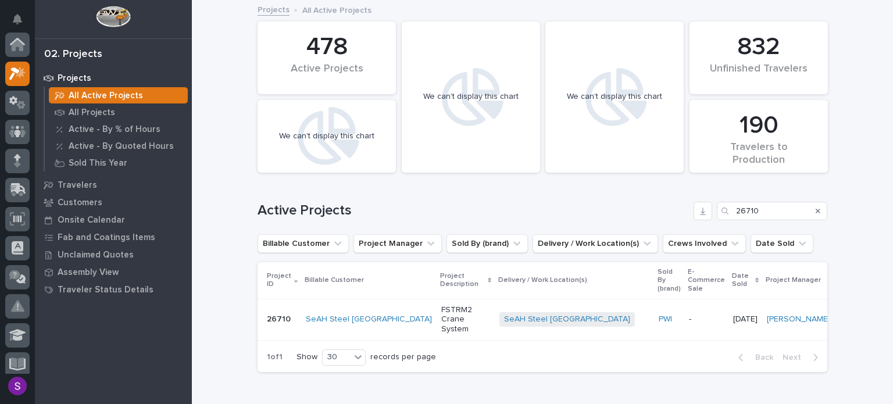
scroll to position [29, 0]
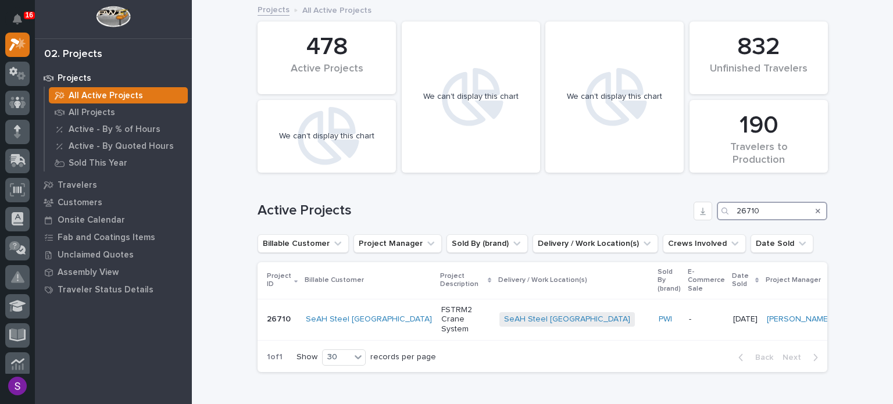
drag, startPoint x: 757, startPoint y: 211, endPoint x: 735, endPoint y: 214, distance: 21.7
click at [727, 215] on div "26710" at bounding box center [772, 211] width 110 height 19
paste input "571"
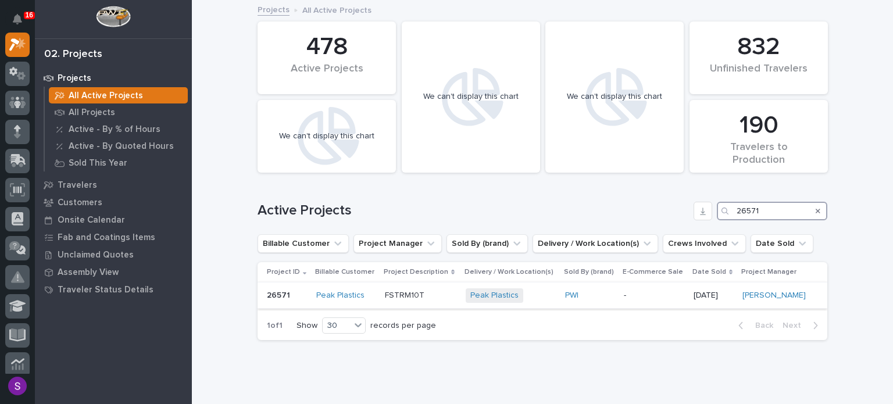
type input "26571"
click at [432, 295] on p "FSTRM10T" at bounding box center [421, 296] width 72 height 10
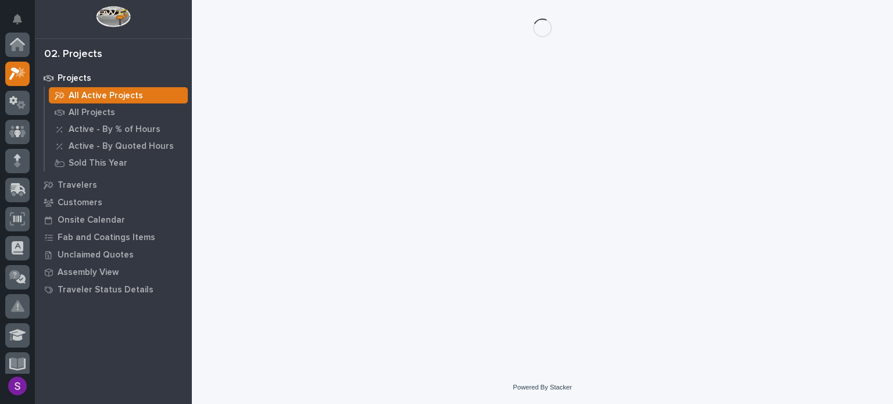
scroll to position [29, 0]
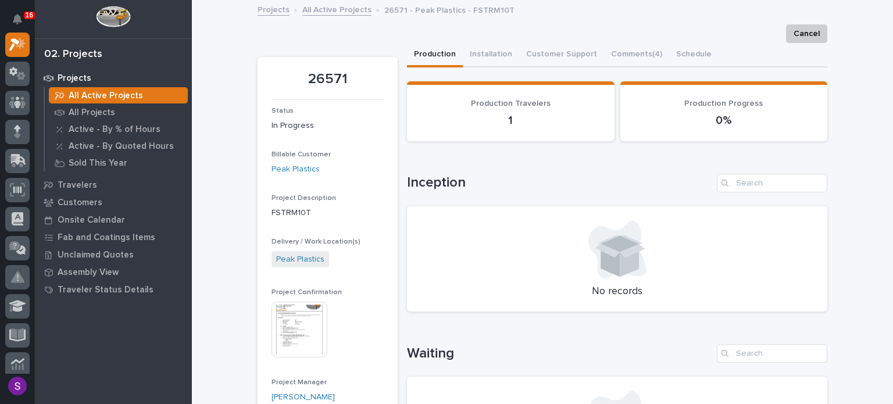
click at [308, 316] on img at bounding box center [300, 330] width 56 height 56
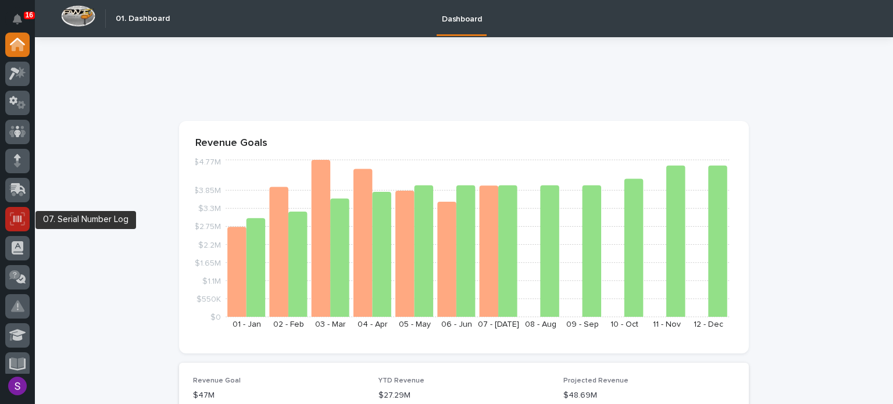
click at [17, 219] on icon at bounding box center [17, 218] width 8 height 7
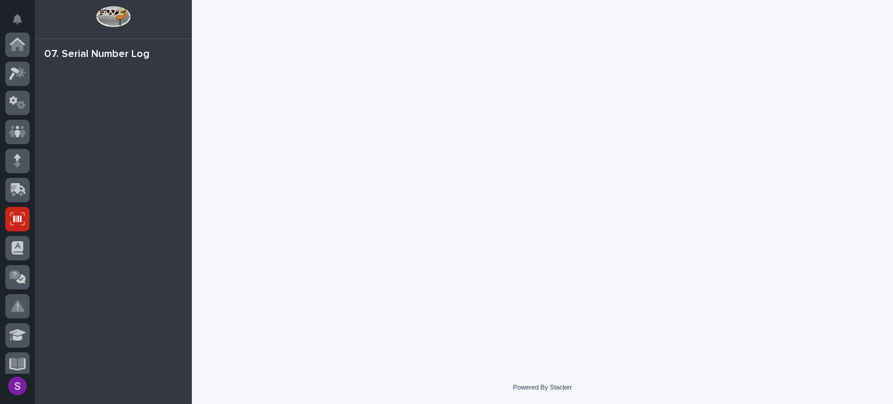
scroll to position [174, 0]
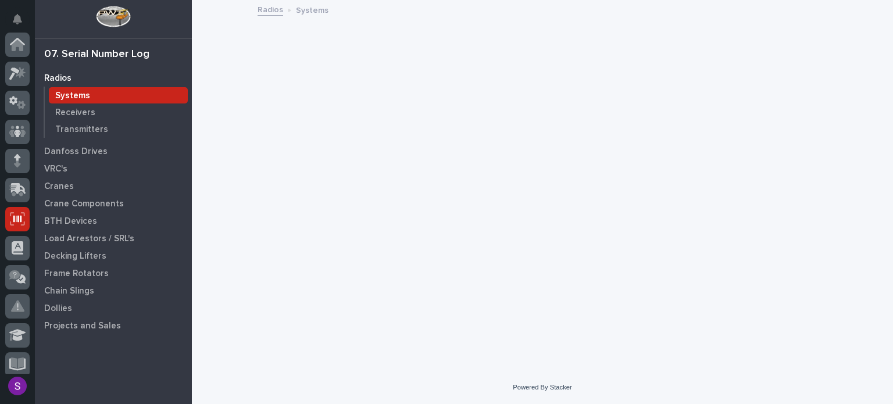
scroll to position [174, 0]
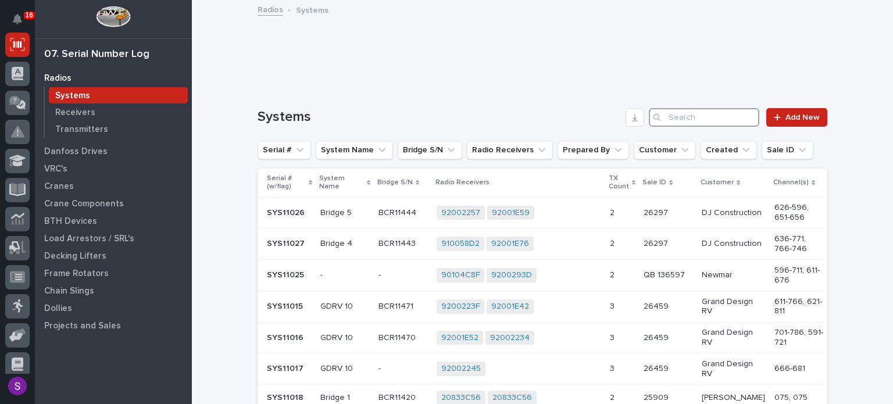
click at [701, 120] on input "Search" at bounding box center [704, 117] width 110 height 19
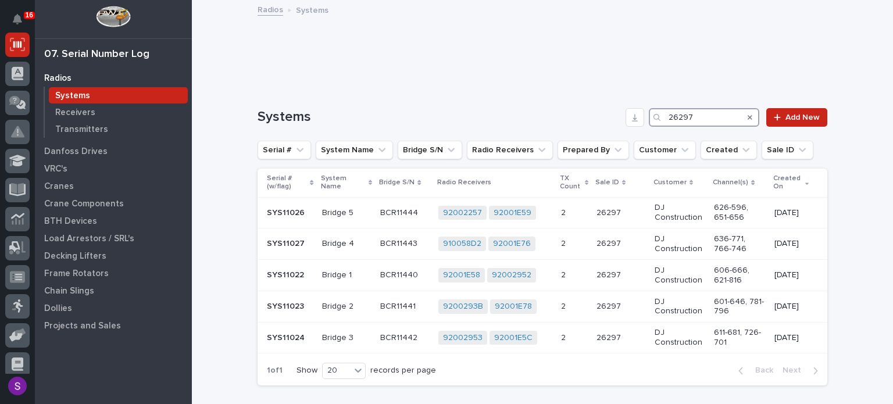
type input "26297"
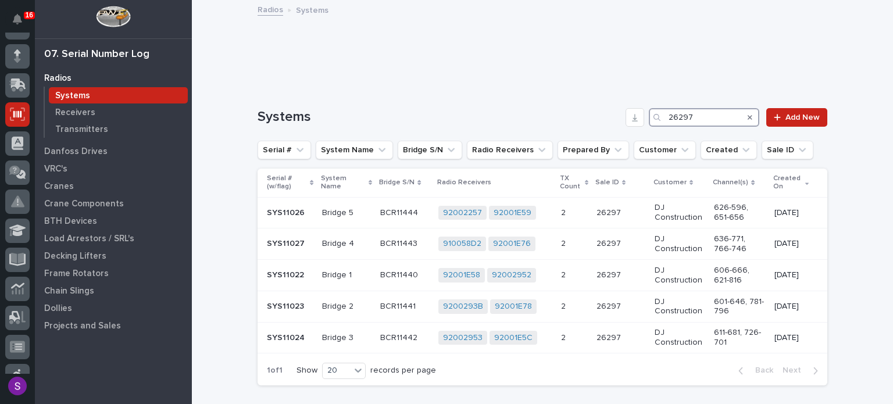
scroll to position [0, 0]
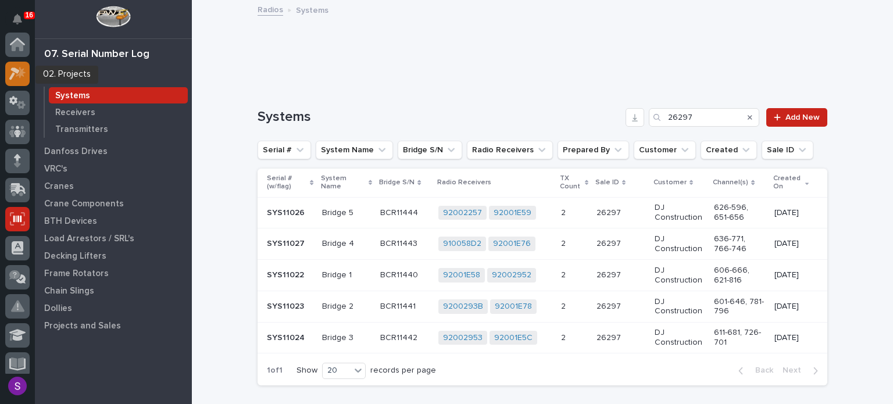
click at [19, 70] on icon at bounding box center [14, 73] width 10 height 13
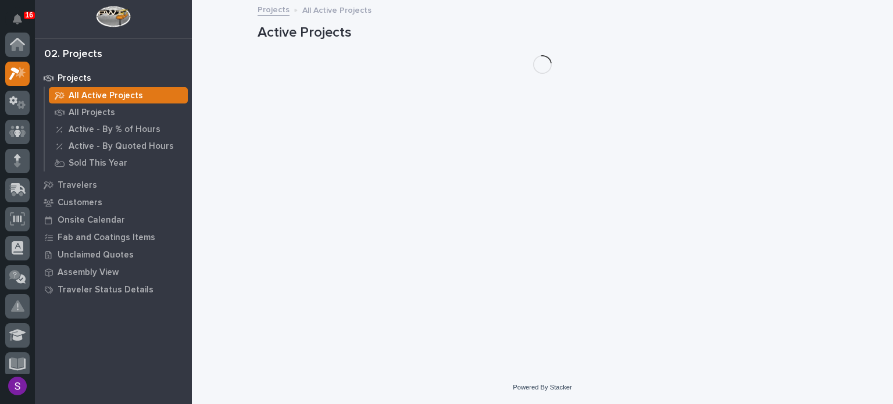
scroll to position [29, 0]
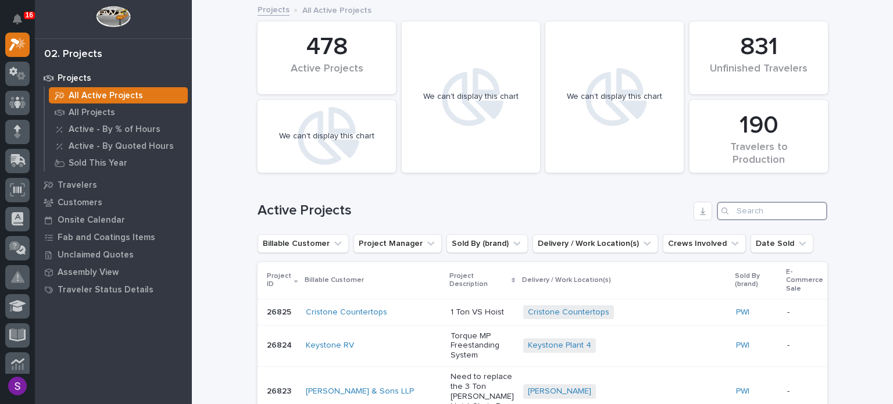
click at [762, 209] on input "Search" at bounding box center [772, 211] width 110 height 19
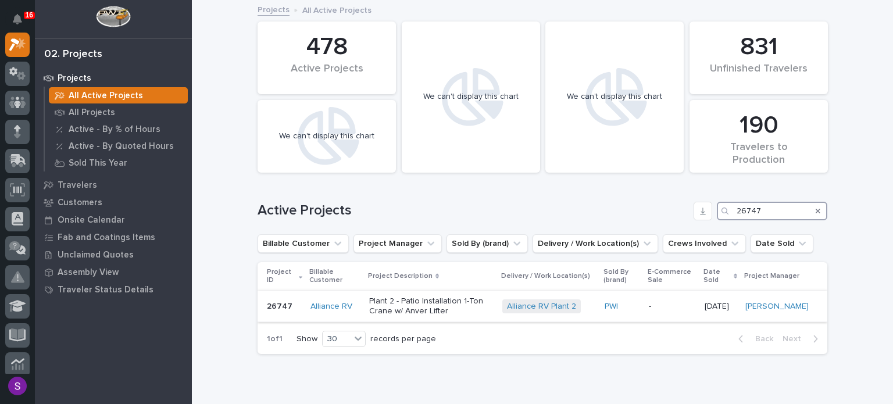
type input "26747"
click at [420, 313] on p "Plant 2 - Patio Installation 1-Ton Crane w/ Anver Lifter" at bounding box center [431, 307] width 124 height 20
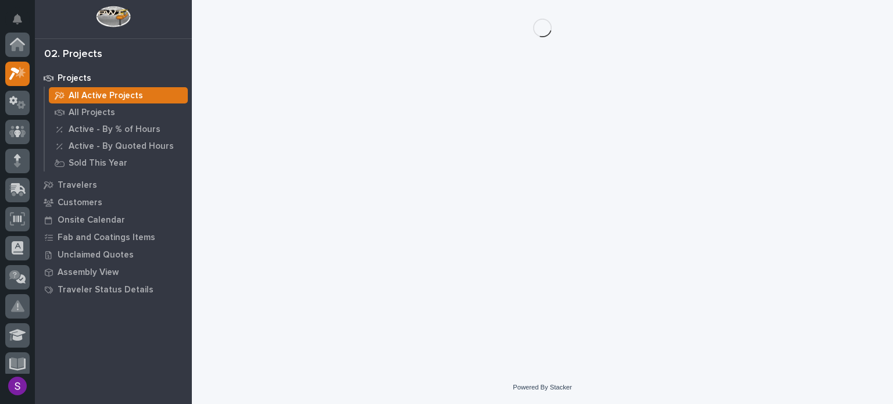
scroll to position [29, 0]
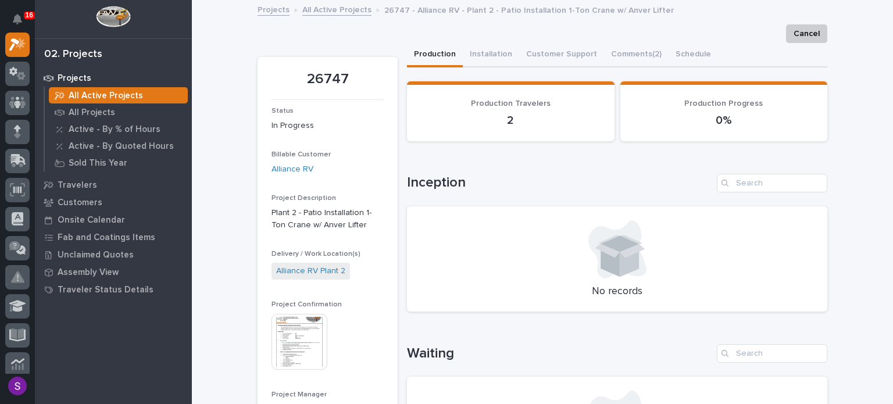
click at [310, 334] on img at bounding box center [300, 342] width 56 height 56
